Goal: Book appointment/travel/reservation

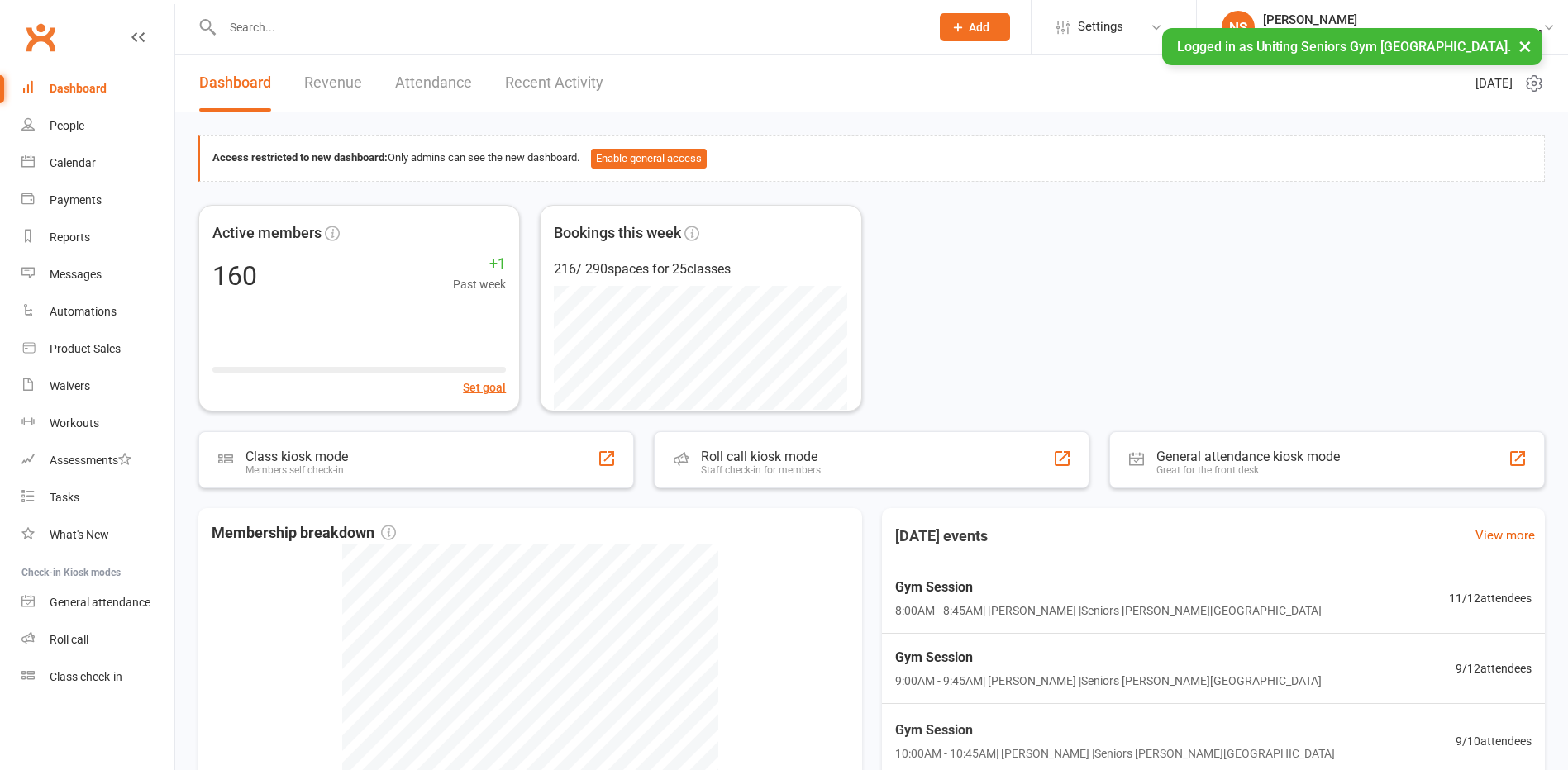
click at [277, 38] on input "text" at bounding box center [567, 28] width 701 height 23
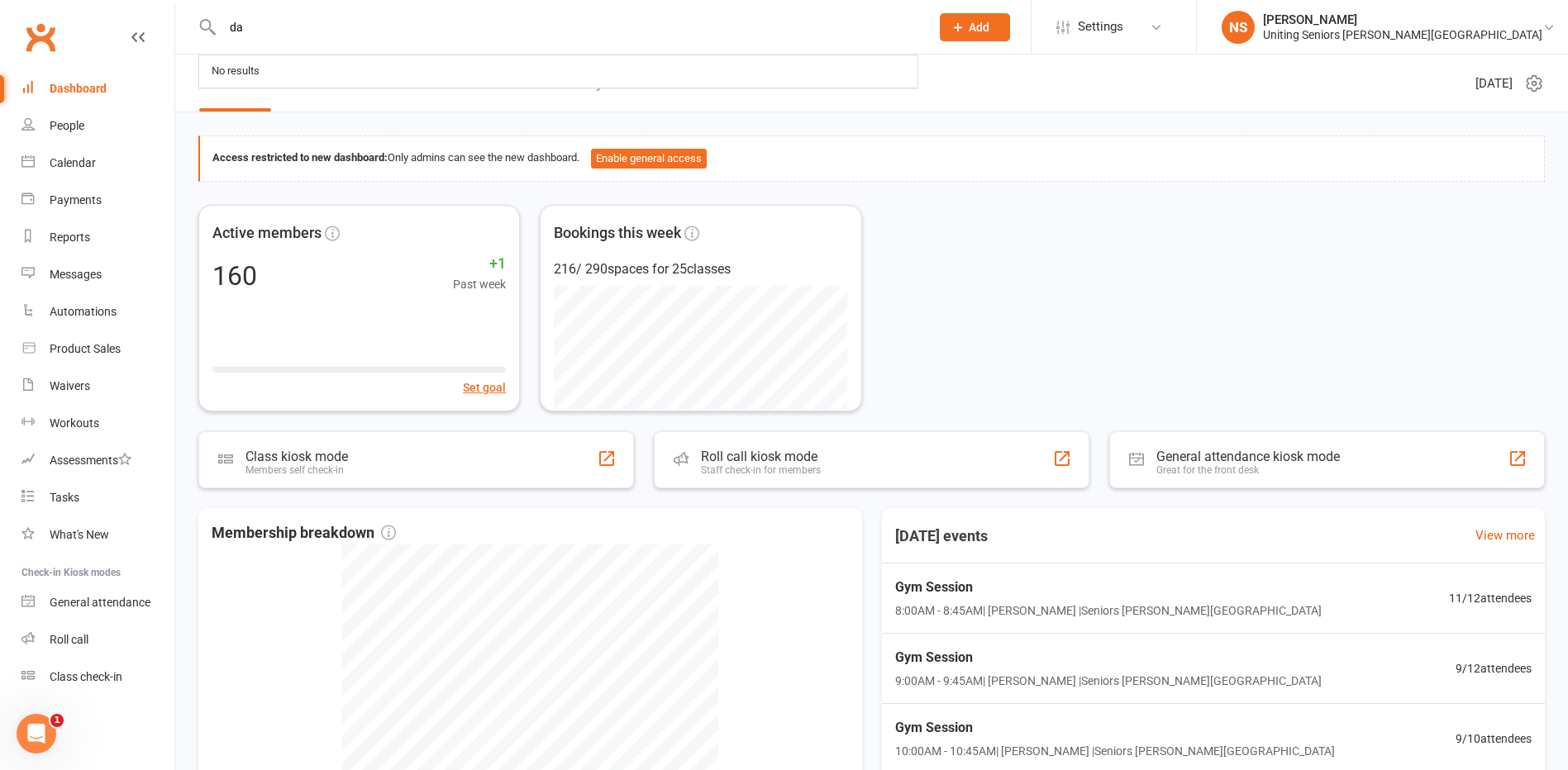
type input "d"
click at [70, 174] on link "Calendar" at bounding box center [98, 163] width 153 height 37
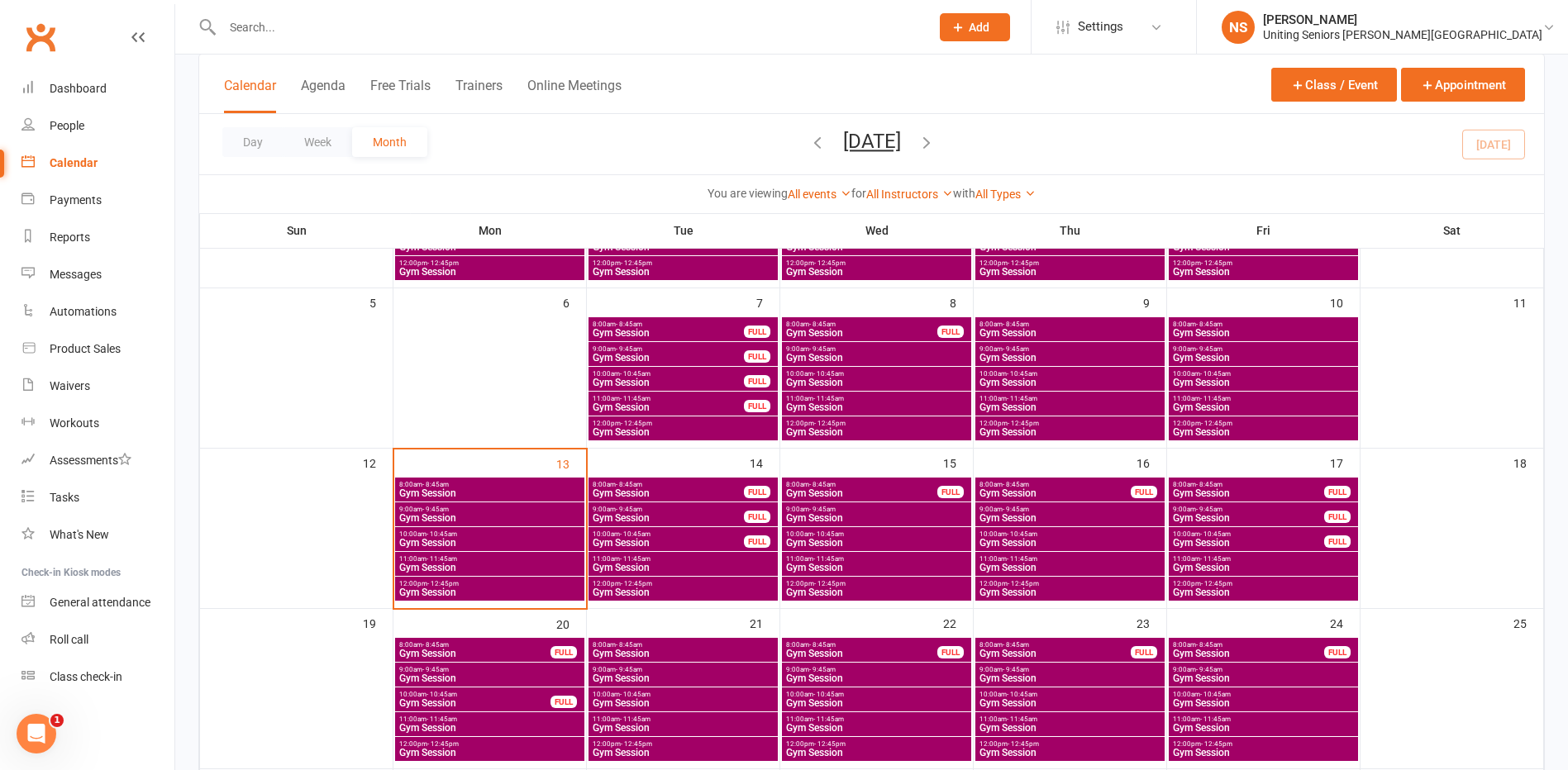
scroll to position [248, 0]
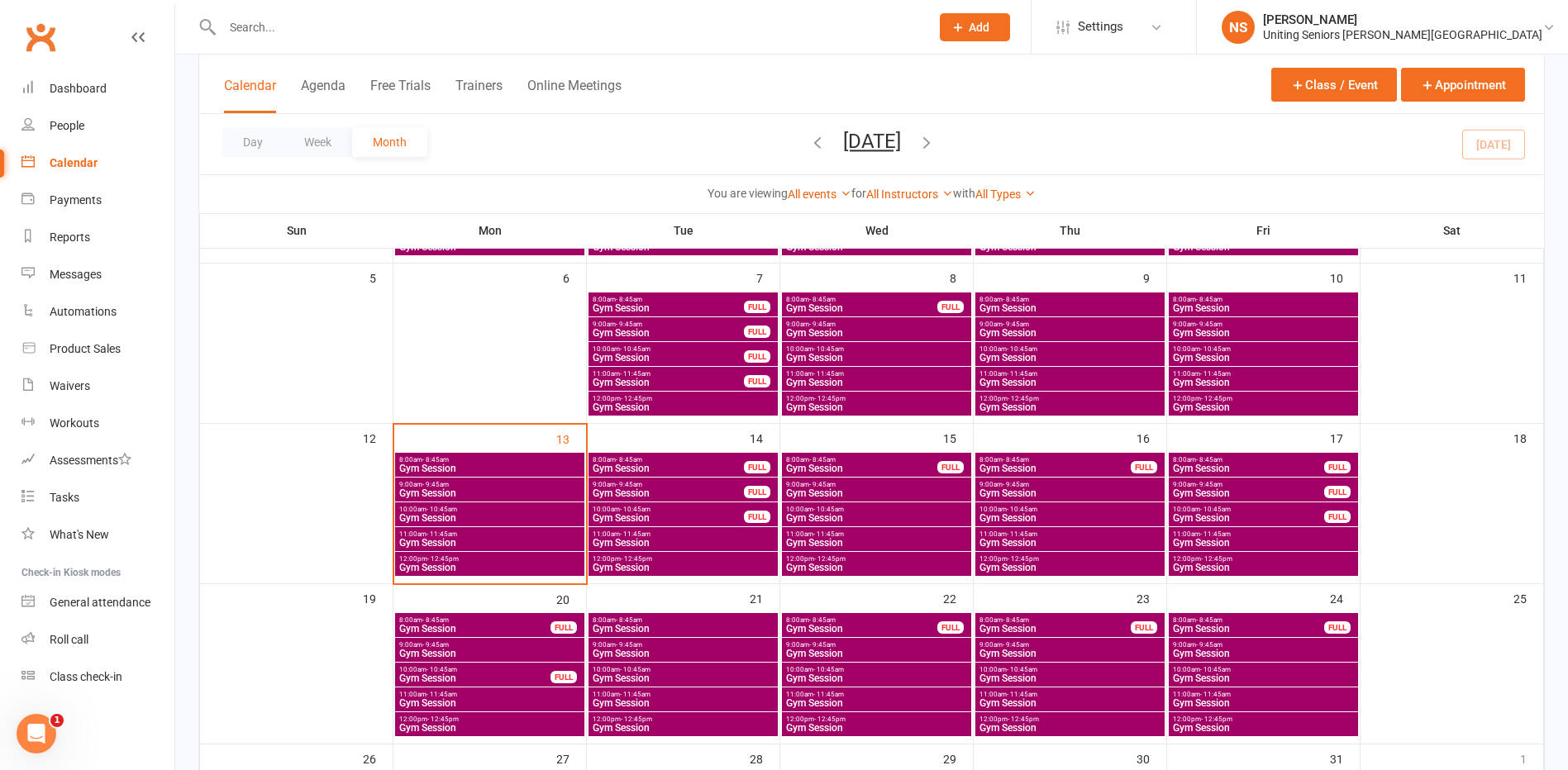
click at [641, 467] on span "Gym Session" at bounding box center [668, 468] width 153 height 9
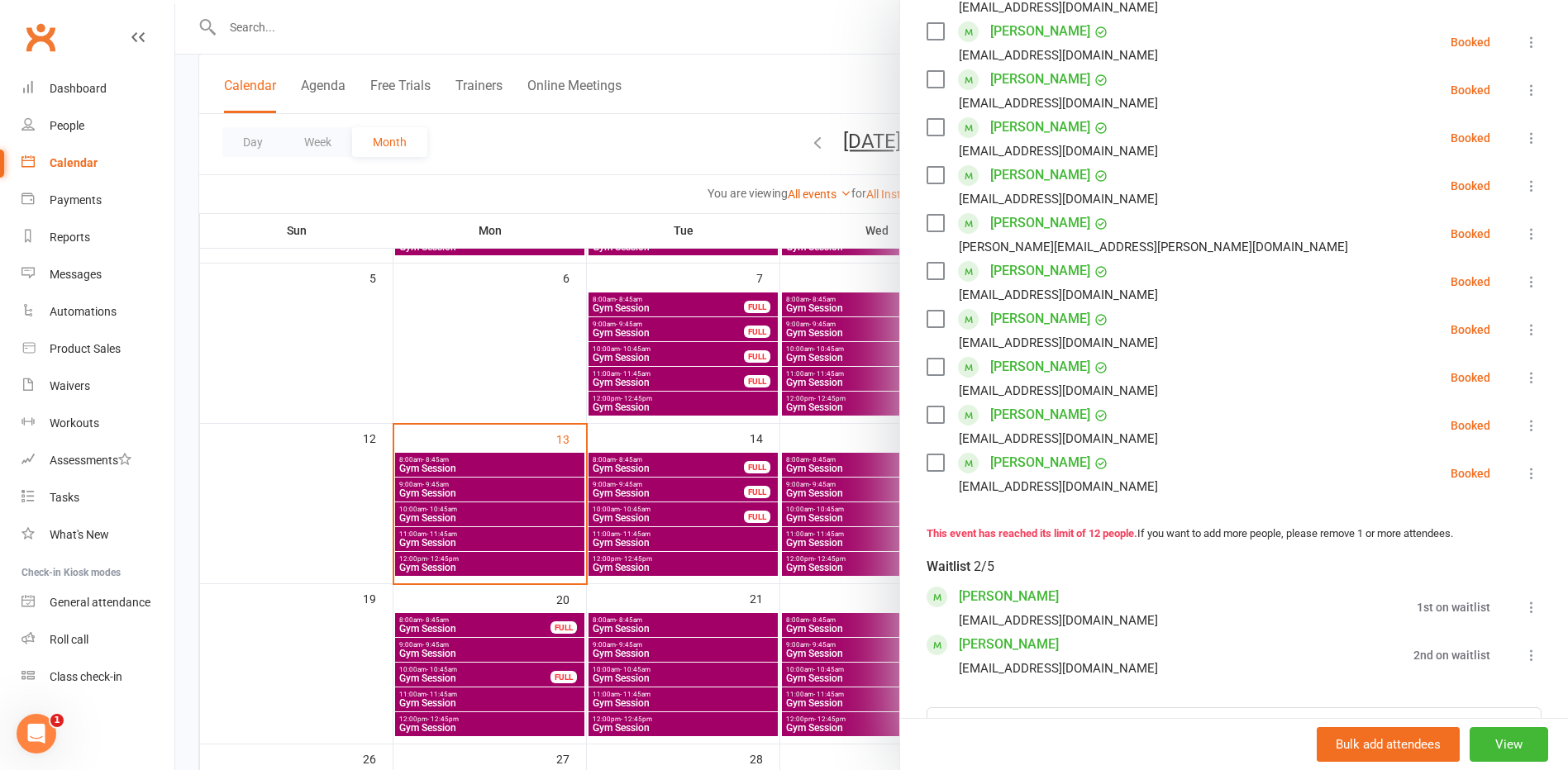
scroll to position [413, 0]
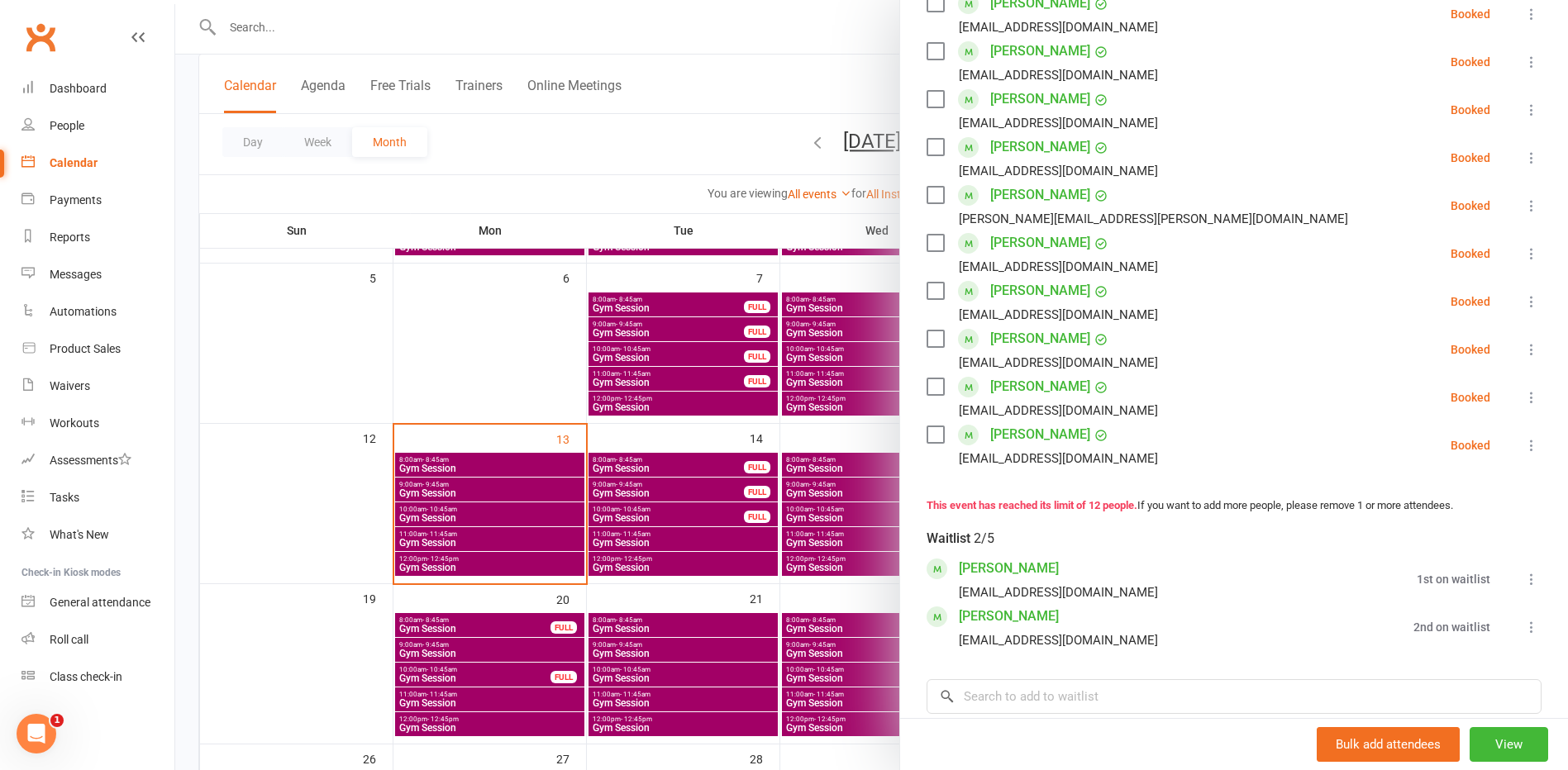
click at [643, 468] on div at bounding box center [872, 385] width 1393 height 770
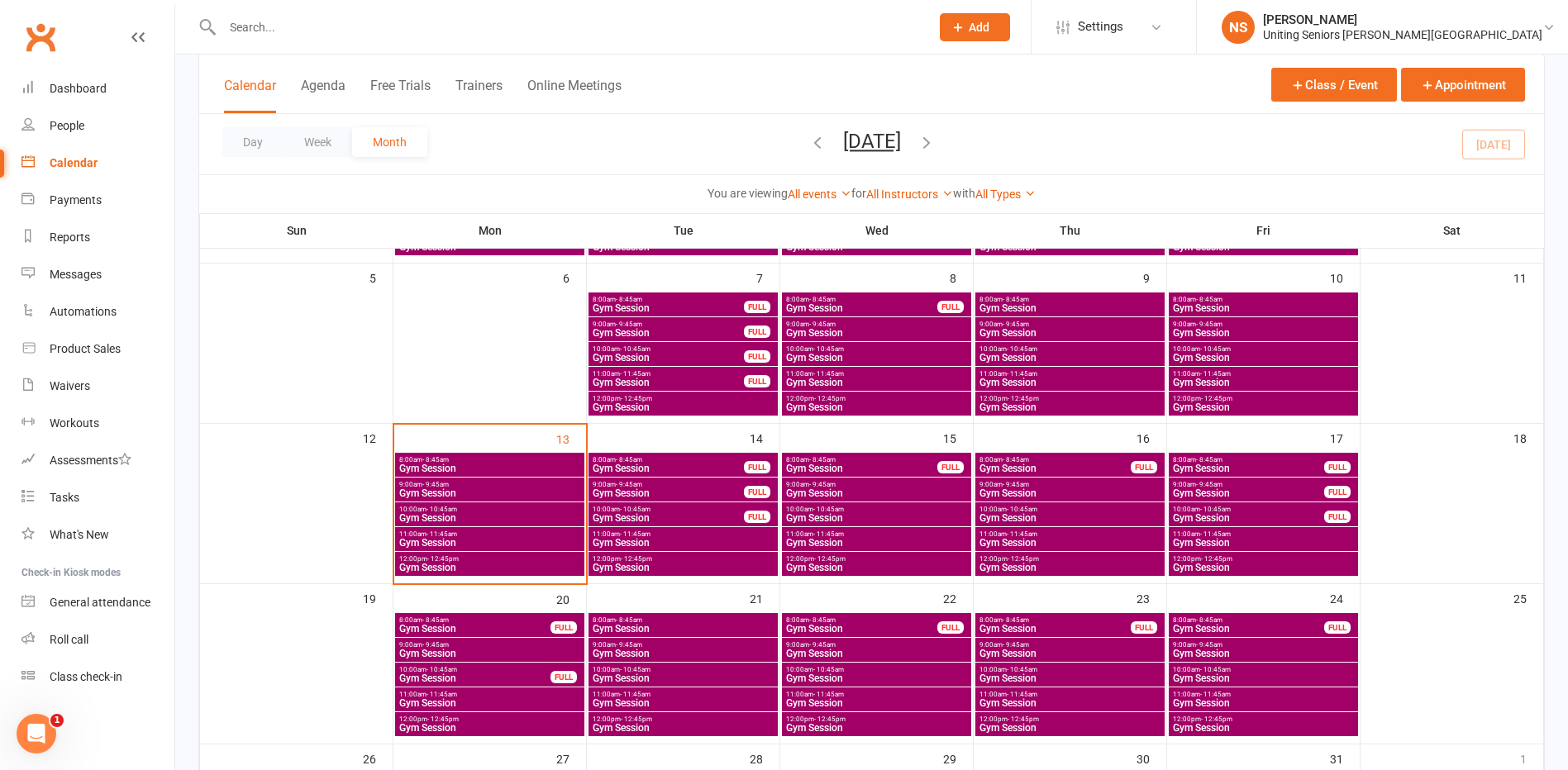
click at [878, 473] on span "Gym Session" at bounding box center [861, 468] width 153 height 9
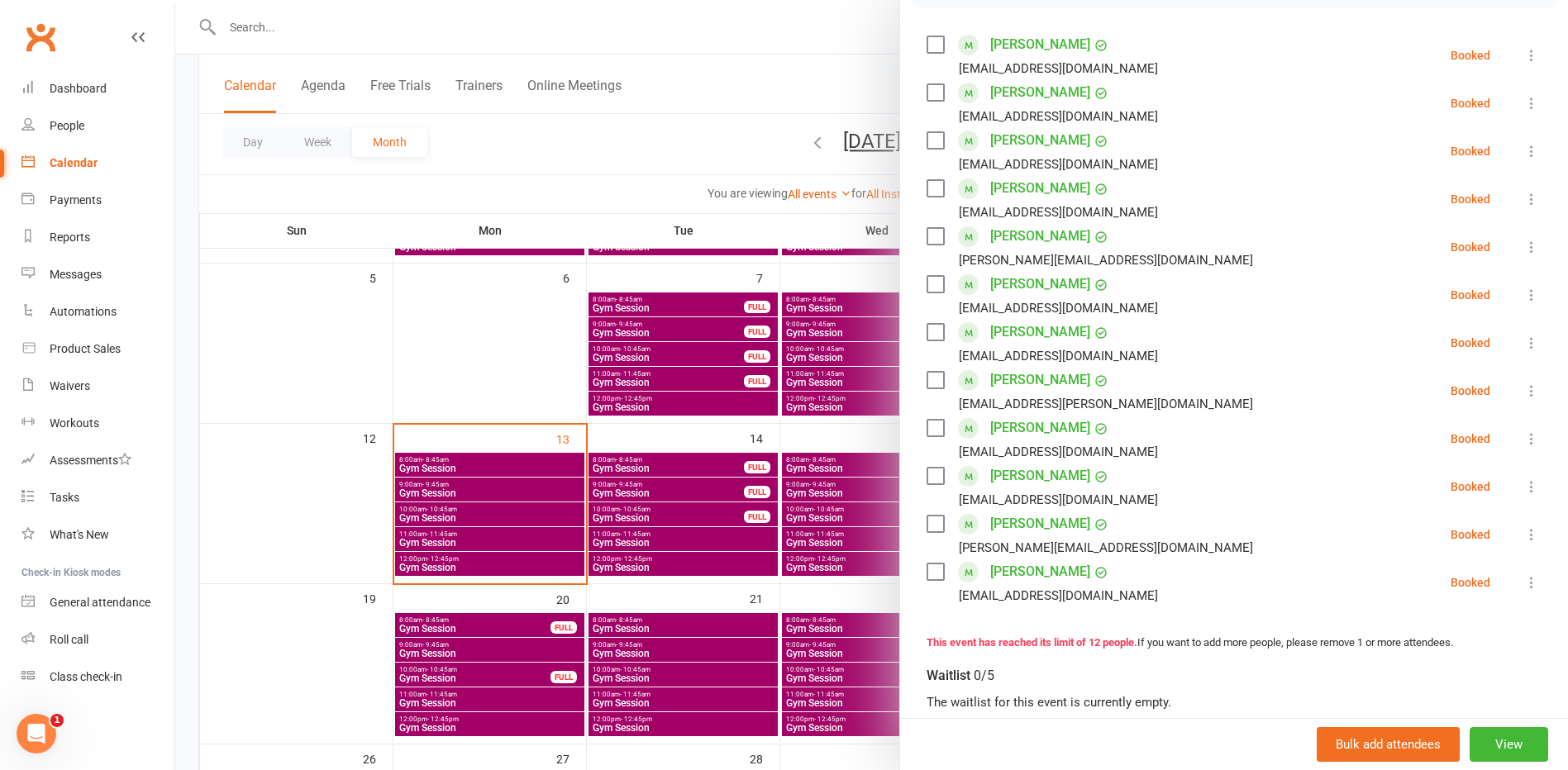
scroll to position [248, 0]
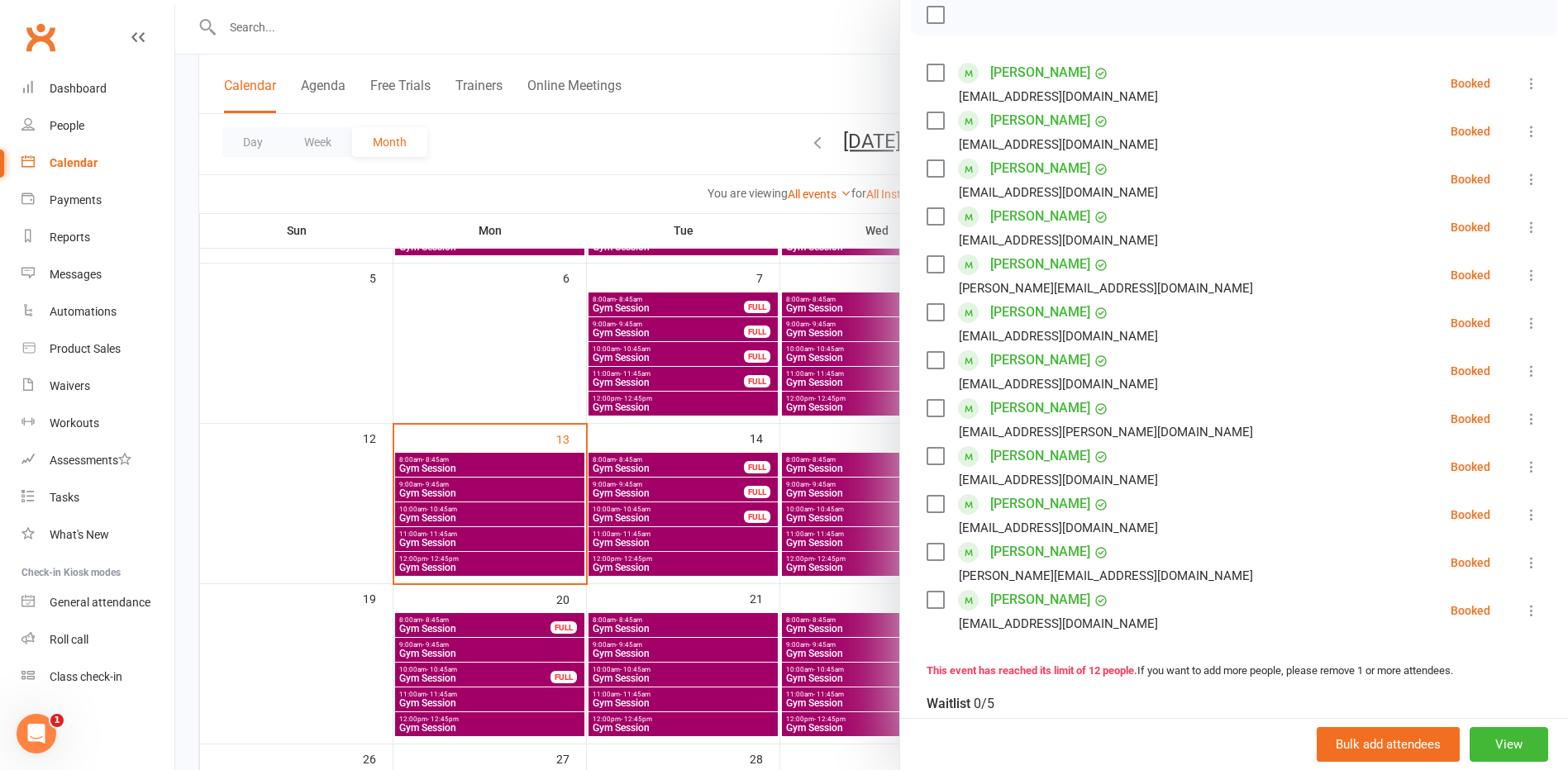
click at [821, 459] on div at bounding box center [872, 385] width 1393 height 770
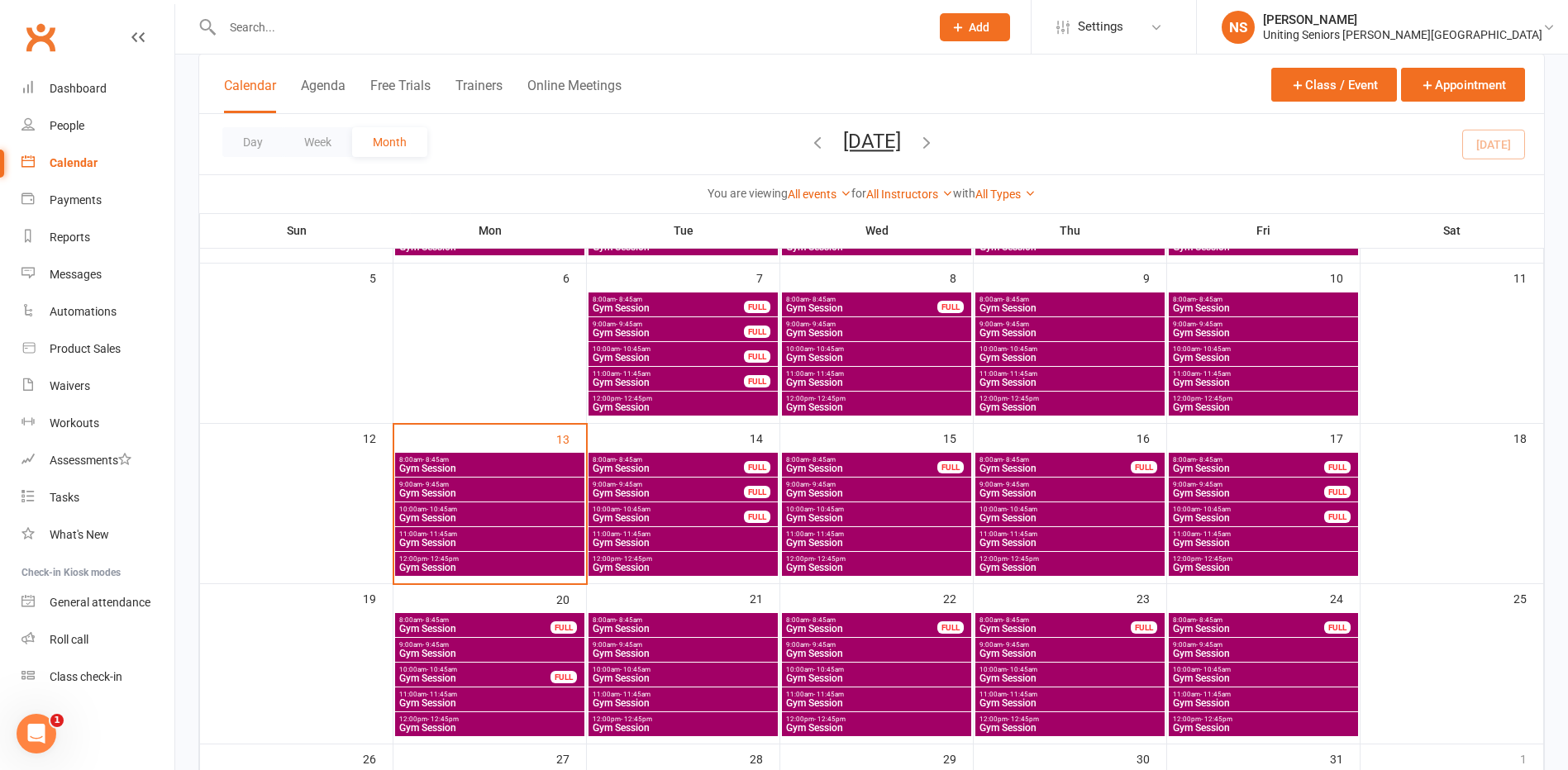
click at [1005, 467] on span "Gym Session" at bounding box center [1055, 468] width 153 height 9
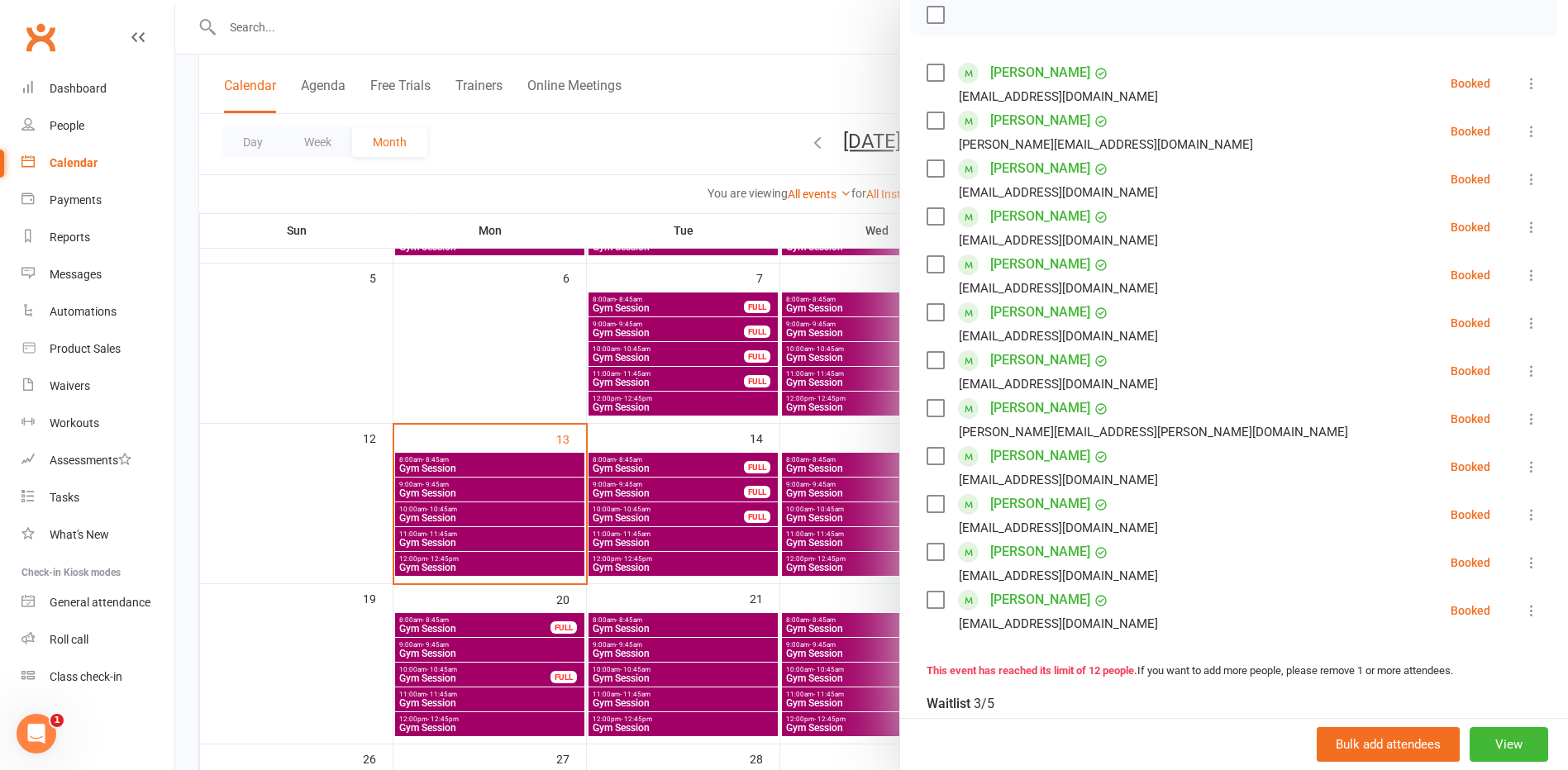
click at [821, 462] on div at bounding box center [872, 385] width 1393 height 770
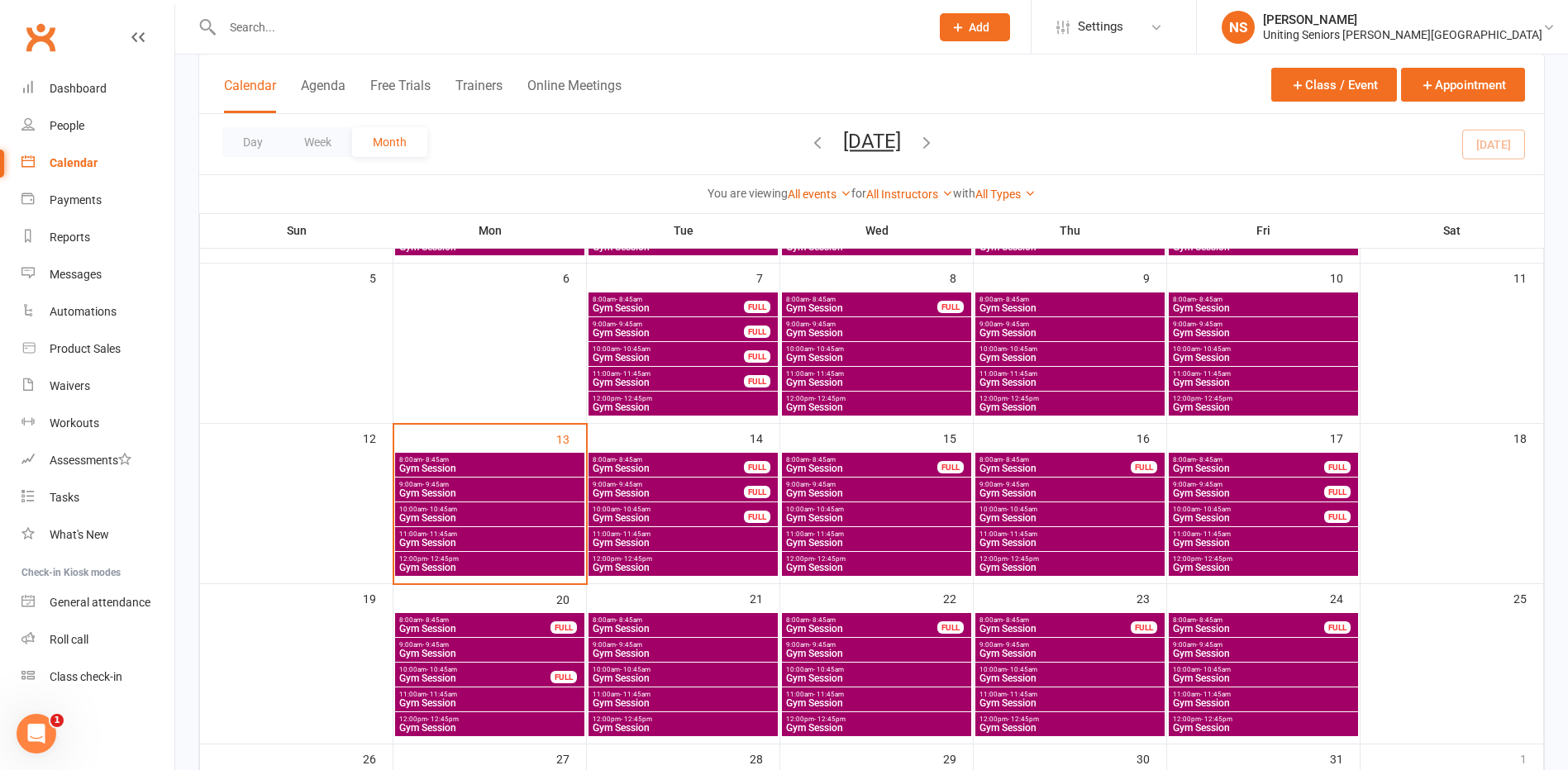
click at [1005, 464] on span "Gym Session" at bounding box center [1055, 468] width 153 height 9
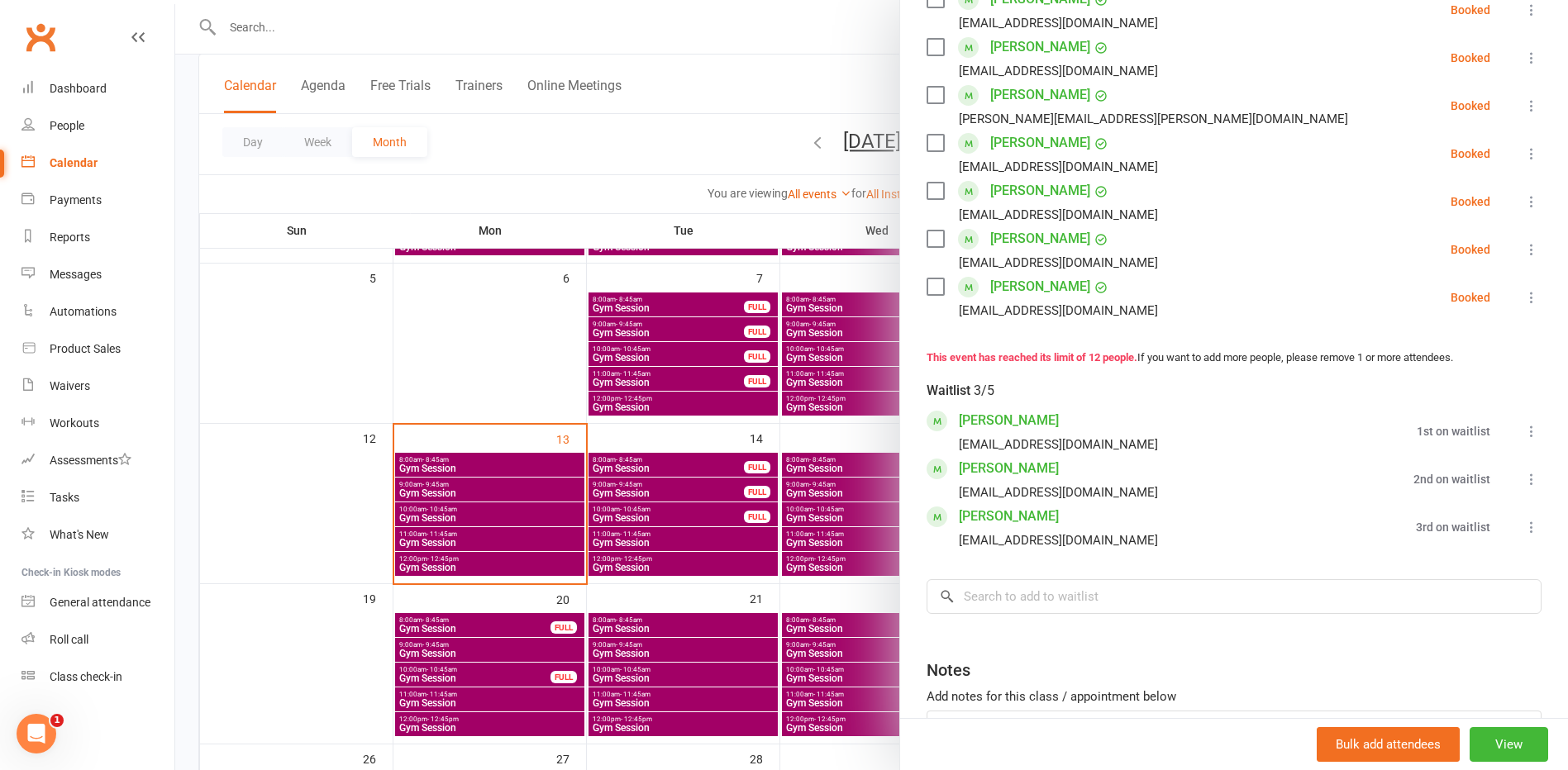
scroll to position [578, 0]
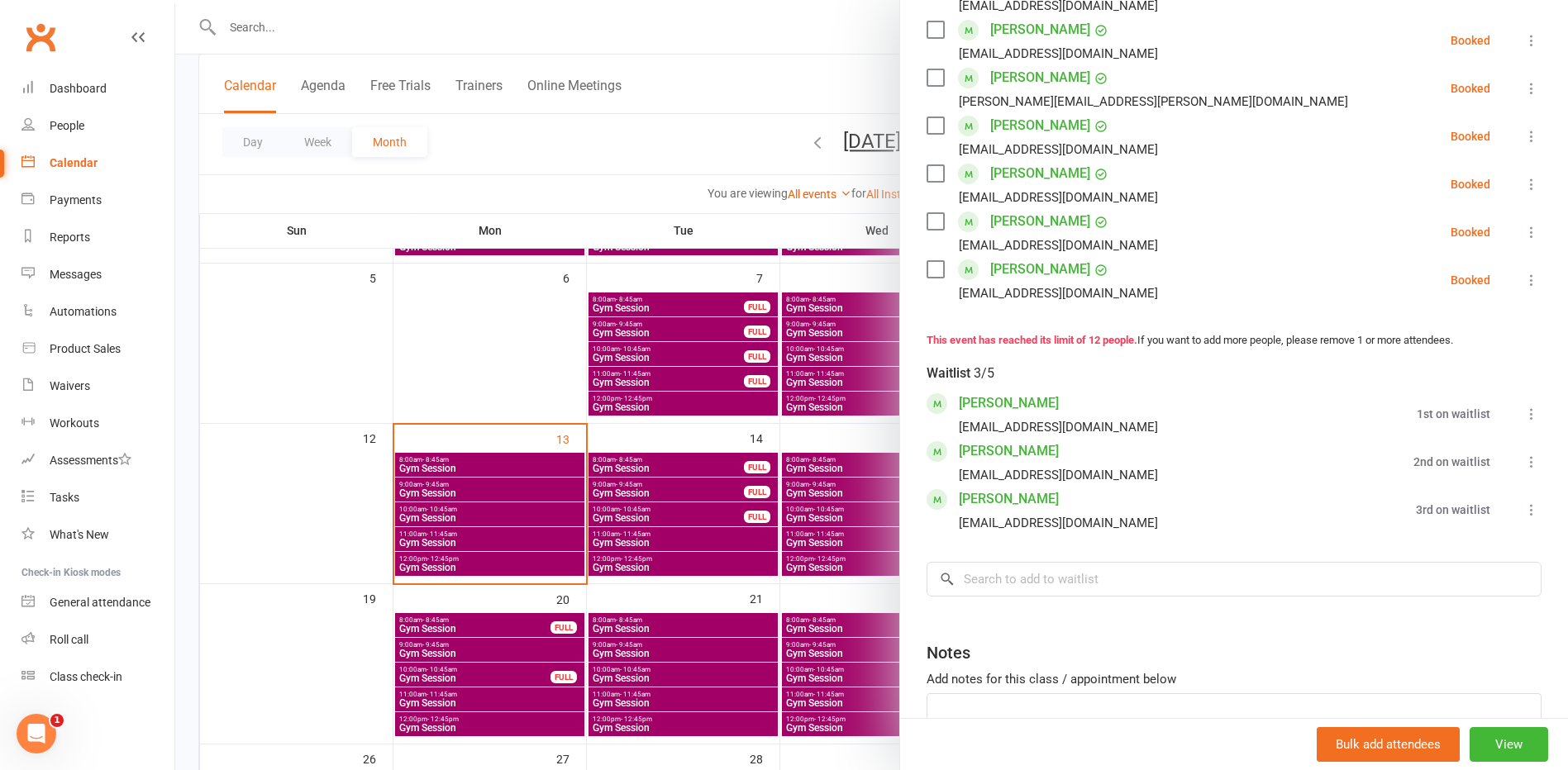
click at [635, 487] on div at bounding box center [872, 385] width 1393 height 770
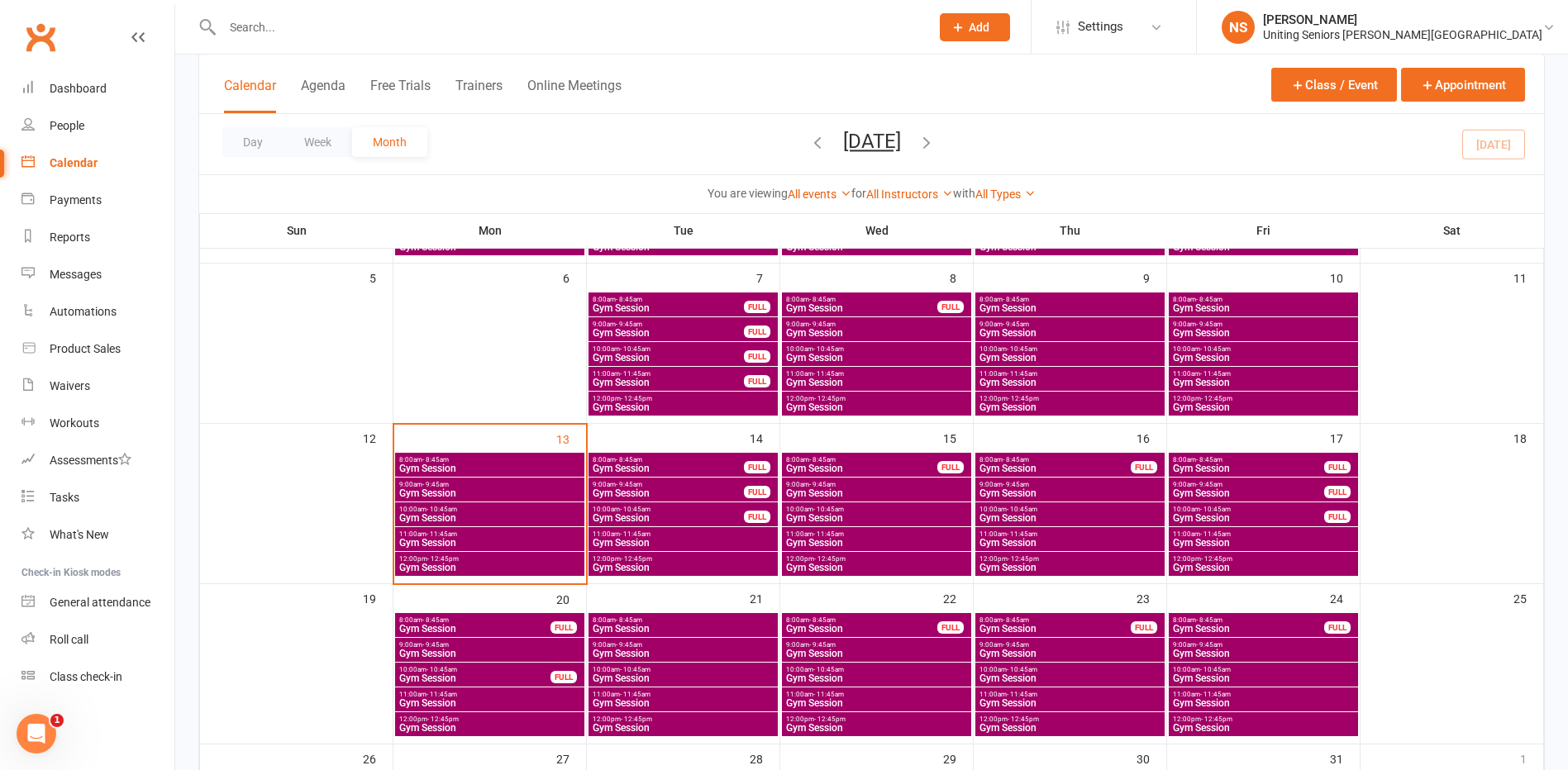
click at [1014, 486] on span "- 9:45am" at bounding box center [1016, 485] width 27 height 8
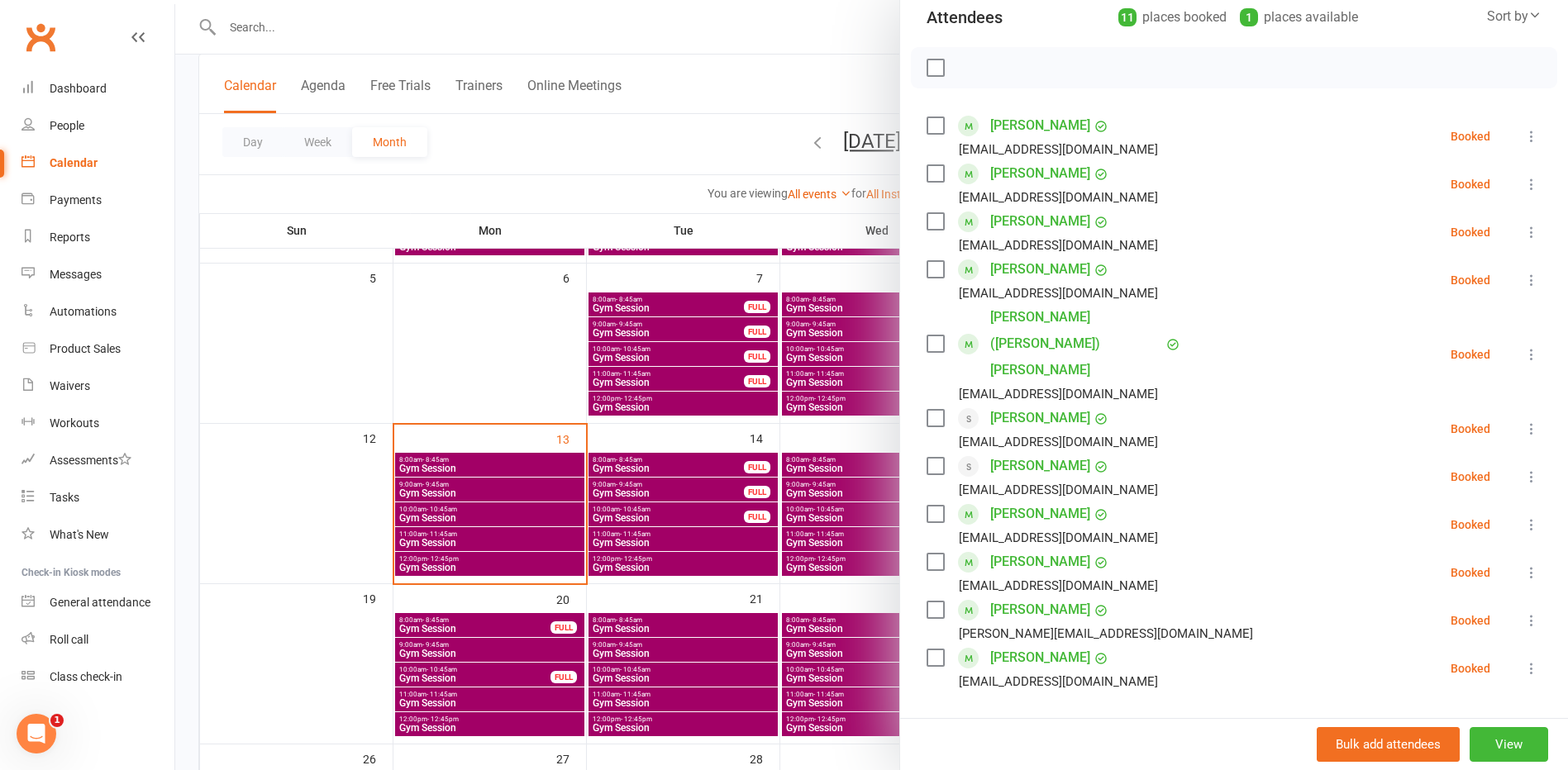
scroll to position [165, 0]
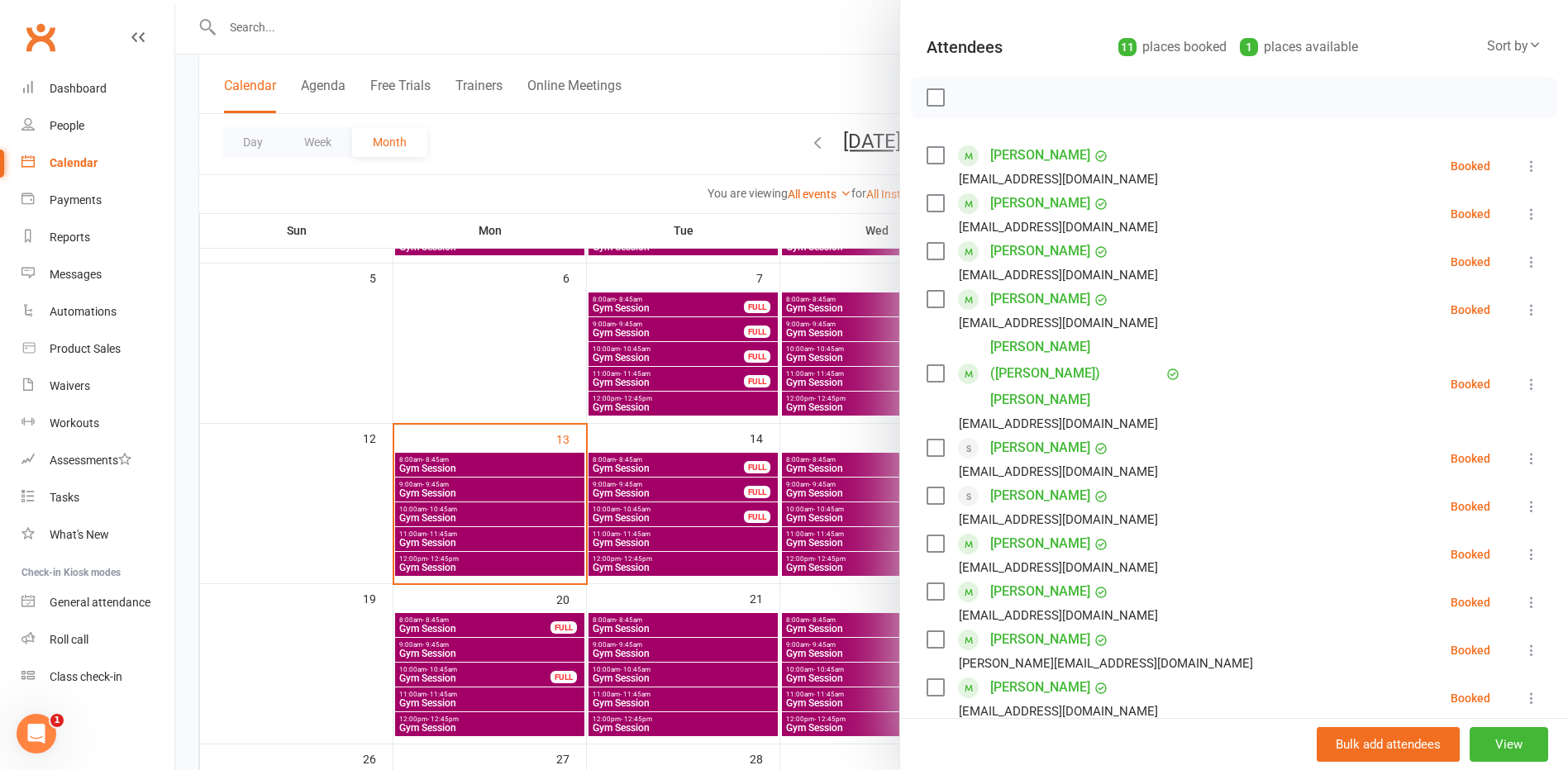
click at [660, 489] on div at bounding box center [872, 385] width 1393 height 770
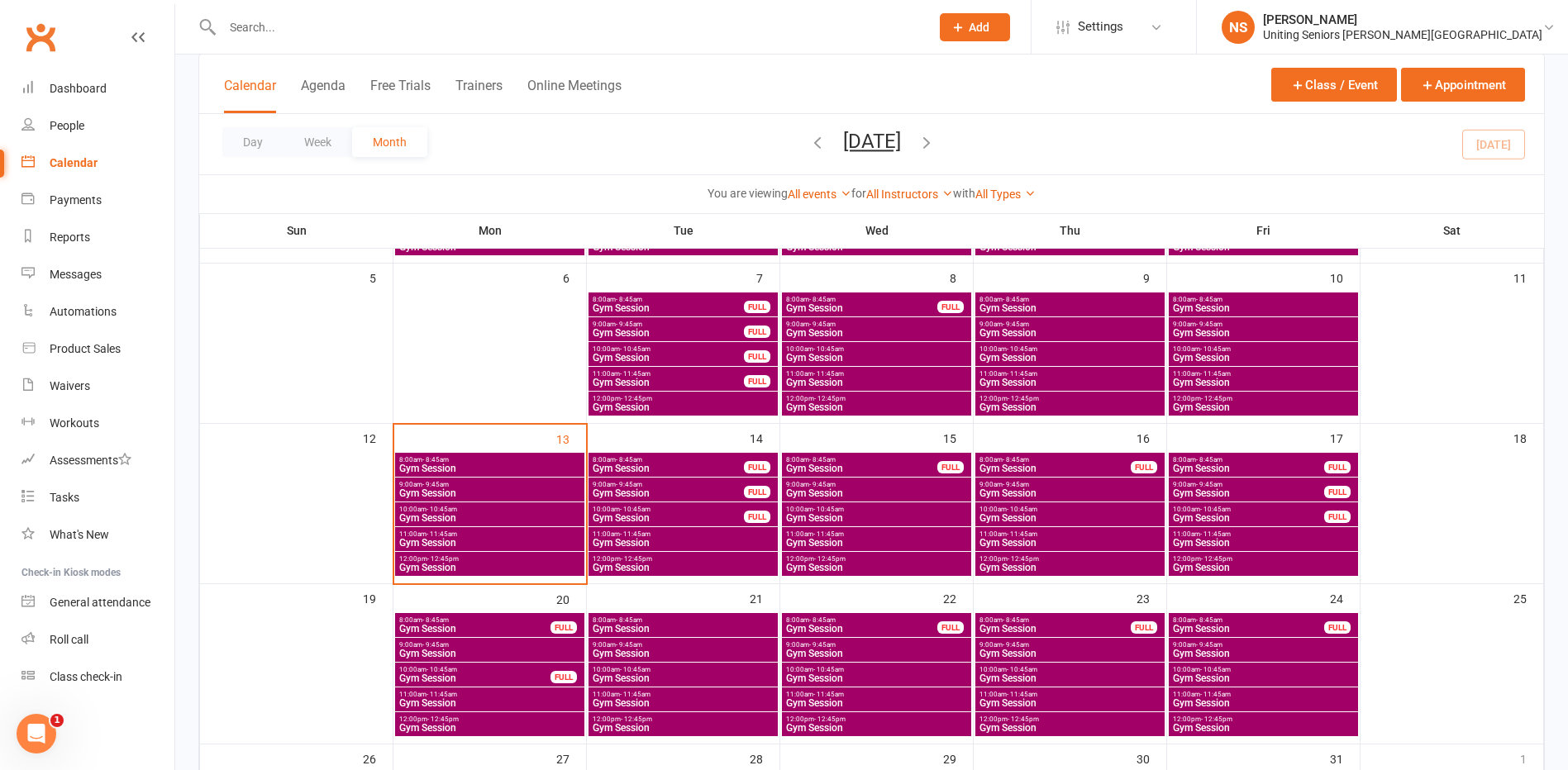
click at [658, 494] on span "Gym Session" at bounding box center [668, 493] width 153 height 9
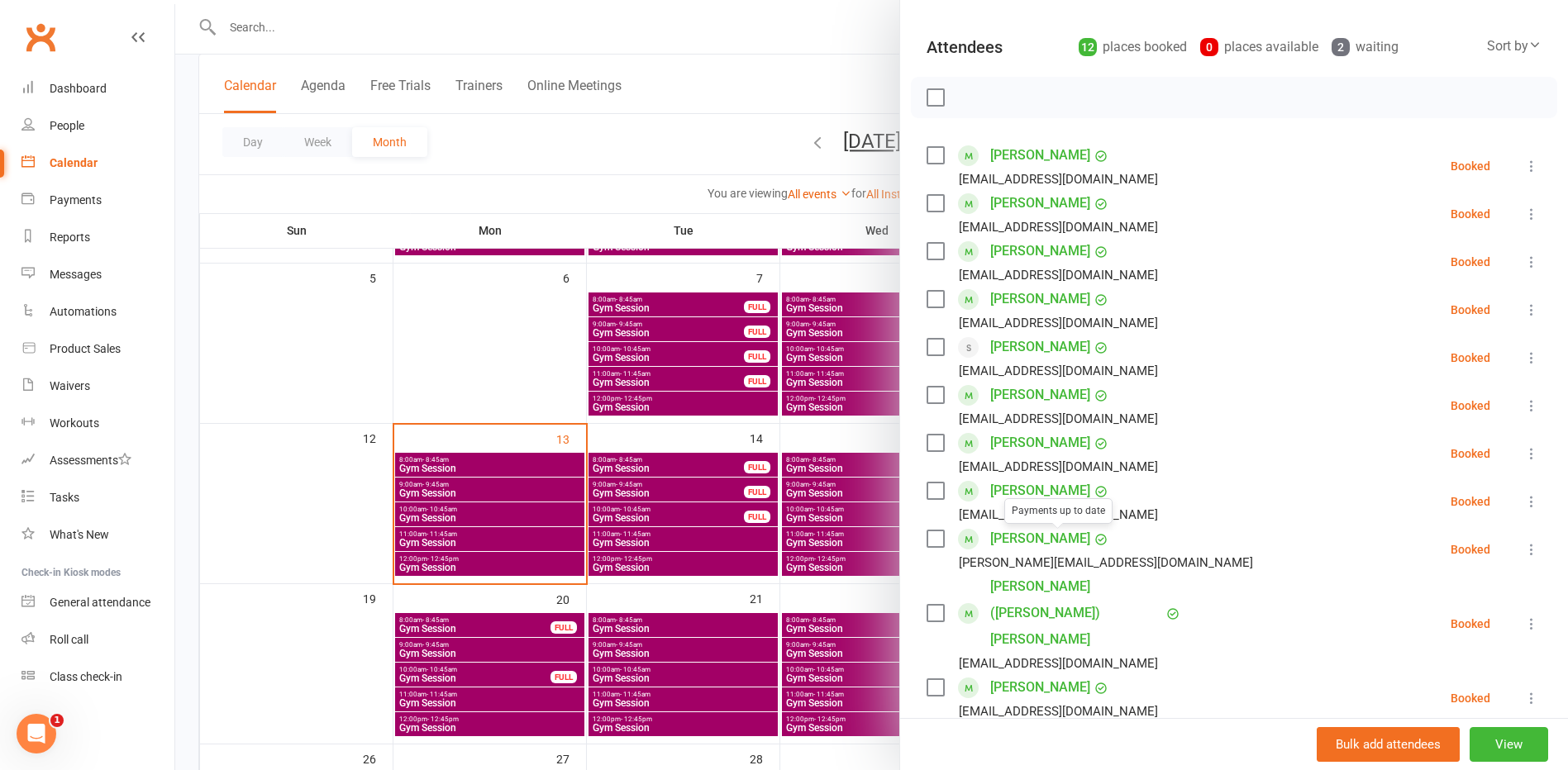
click at [672, 486] on div at bounding box center [872, 385] width 1393 height 770
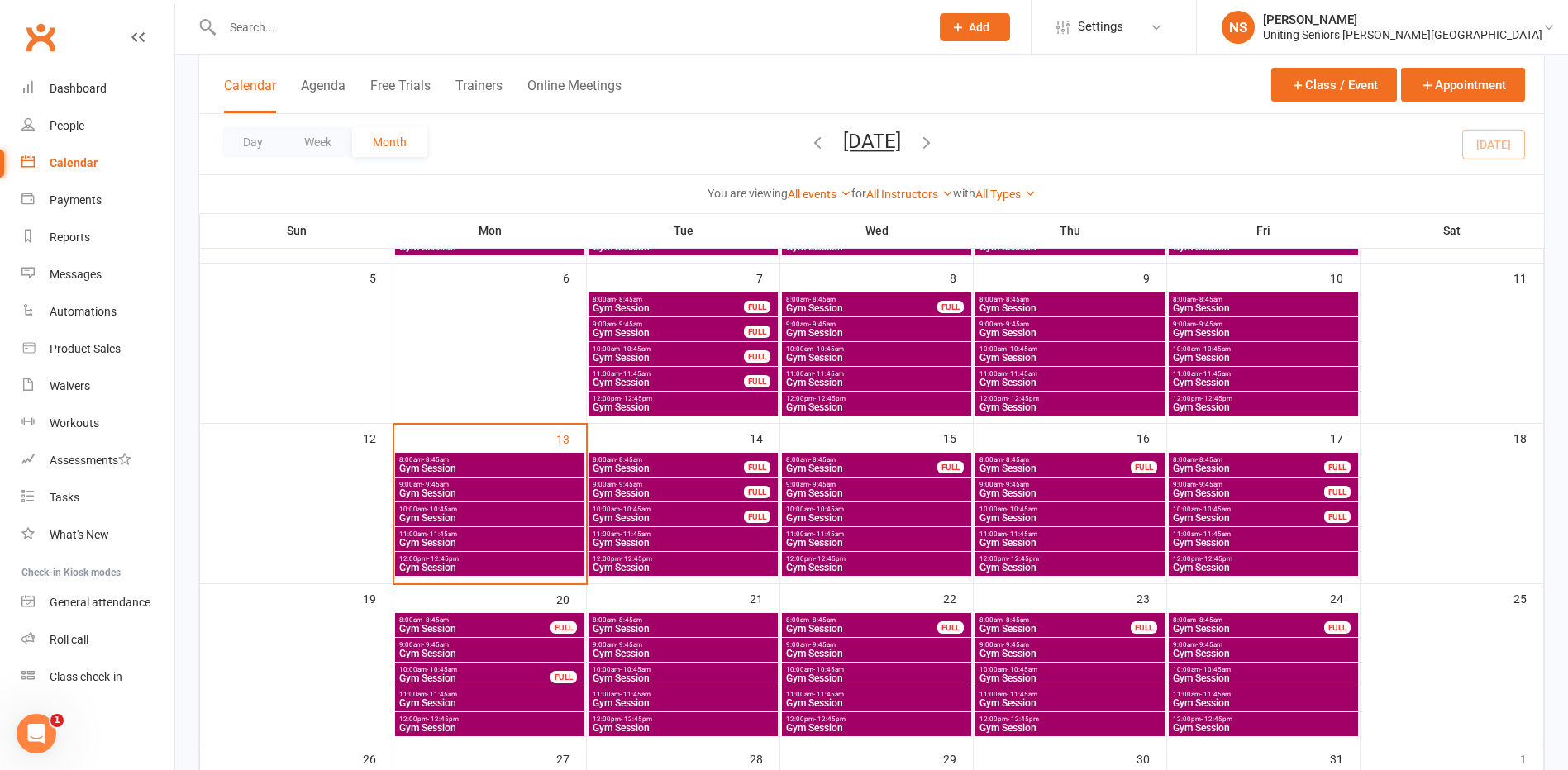
click at [1018, 491] on span "Gym Session" at bounding box center [1070, 493] width 183 height 9
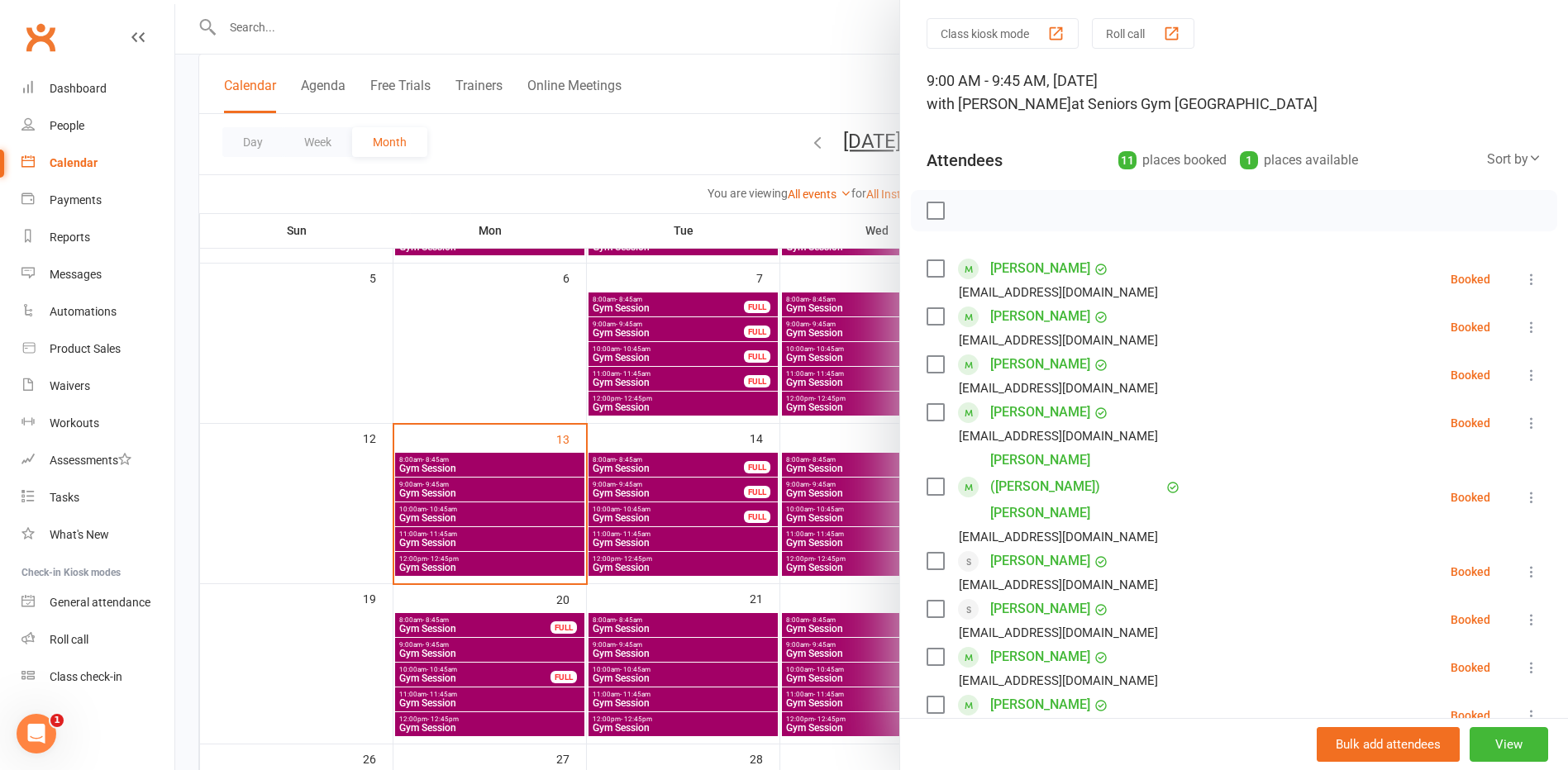
scroll to position [413, 0]
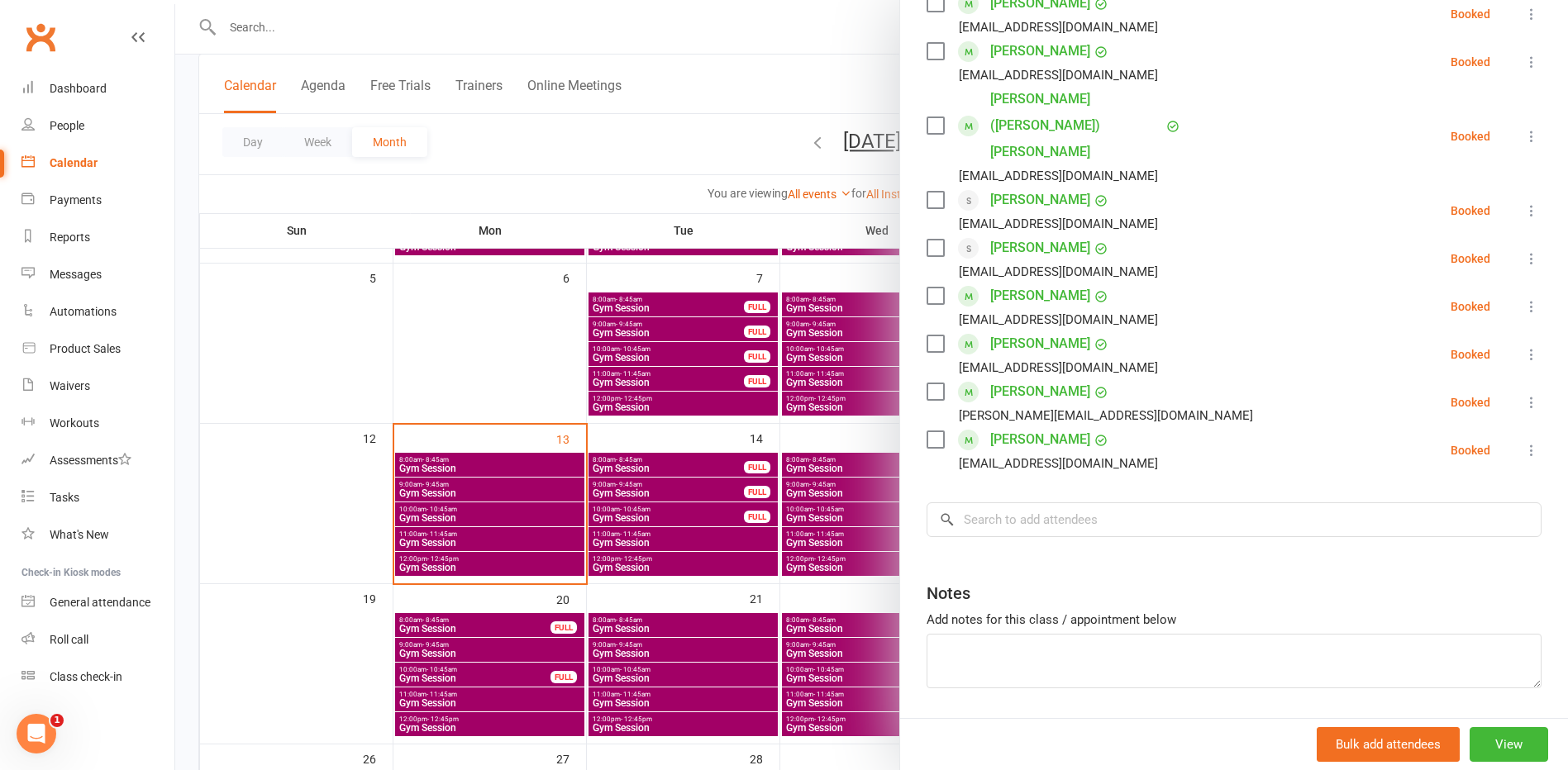
click at [797, 467] on div at bounding box center [872, 385] width 1393 height 770
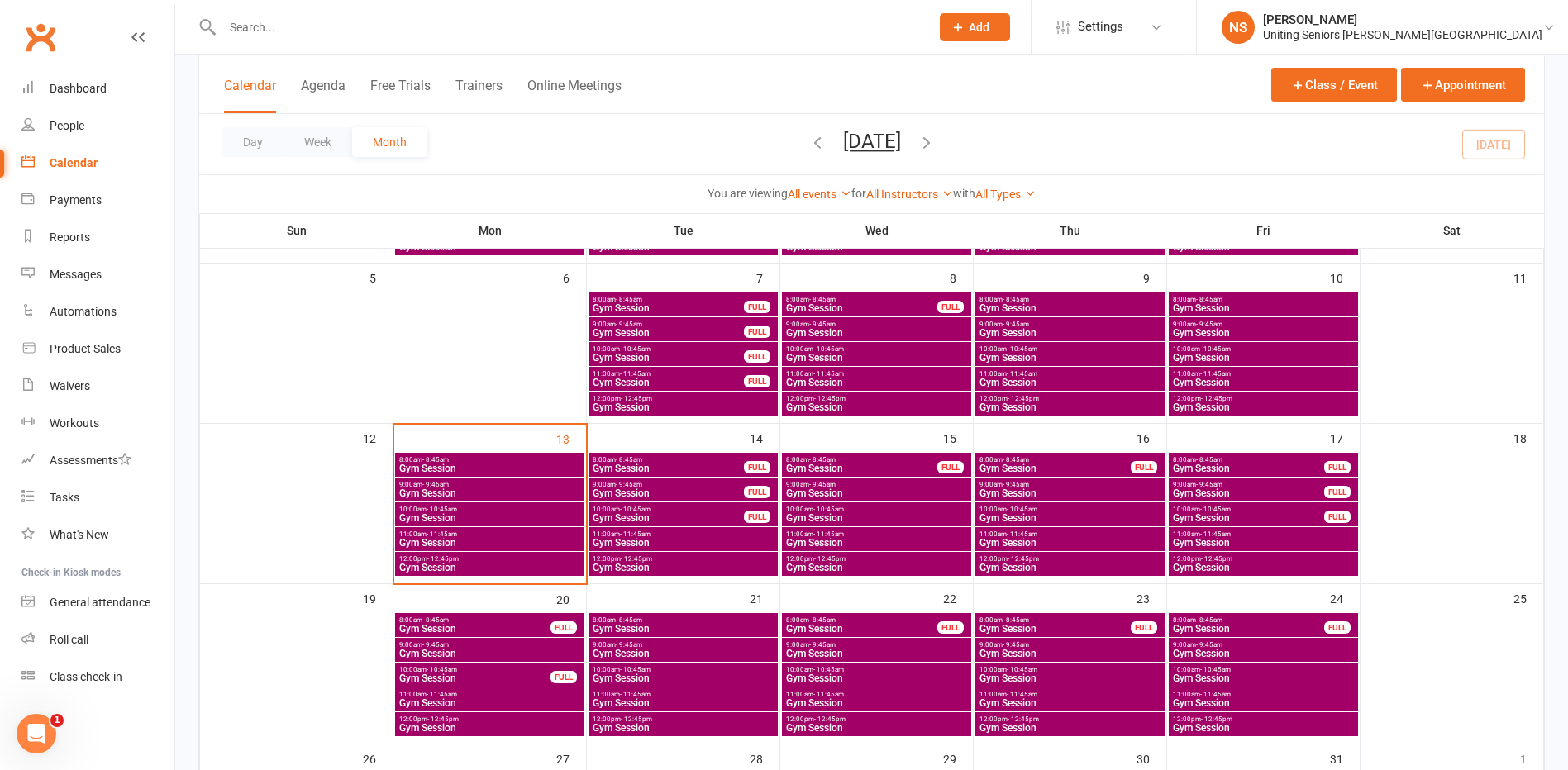
click at [692, 467] on span "Gym Session" at bounding box center [668, 468] width 153 height 9
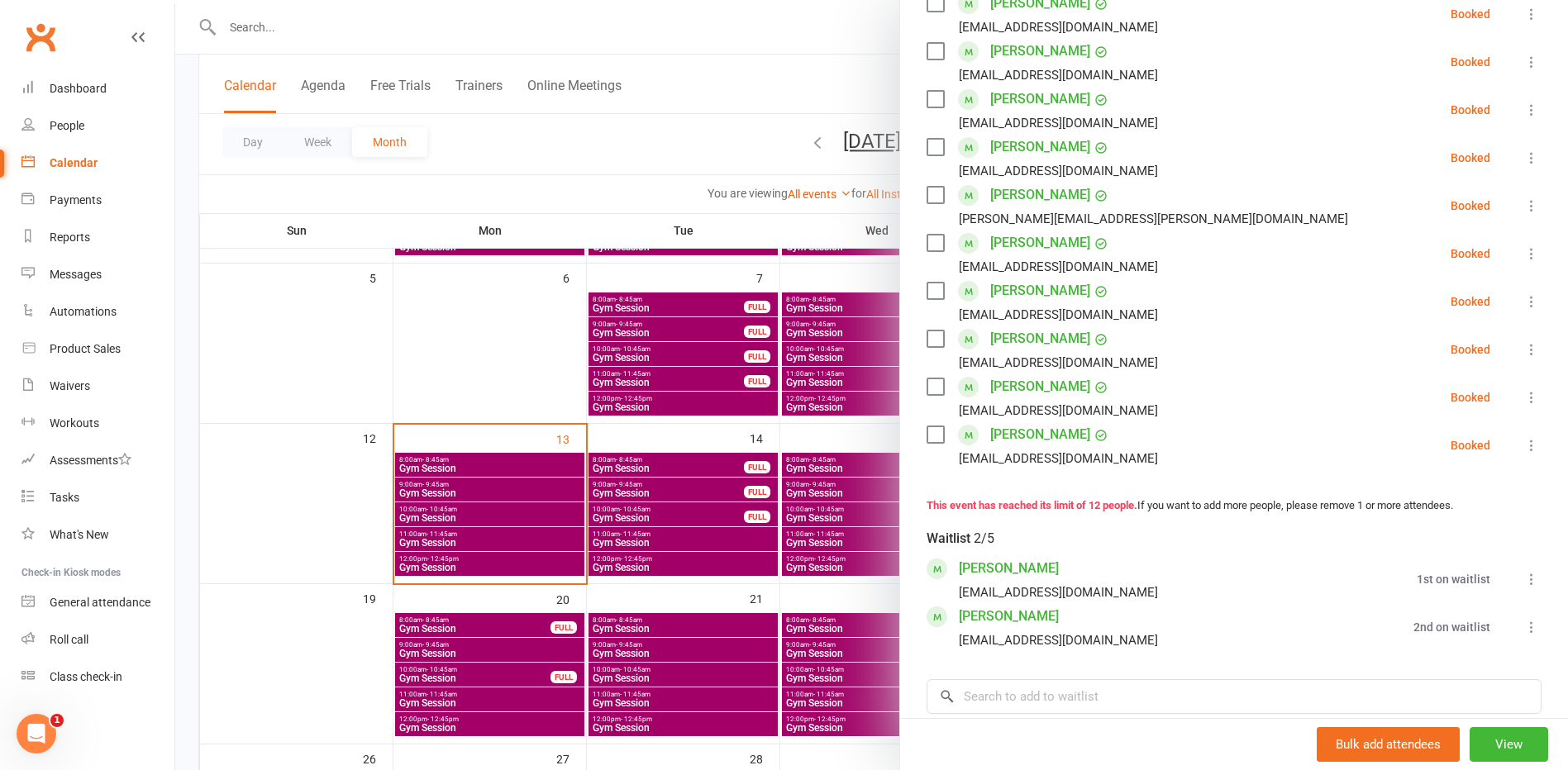
scroll to position [496, 0]
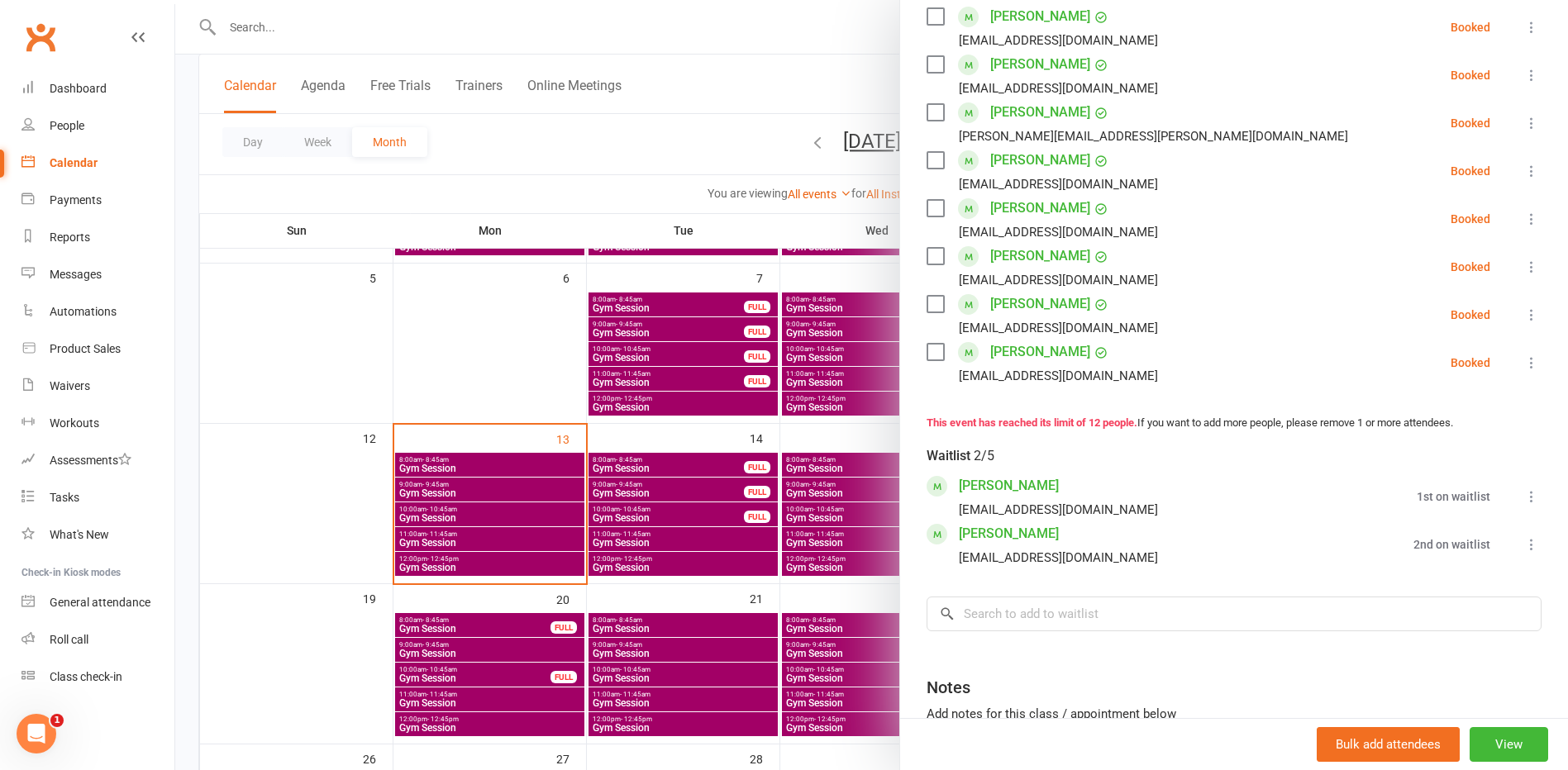
click at [687, 492] on div at bounding box center [872, 385] width 1393 height 770
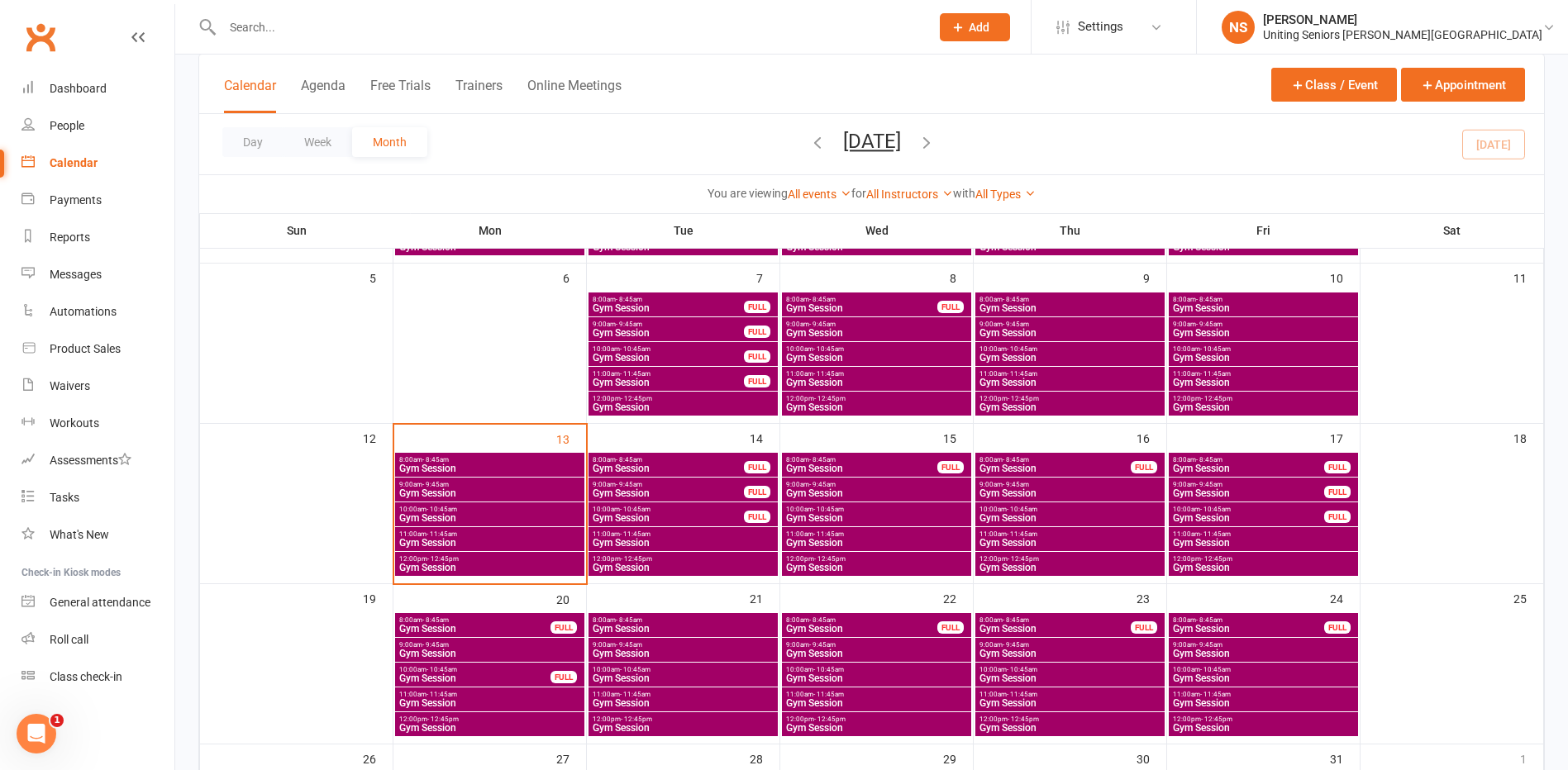
click at [687, 492] on span "Gym Session" at bounding box center [668, 493] width 153 height 9
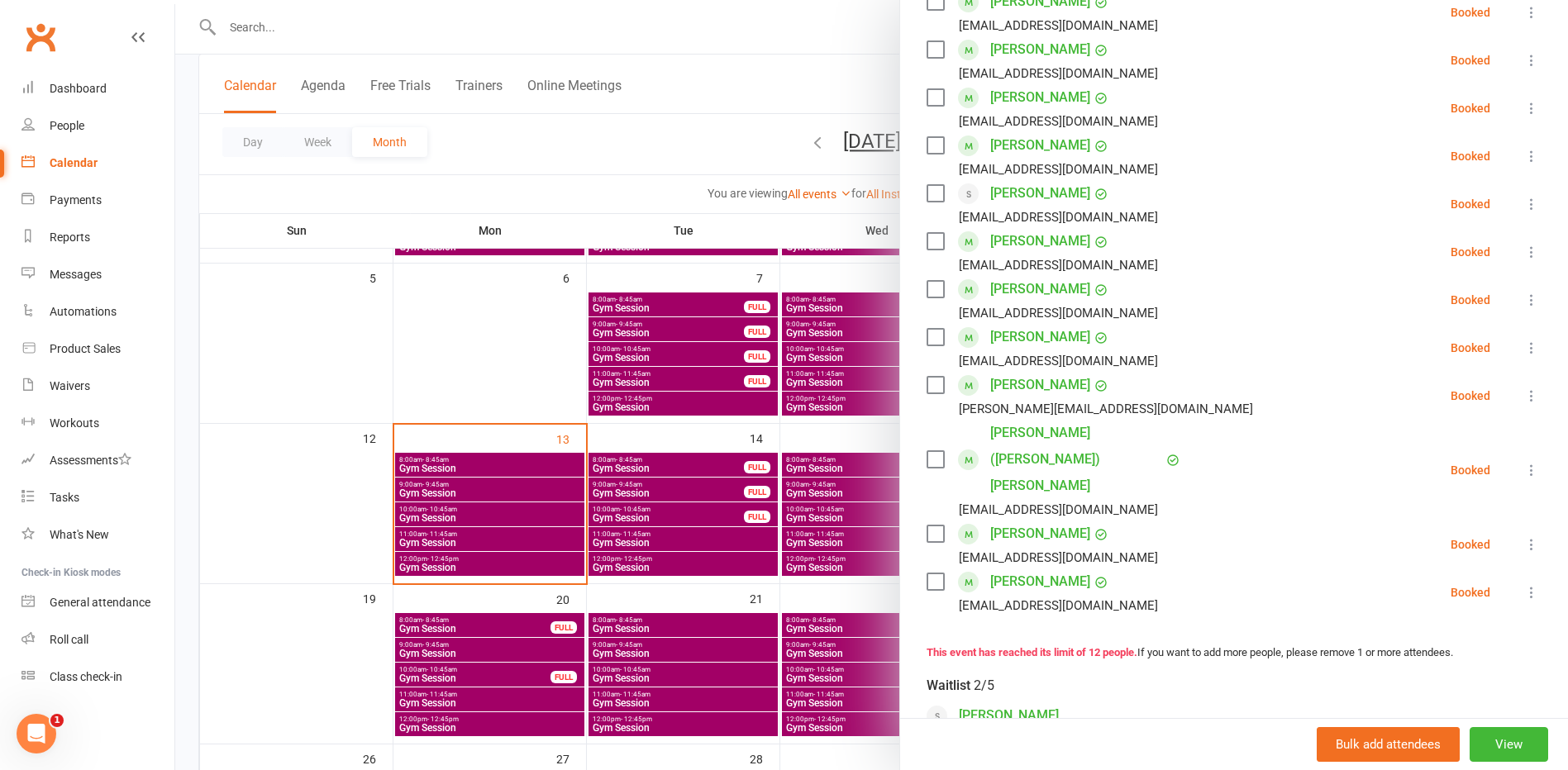
scroll to position [413, 0]
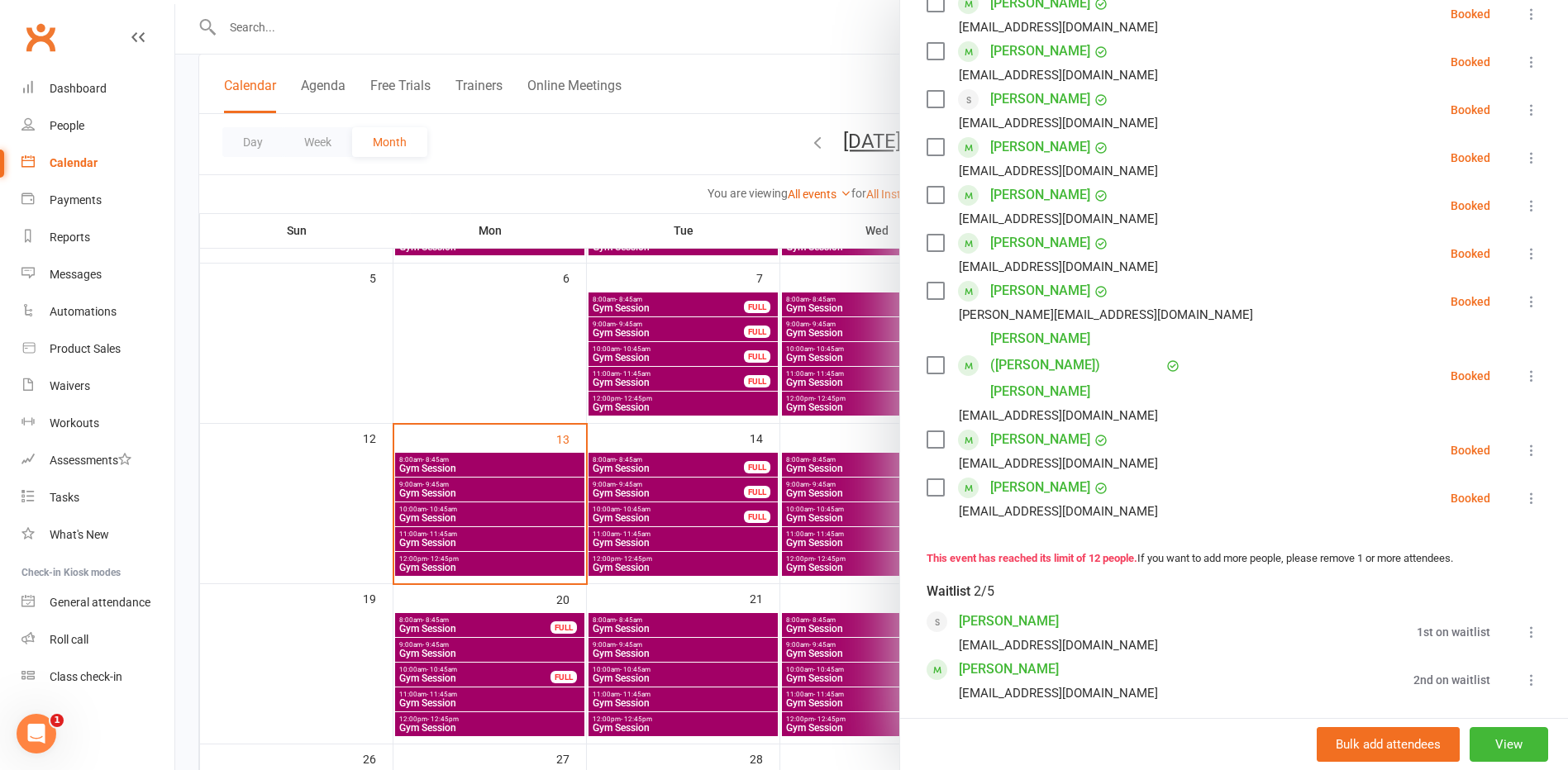
click at [627, 499] on div at bounding box center [872, 385] width 1393 height 770
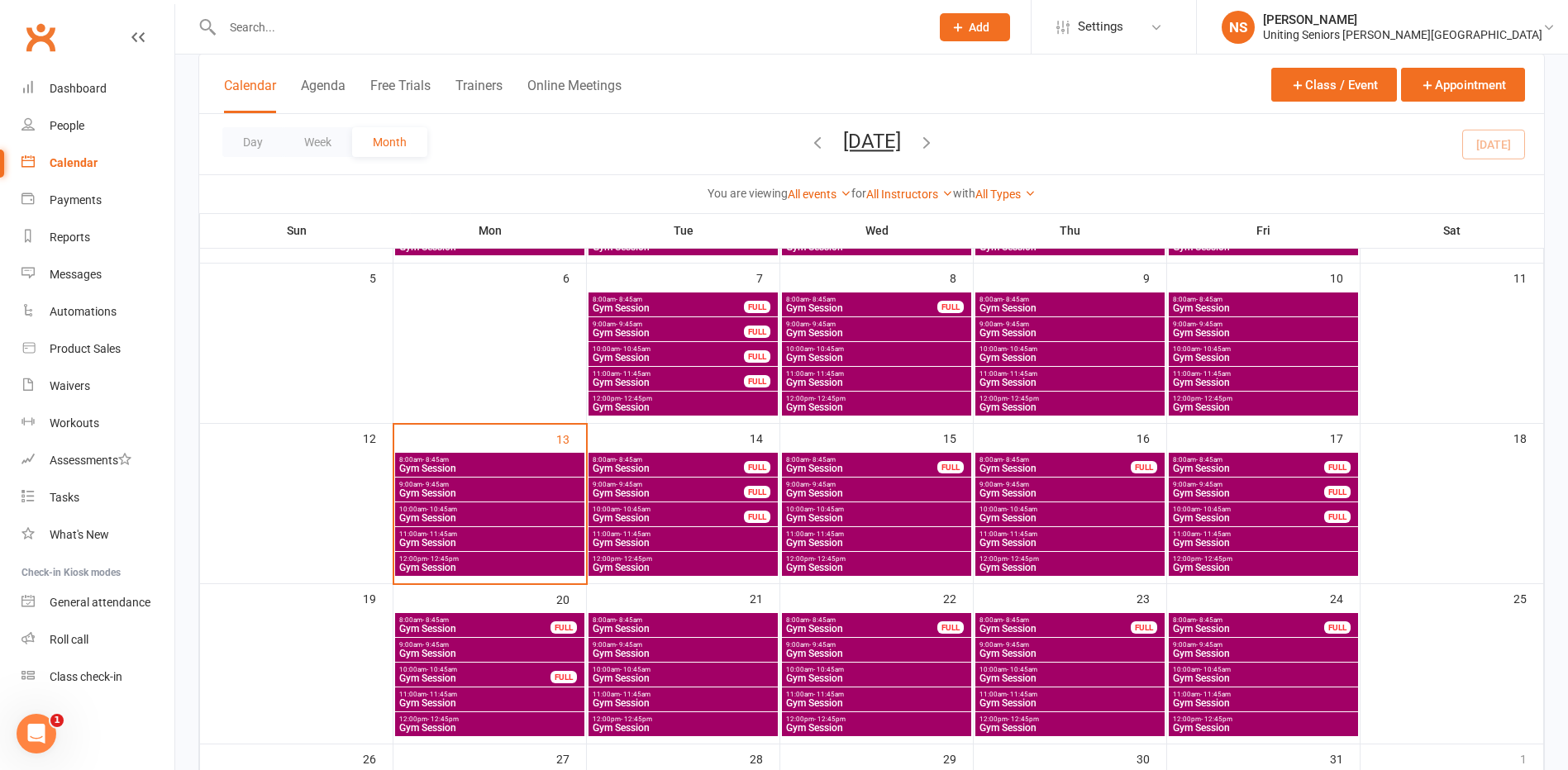
click at [1021, 464] on span "Gym Session" at bounding box center [1055, 468] width 153 height 9
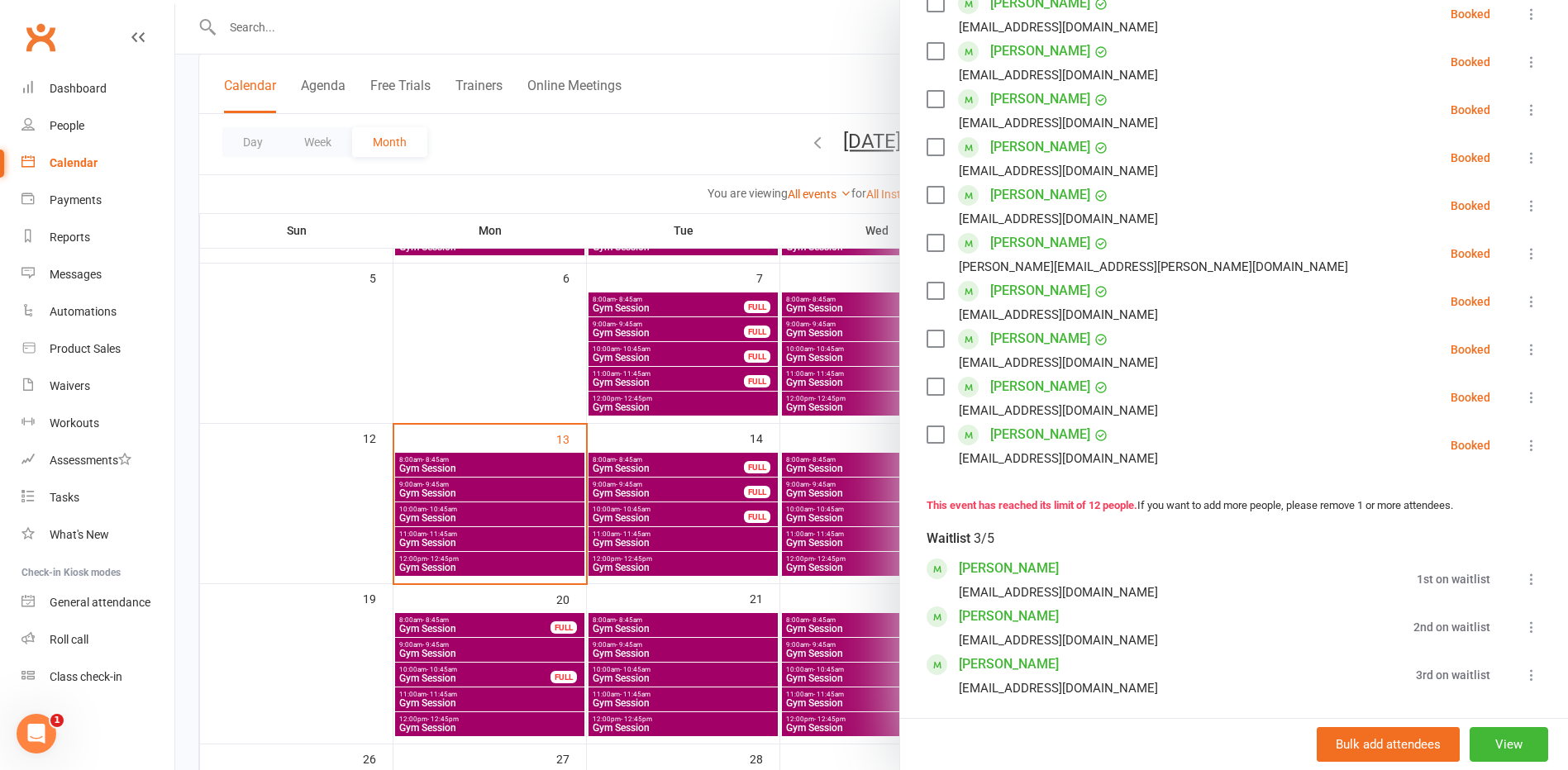
scroll to position [496, 0]
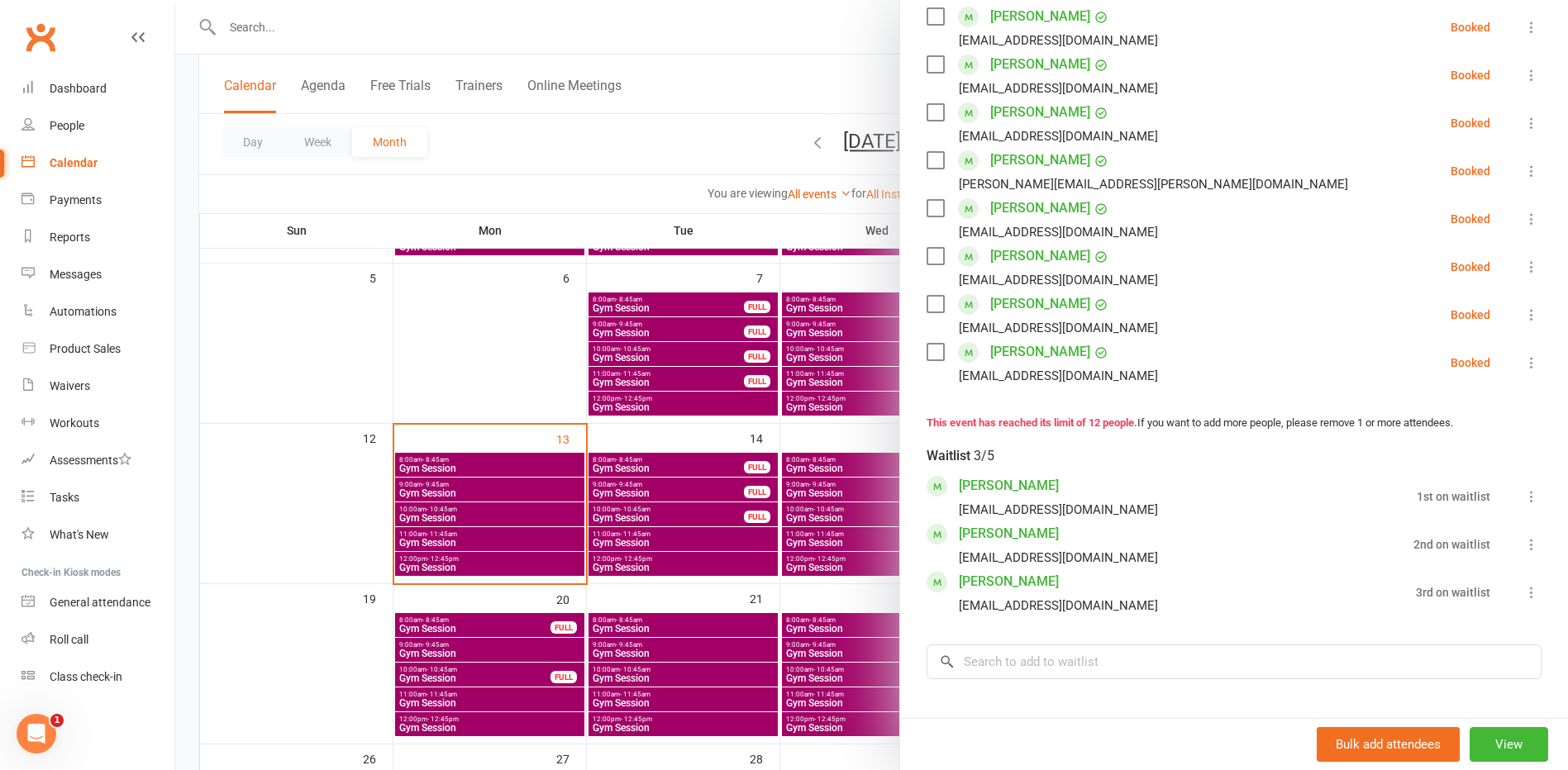
click at [823, 468] on div at bounding box center [872, 385] width 1393 height 770
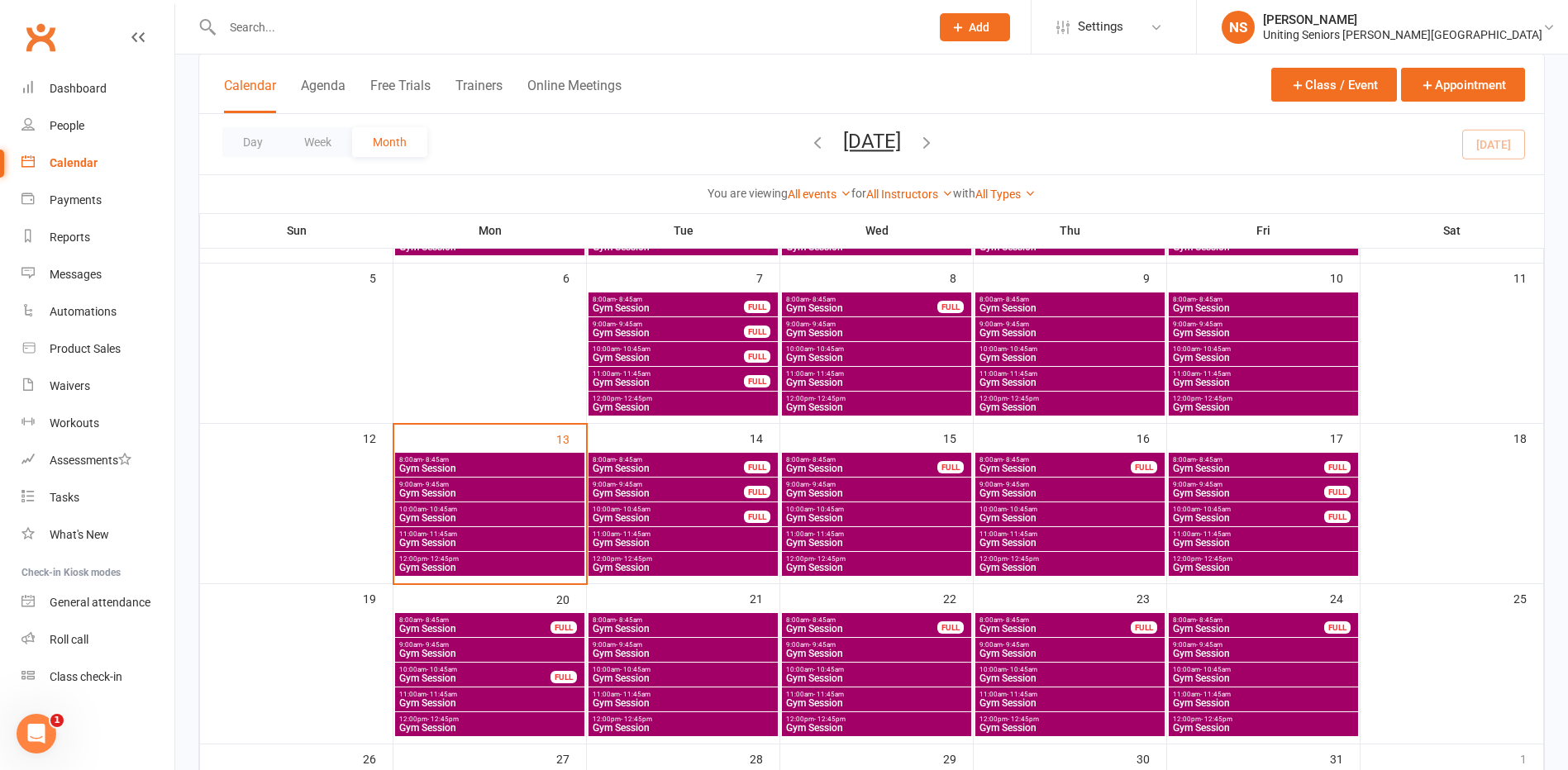
click at [1059, 498] on span "Gym Session" at bounding box center [1070, 493] width 183 height 9
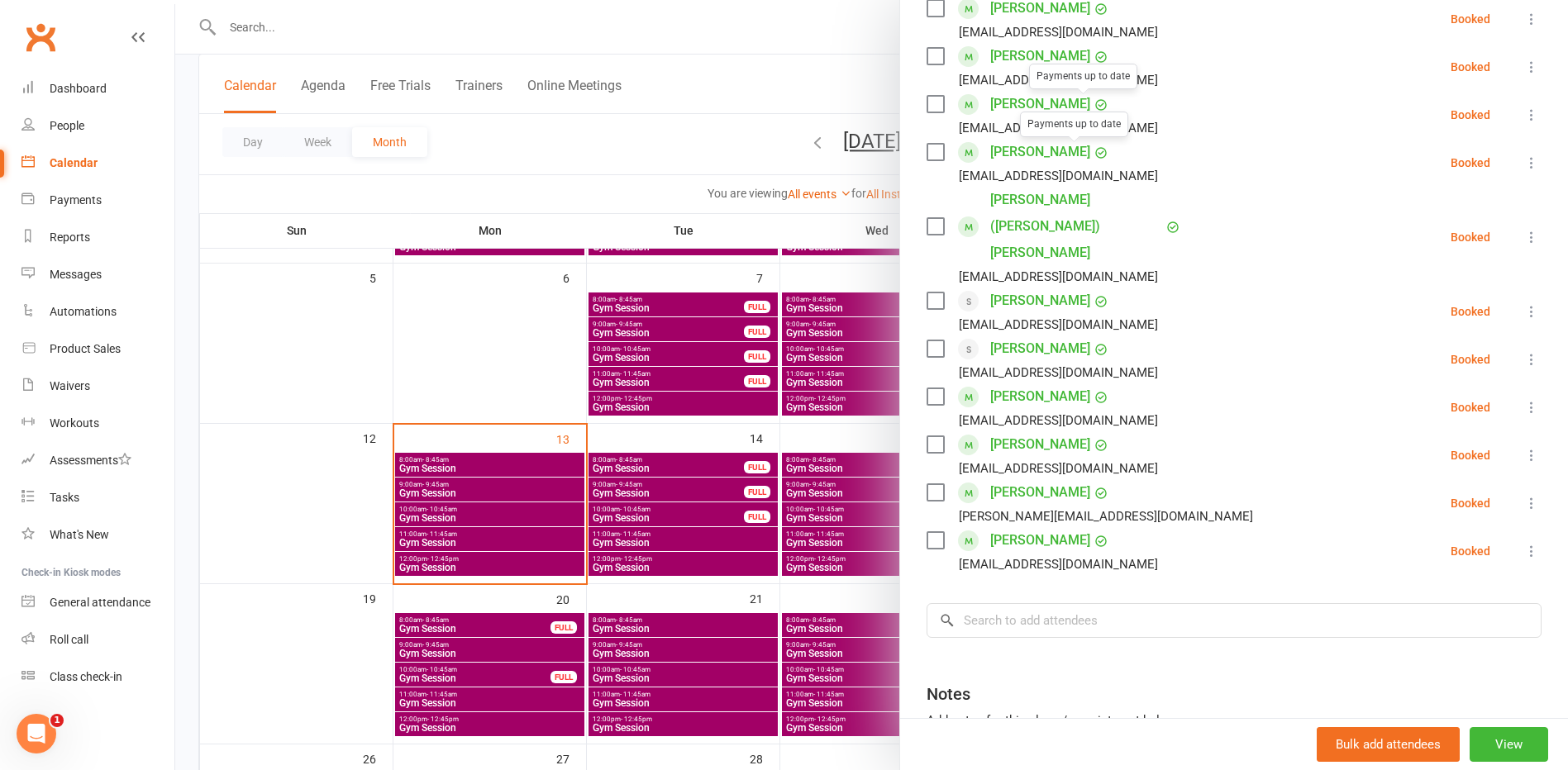
scroll to position [331, 0]
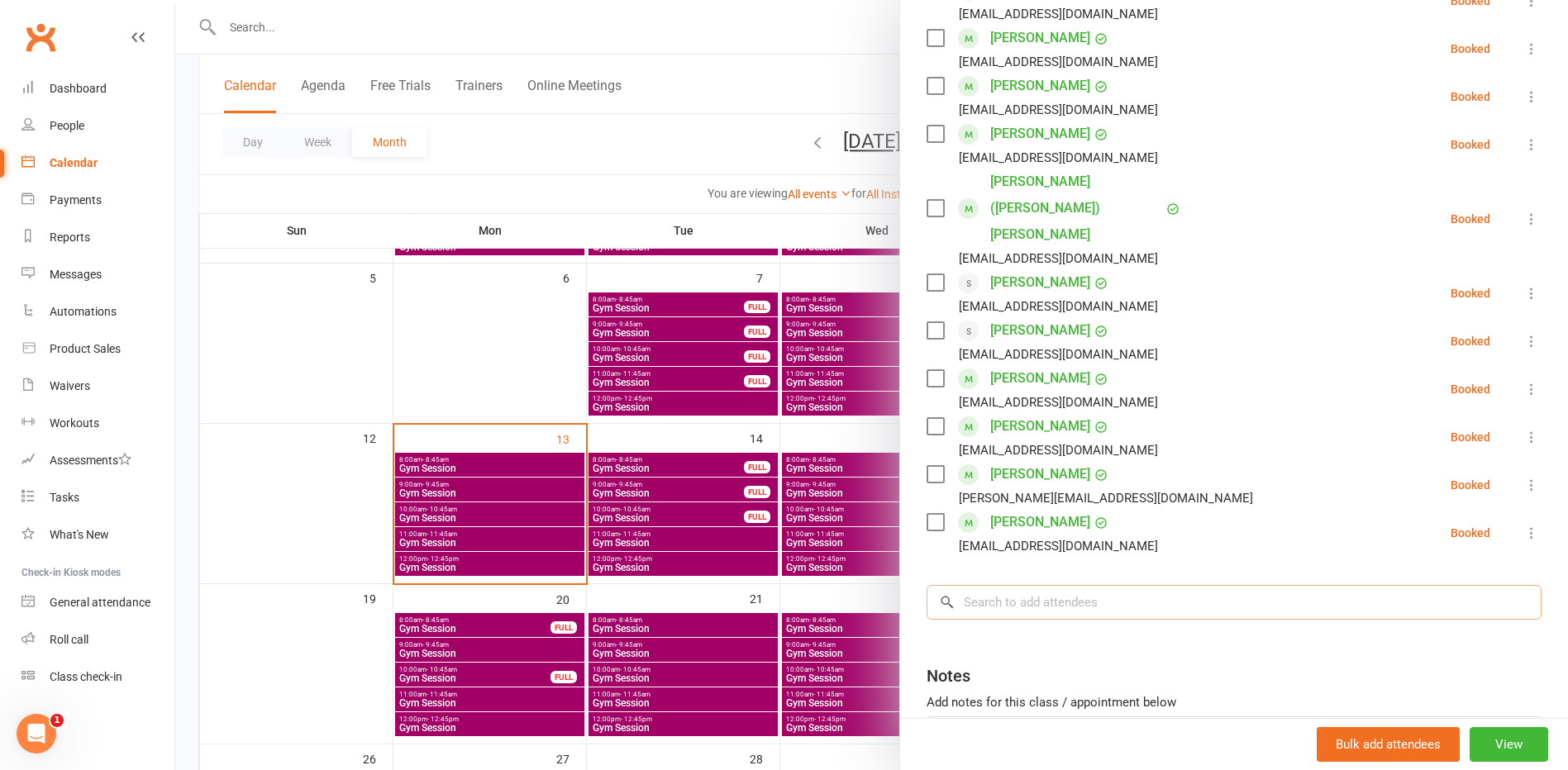
click at [1028, 585] on input "search" at bounding box center [1234, 602] width 615 height 35
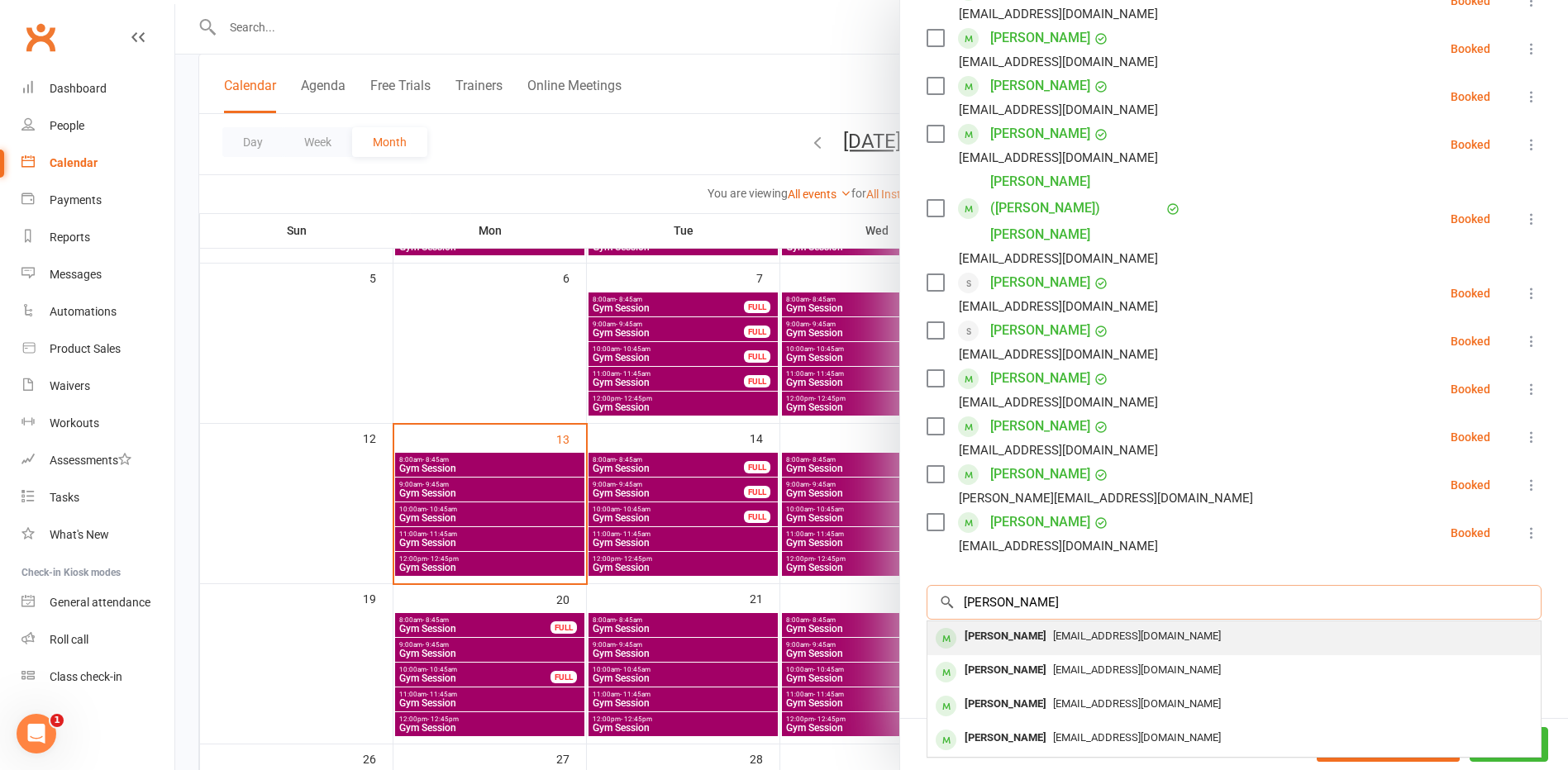
type input "[PERSON_NAME]"
click at [1016, 625] on div "[PERSON_NAME]" at bounding box center [1005, 636] width 95 height 24
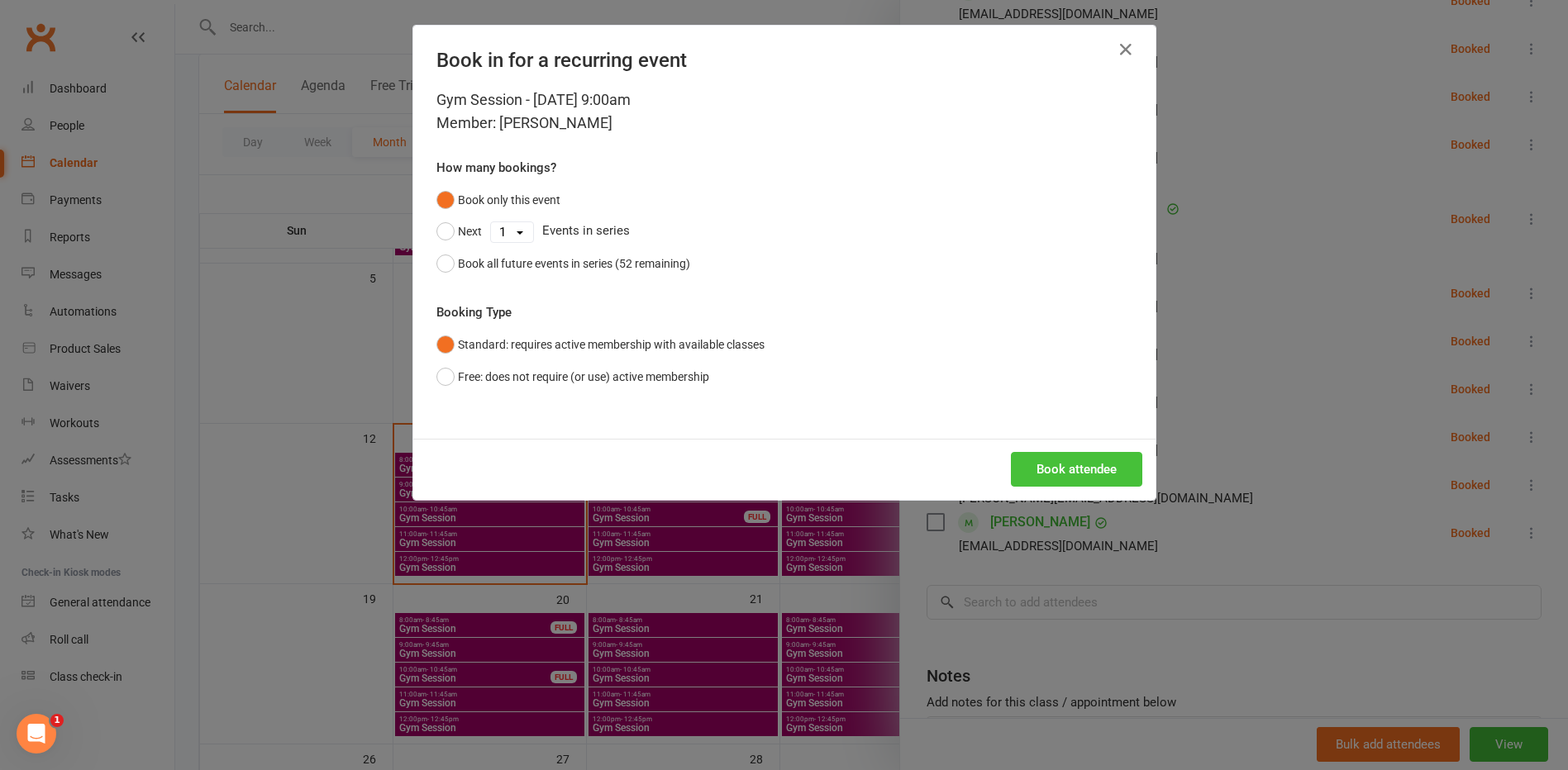
click at [1038, 473] on button "Book attendee" at bounding box center [1077, 469] width 132 height 35
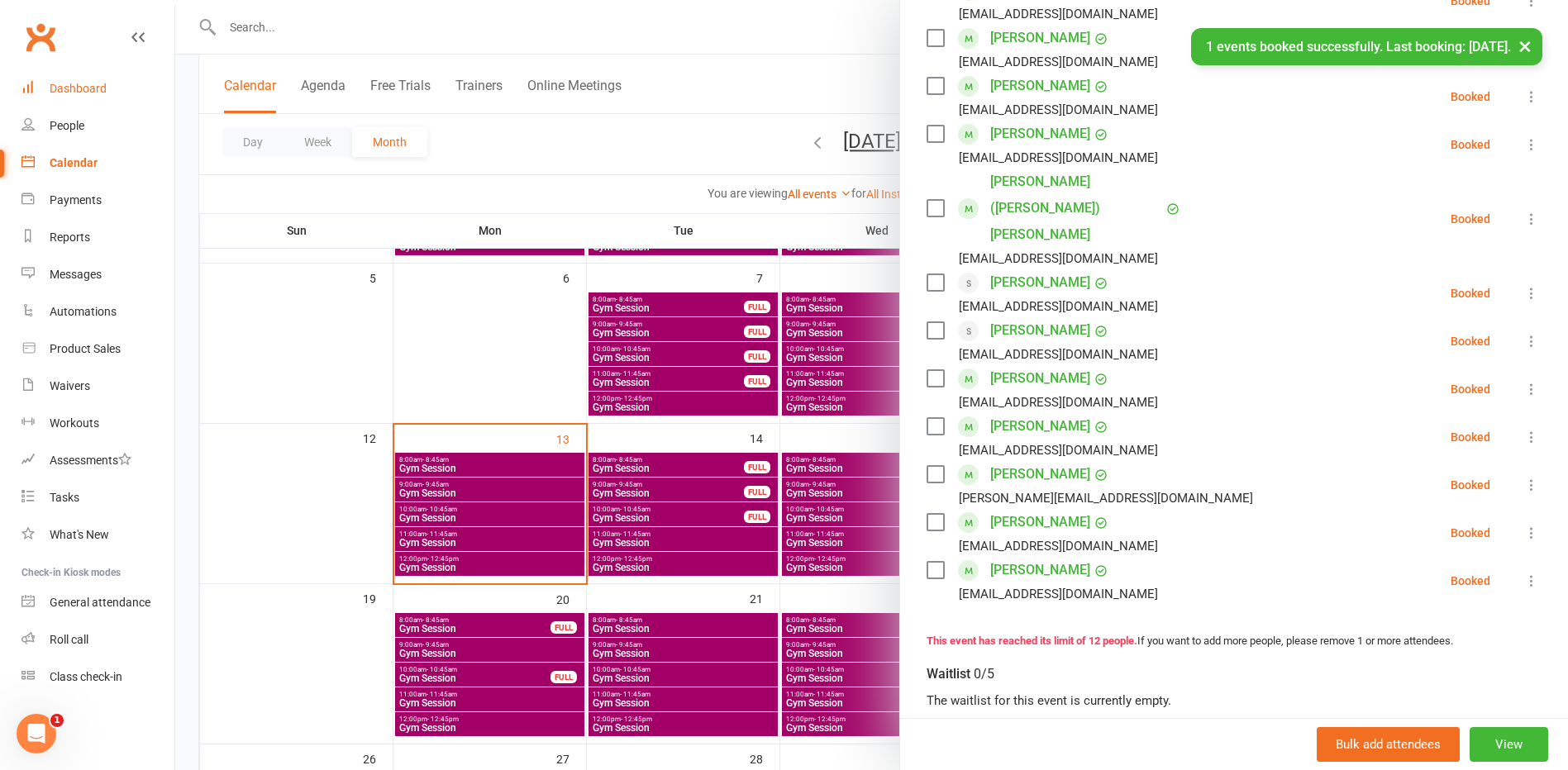
click at [82, 90] on div "Dashboard" at bounding box center [78, 88] width 57 height 13
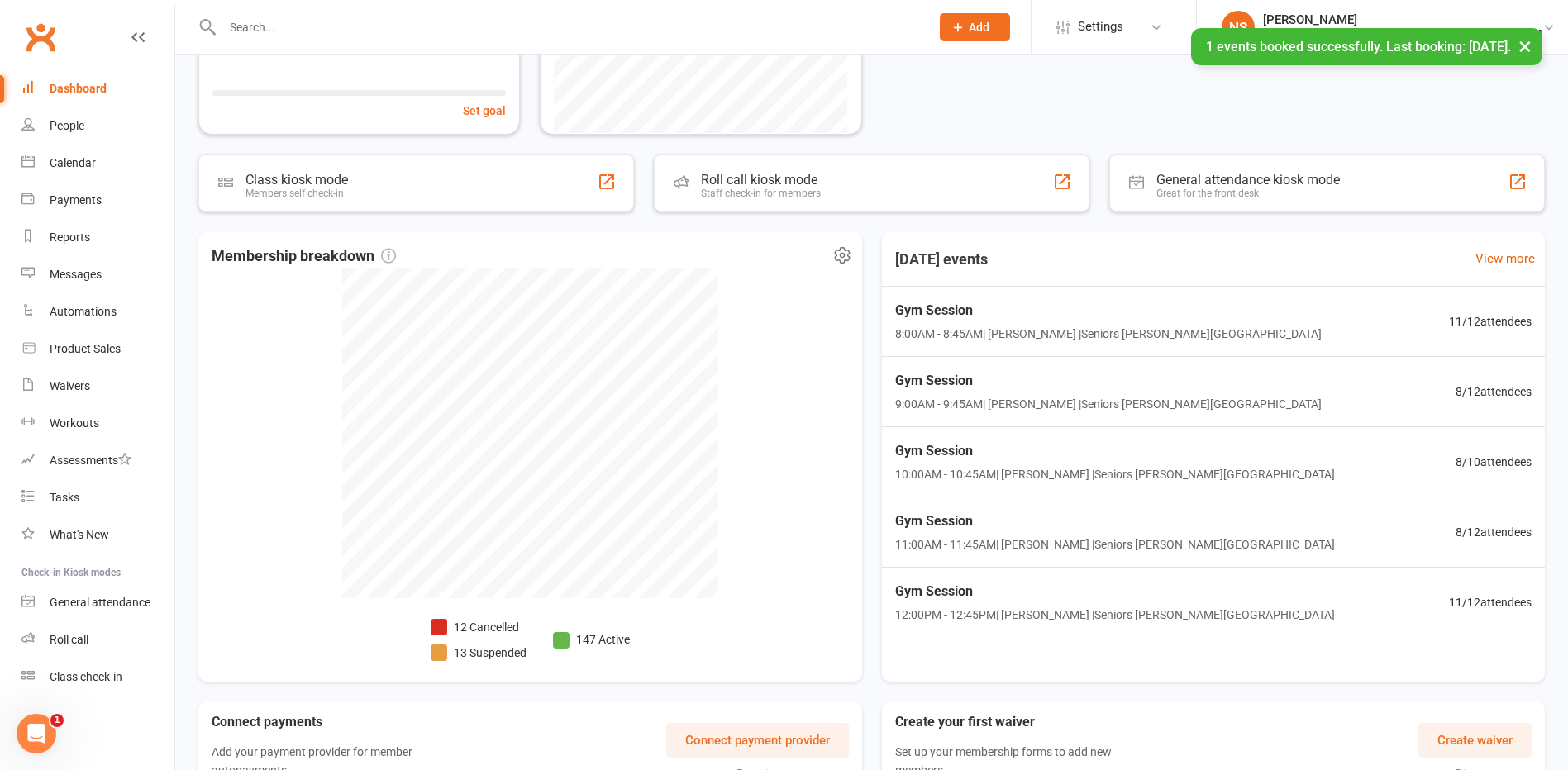
scroll to position [331, 0]
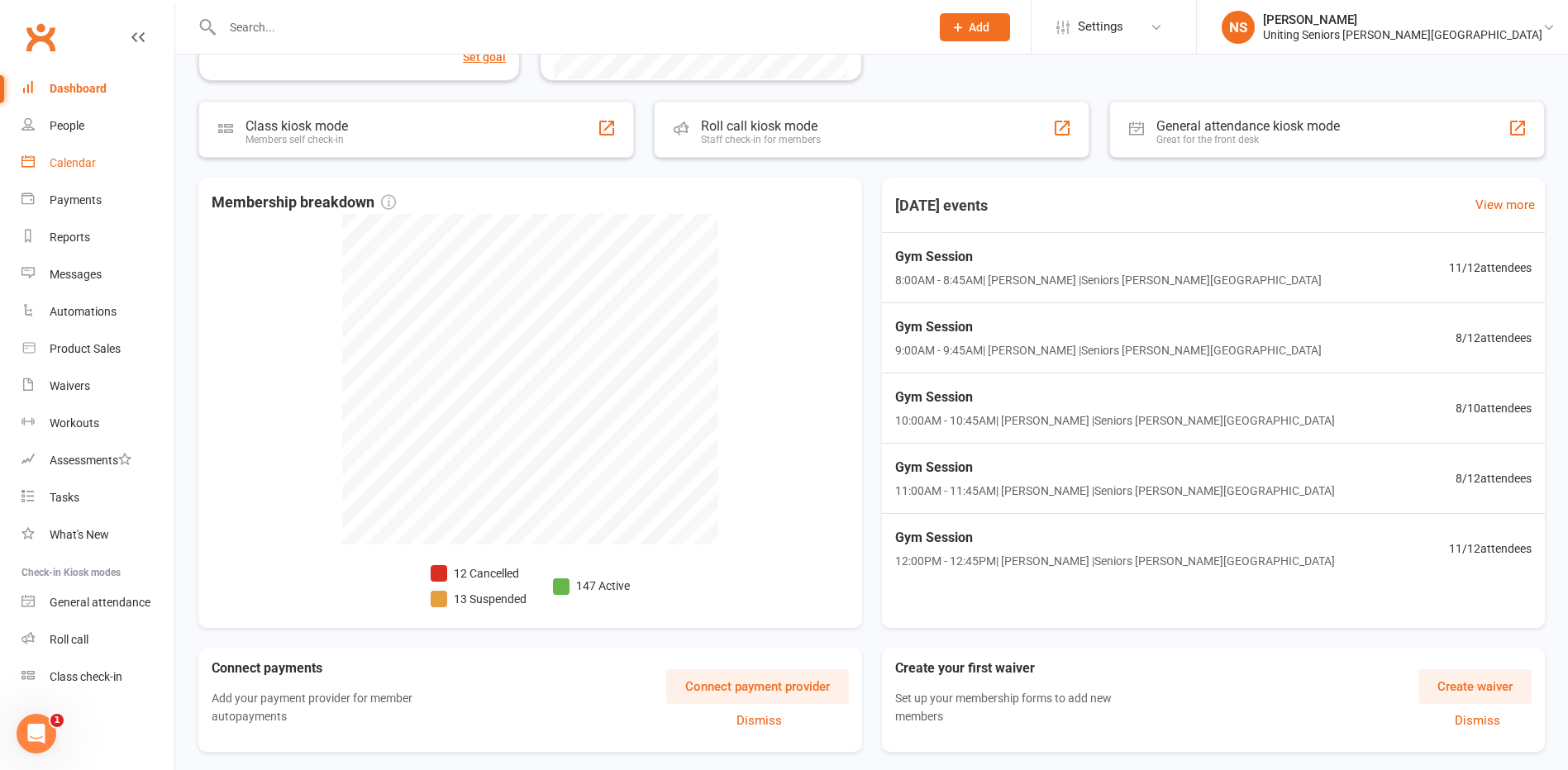
click at [62, 156] on div "Calendar" at bounding box center [72, 163] width 46 height 13
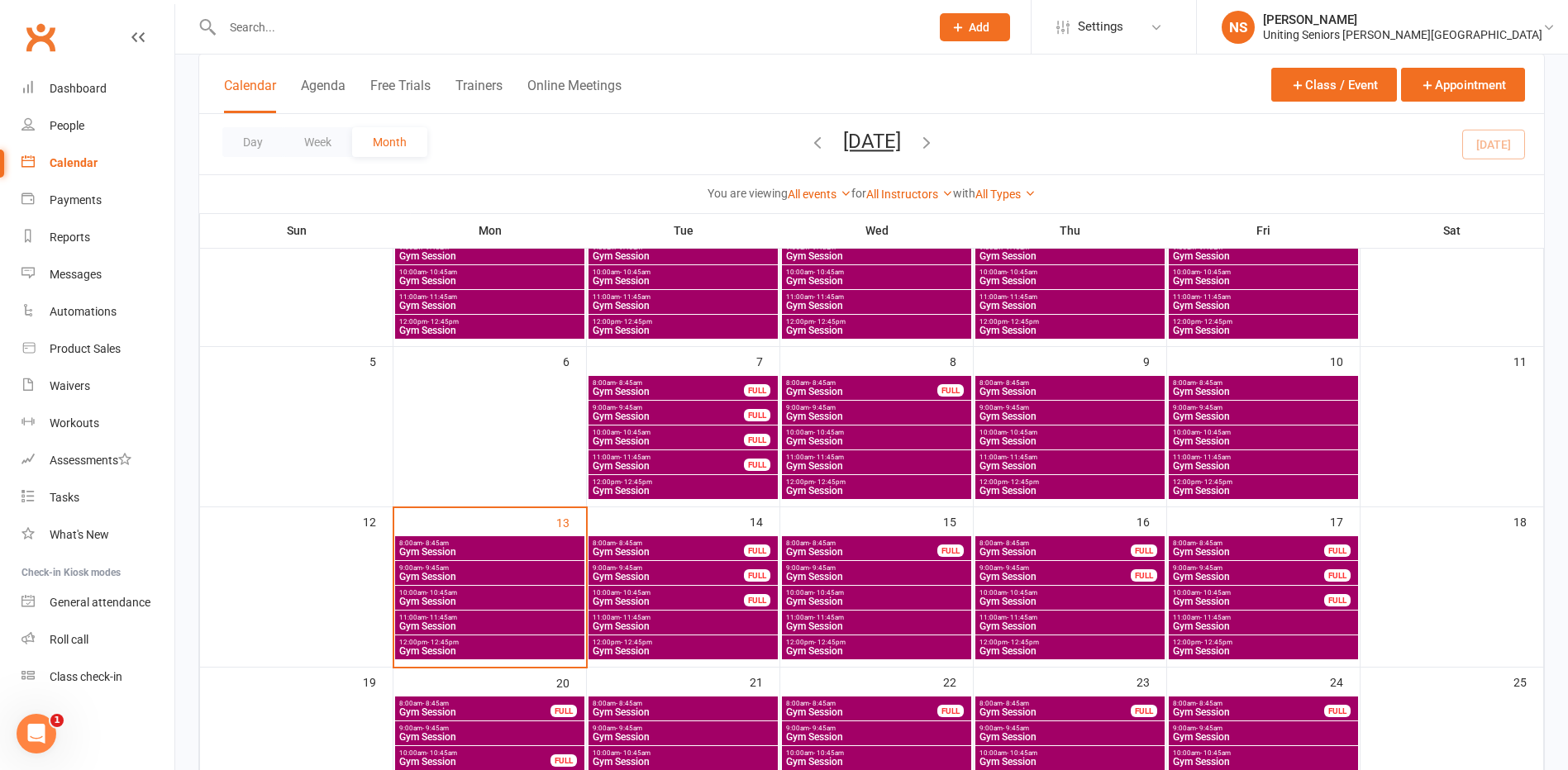
scroll to position [165, 0]
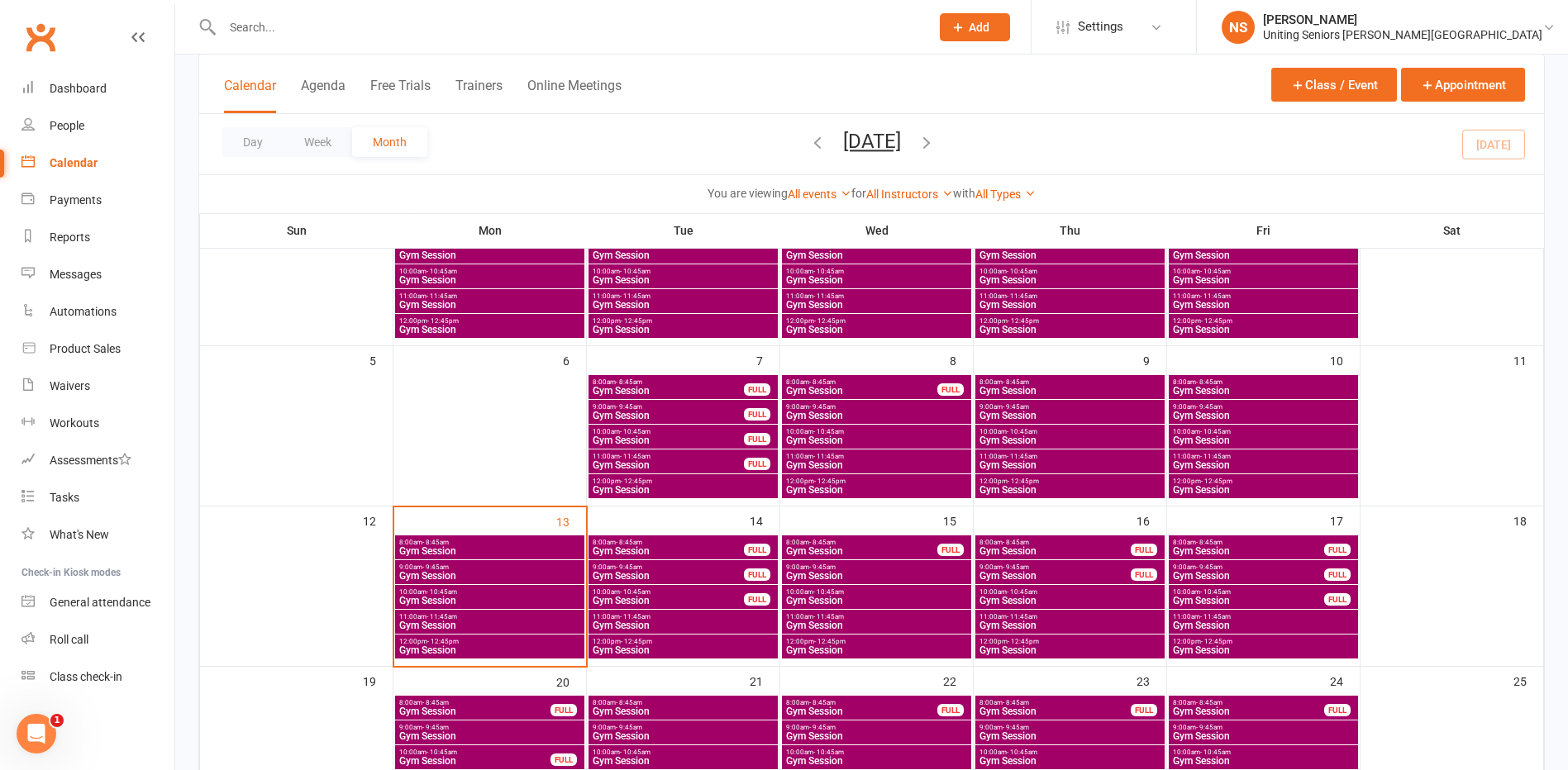
click at [441, 600] on span "Gym Session" at bounding box center [489, 600] width 183 height 9
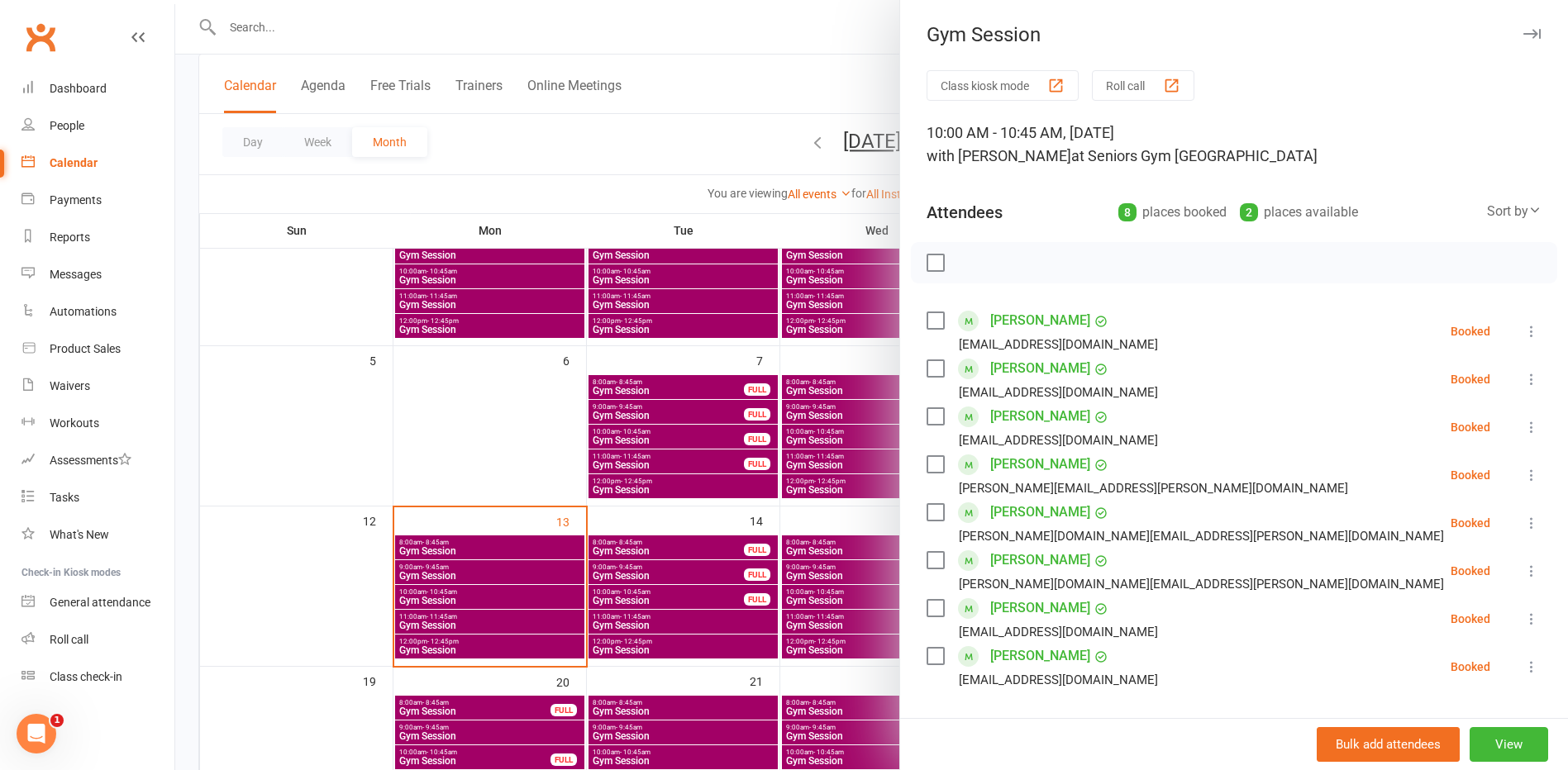
click at [1523, 381] on icon at bounding box center [1531, 378] width 16 height 16
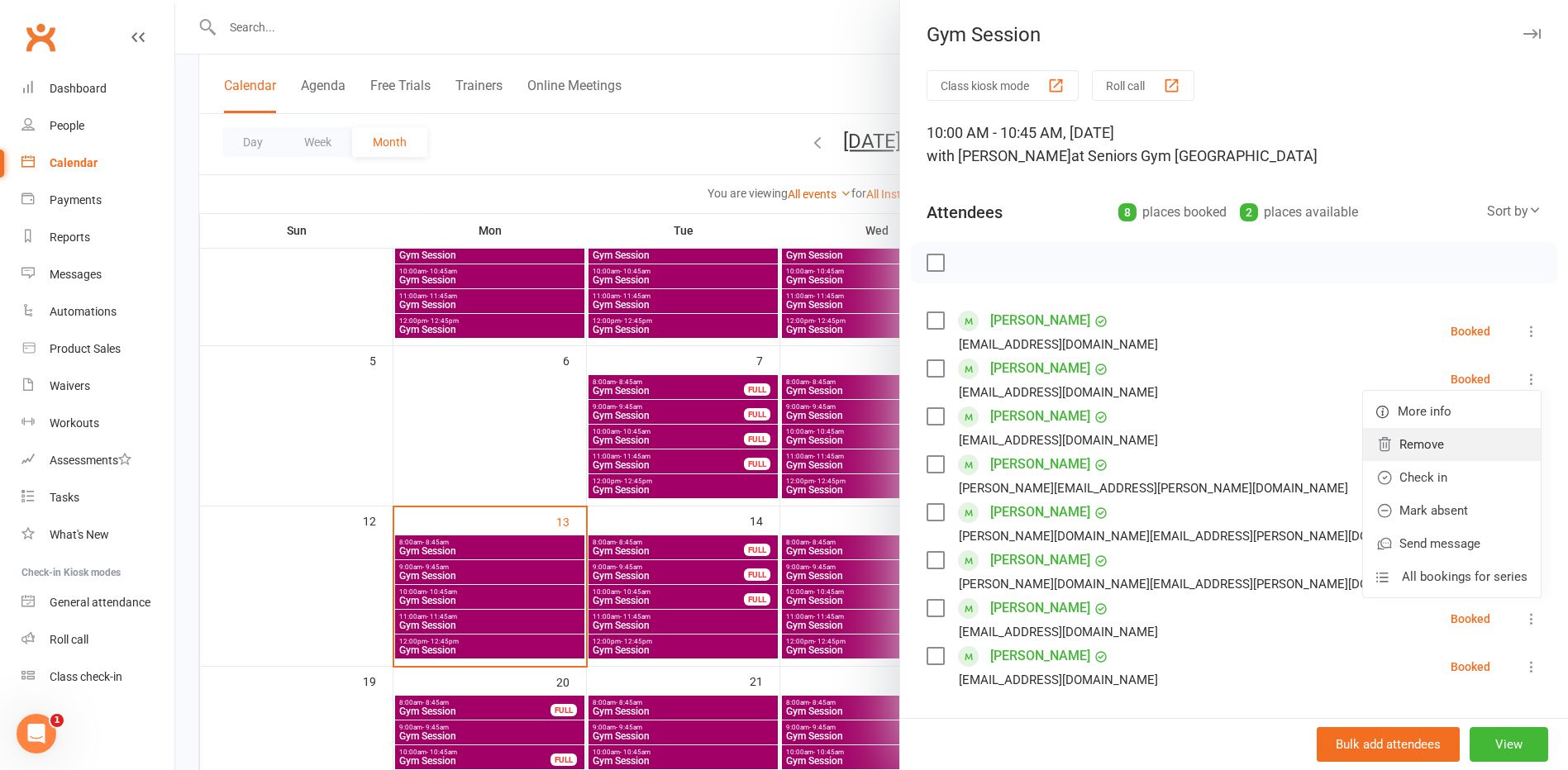
click at [1411, 440] on link "Remove" at bounding box center [1451, 444] width 177 height 33
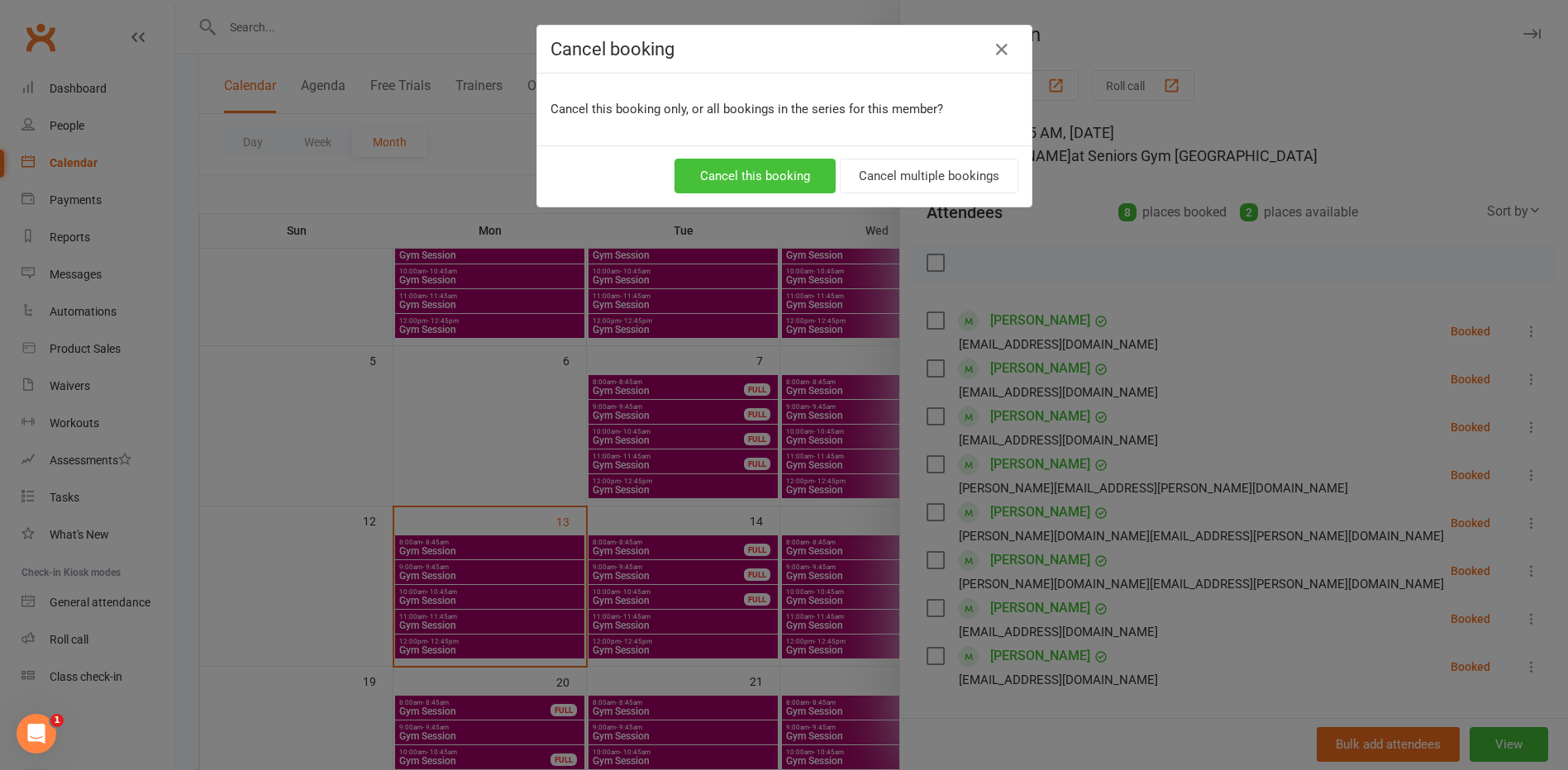
click at [750, 174] on button "Cancel this booking" at bounding box center [755, 175] width 161 height 35
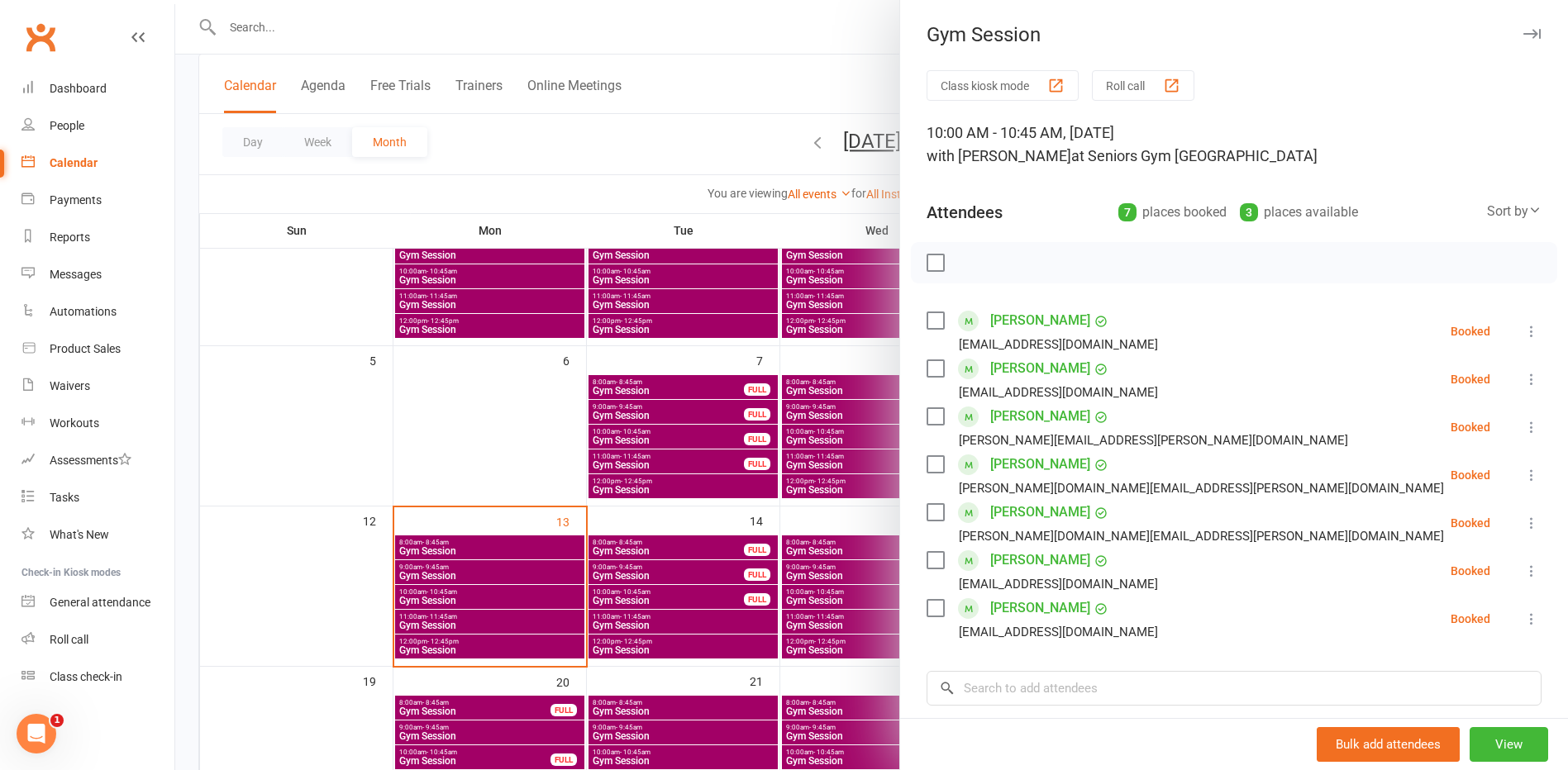
click at [456, 541] on div at bounding box center [872, 385] width 1393 height 770
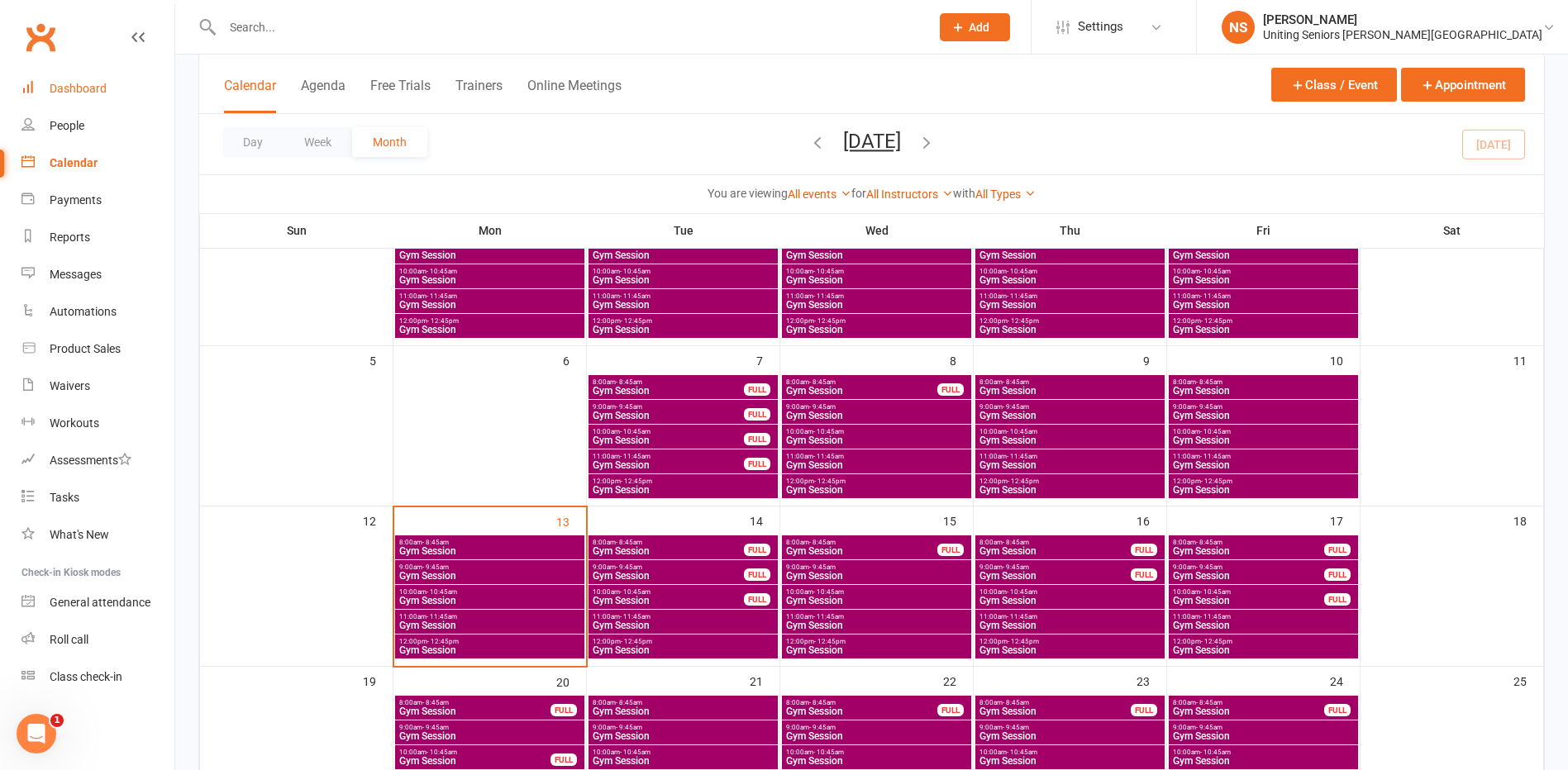
click at [86, 94] on div "Dashboard" at bounding box center [78, 88] width 57 height 13
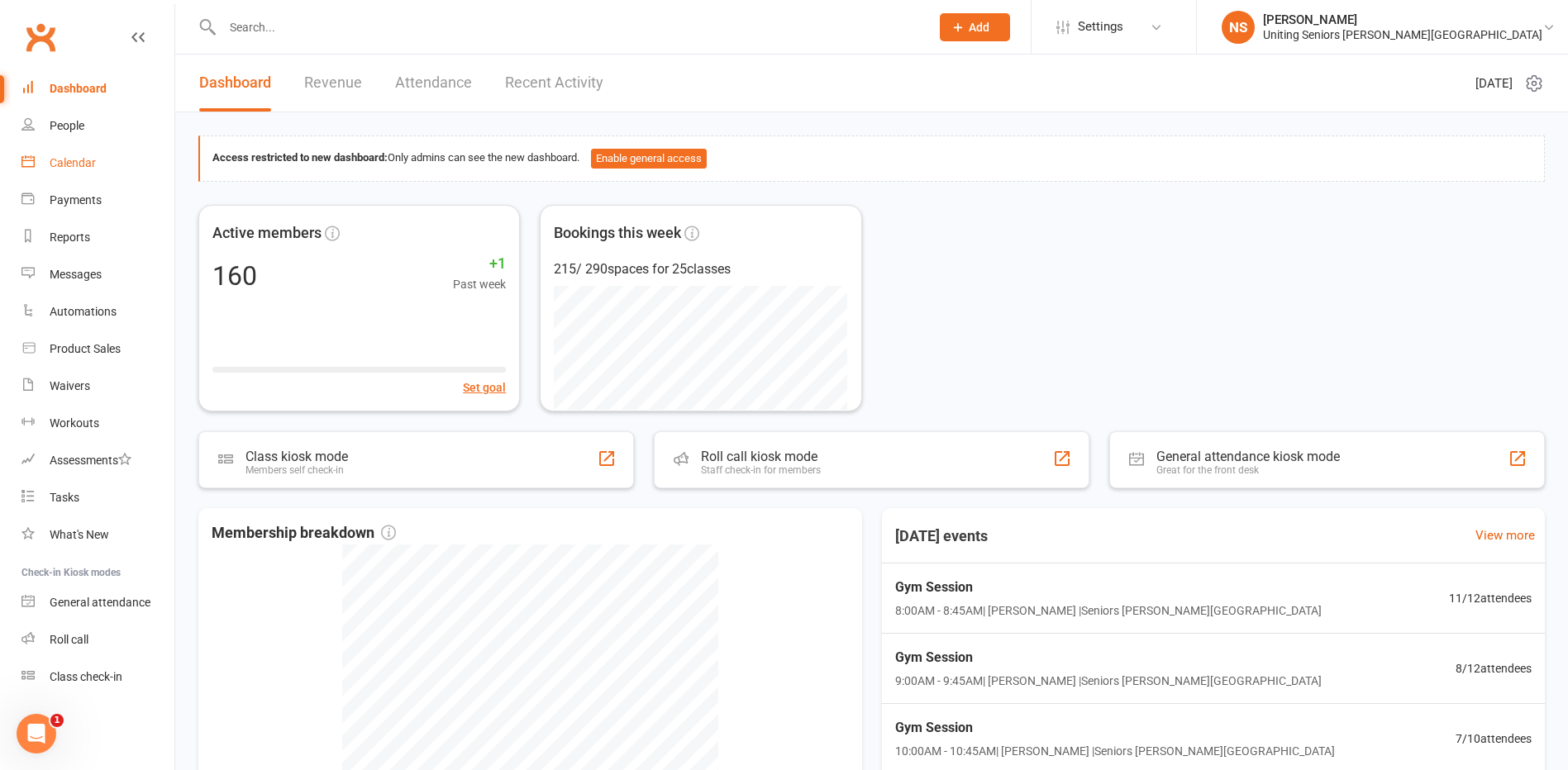
click at [75, 157] on div "Calendar" at bounding box center [72, 163] width 46 height 13
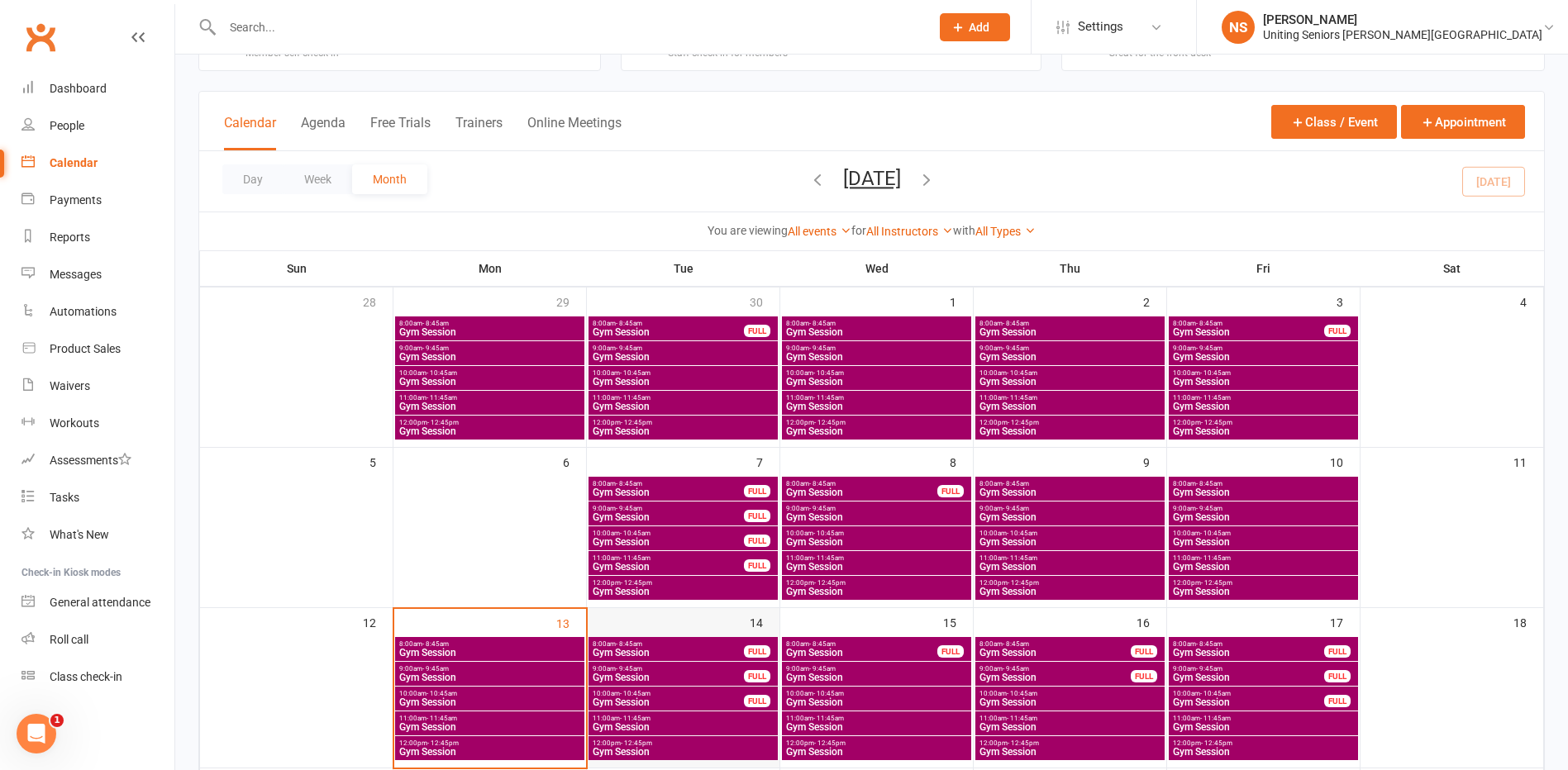
scroll to position [165, 0]
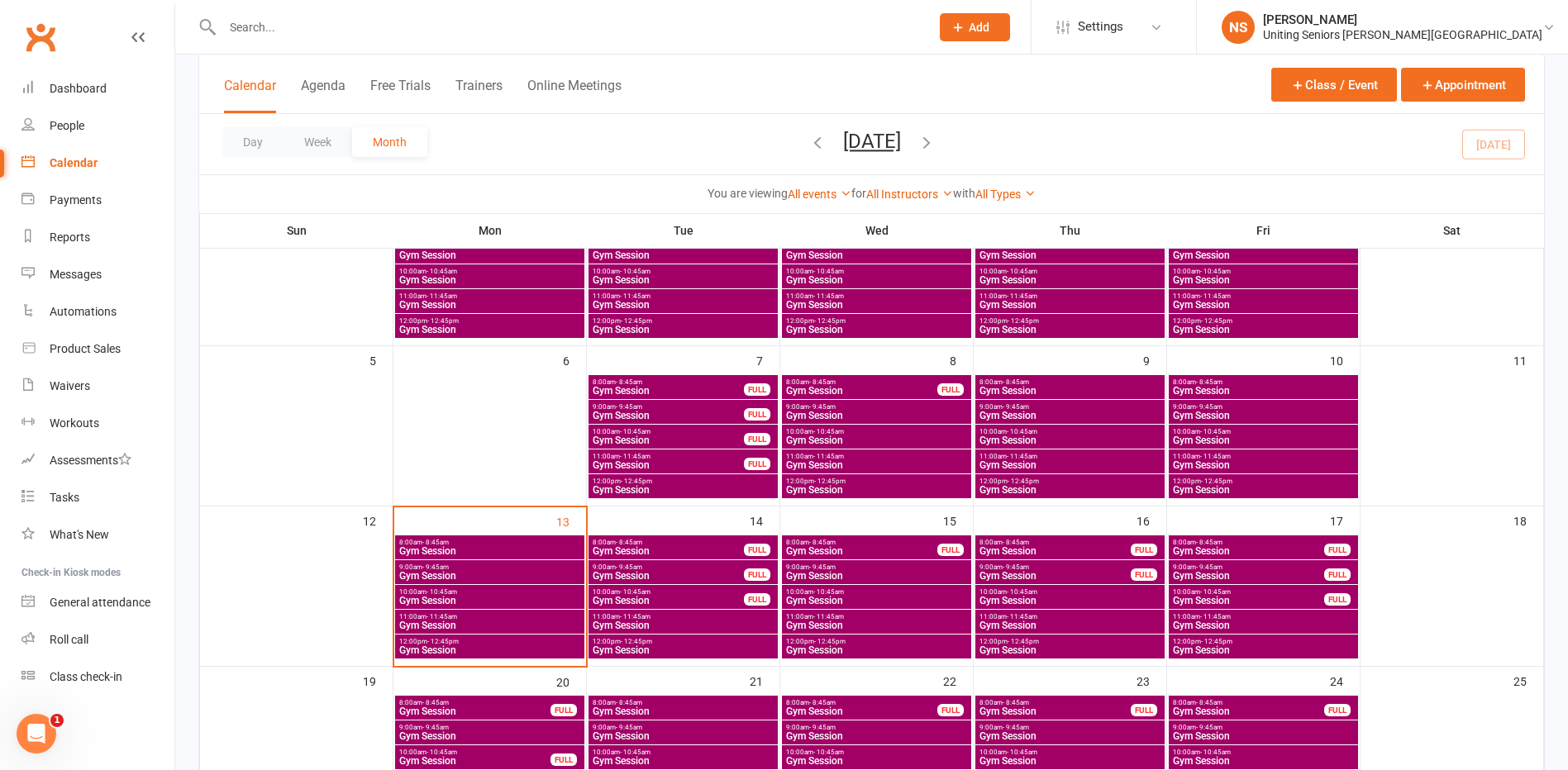
click at [609, 597] on span "Gym Session" at bounding box center [668, 600] width 153 height 9
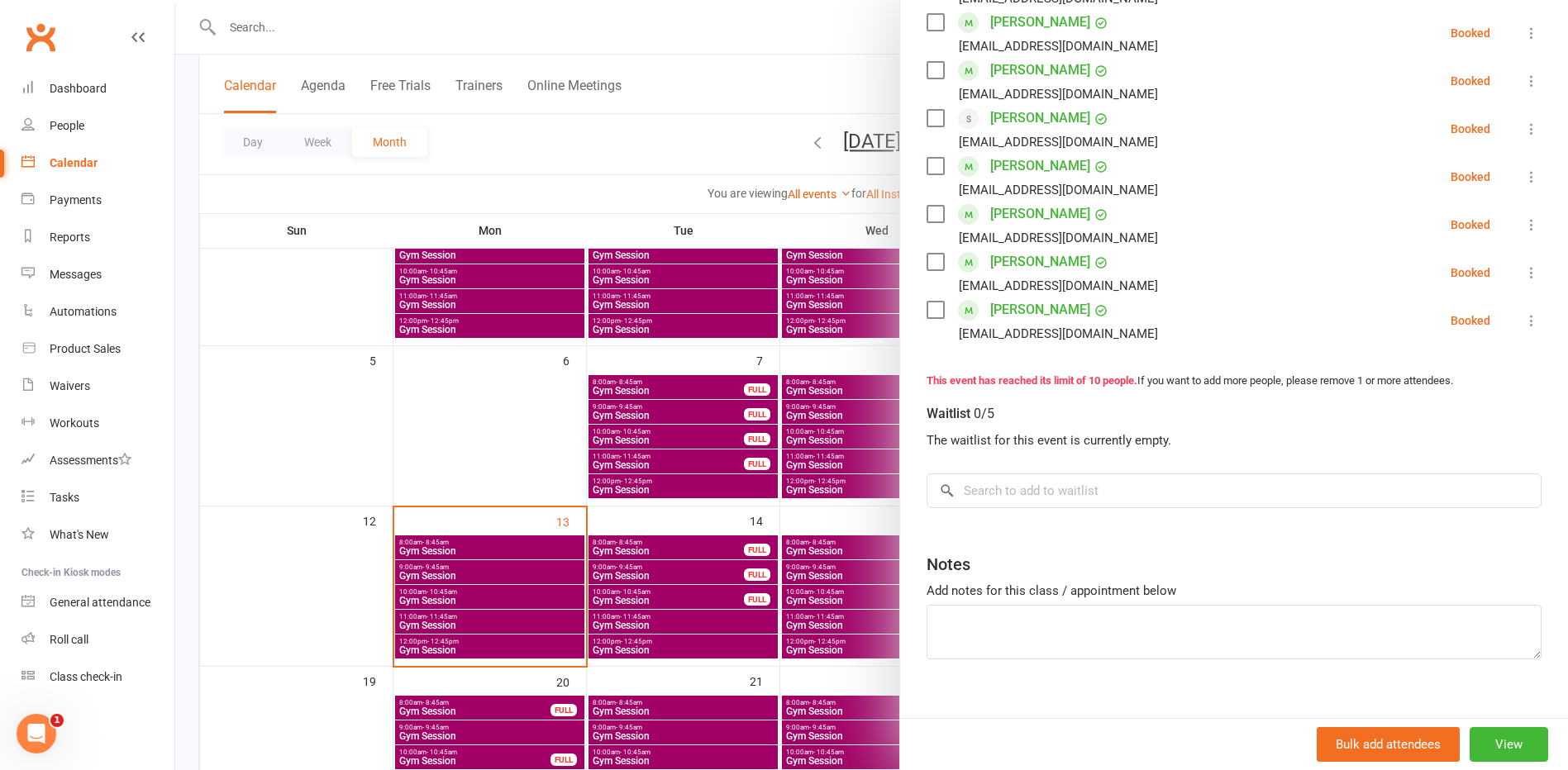
scroll to position [467, 0]
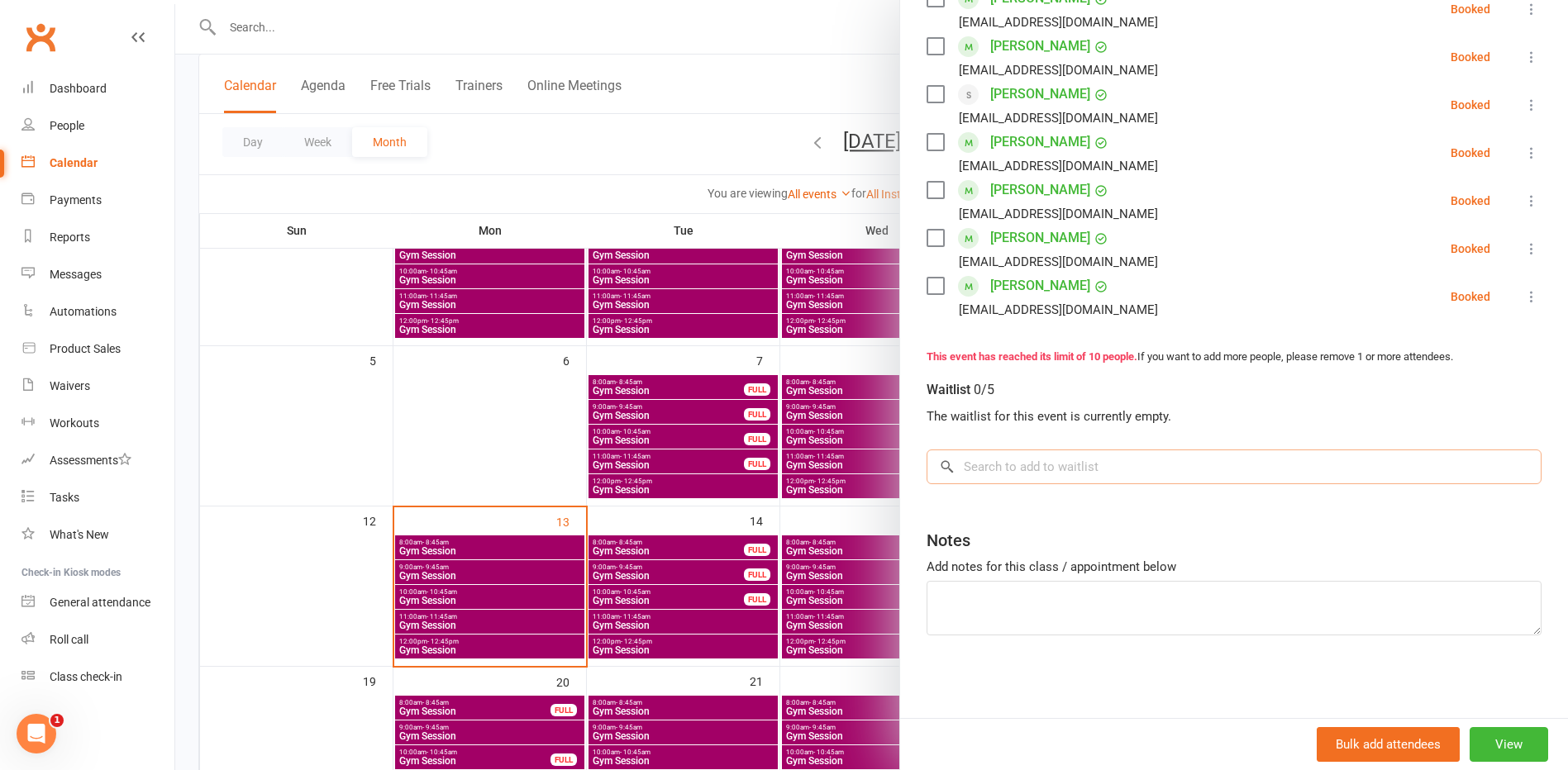
click at [1012, 471] on input "search" at bounding box center [1234, 467] width 615 height 35
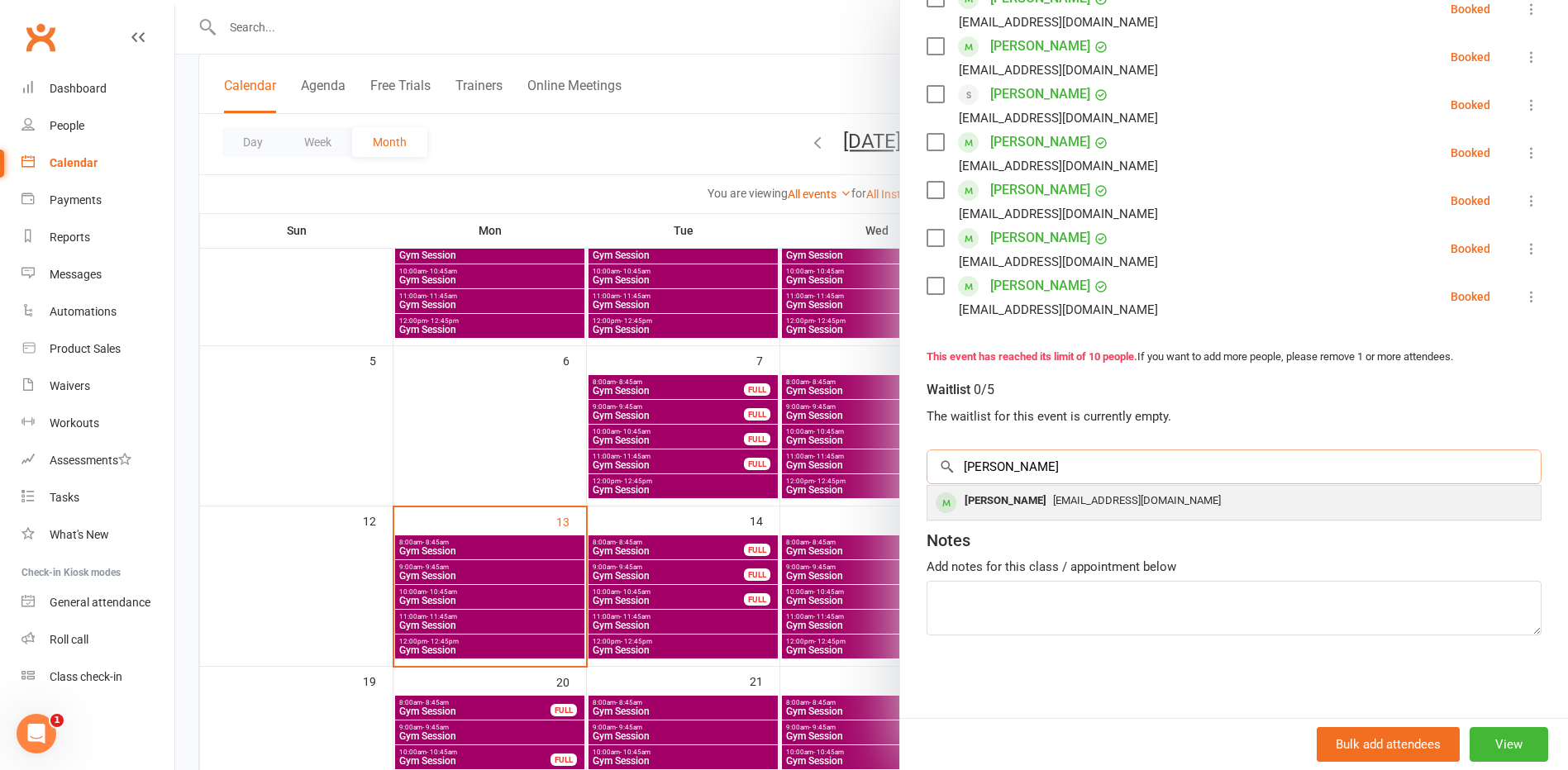
type input "[PERSON_NAME]"
click at [1003, 501] on div "[PERSON_NAME]" at bounding box center [1005, 501] width 95 height 24
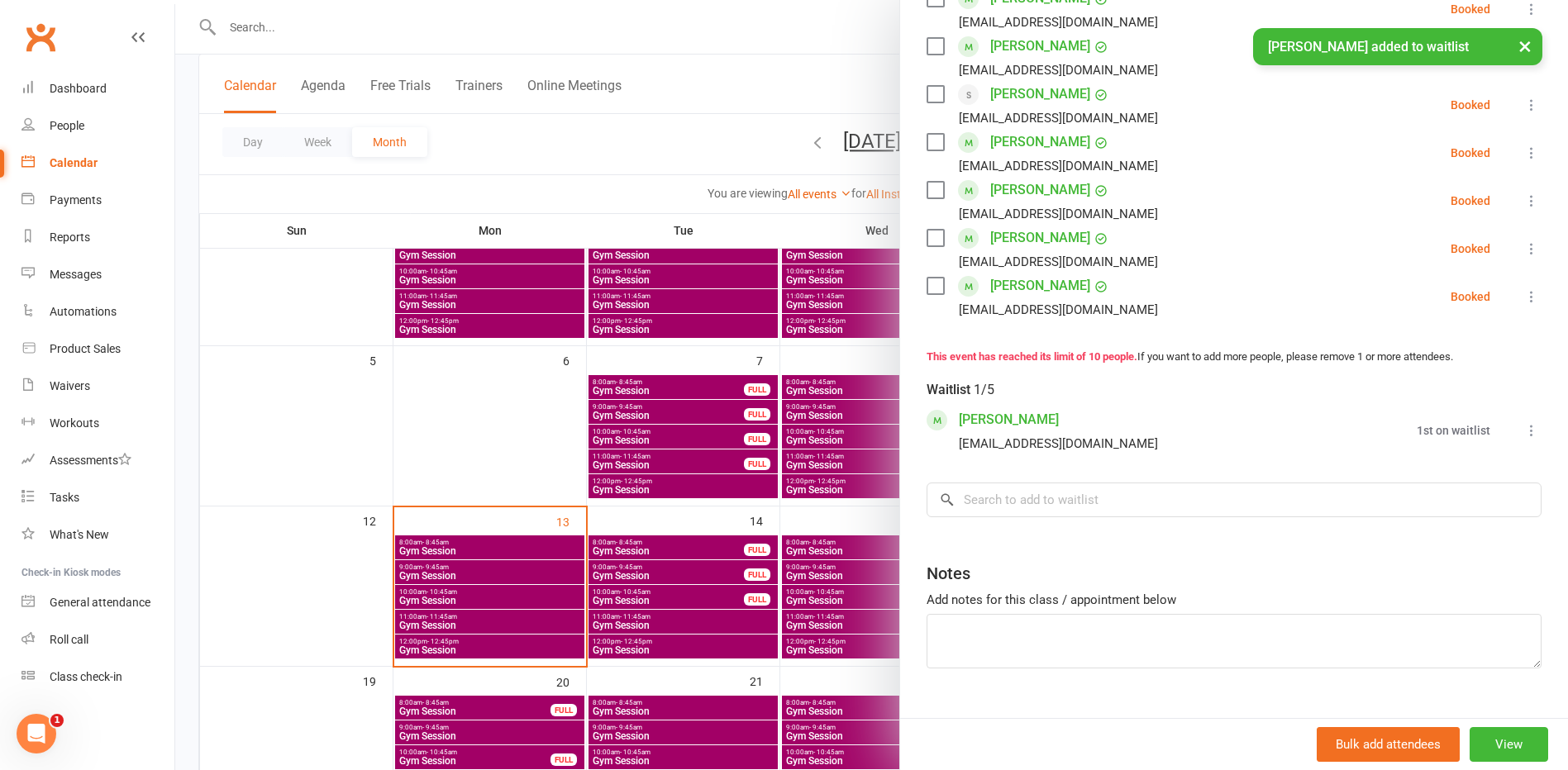
click at [620, 602] on div at bounding box center [872, 385] width 1393 height 770
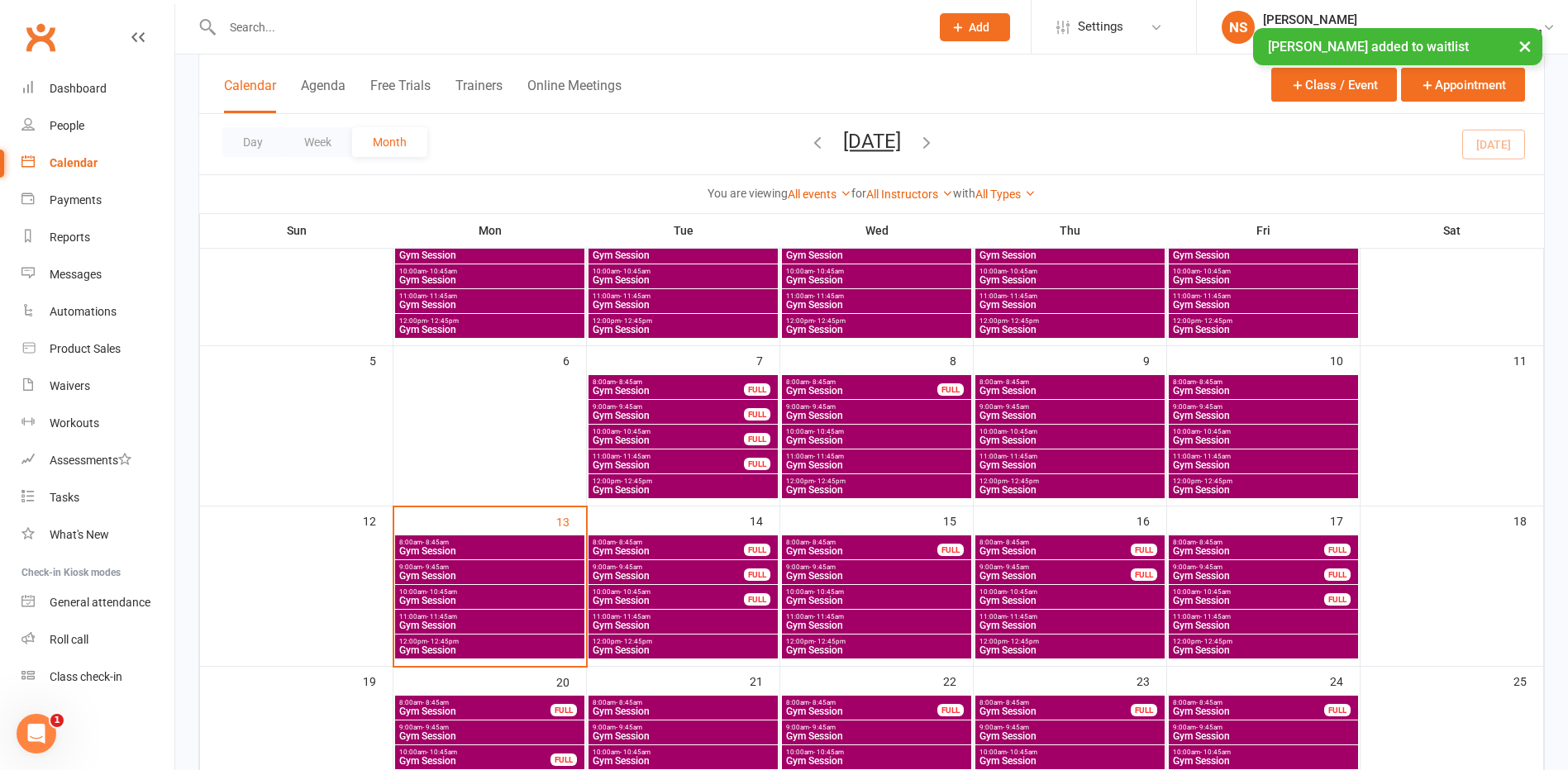
click at [634, 621] on span "Gym Session" at bounding box center [683, 626] width 183 height 9
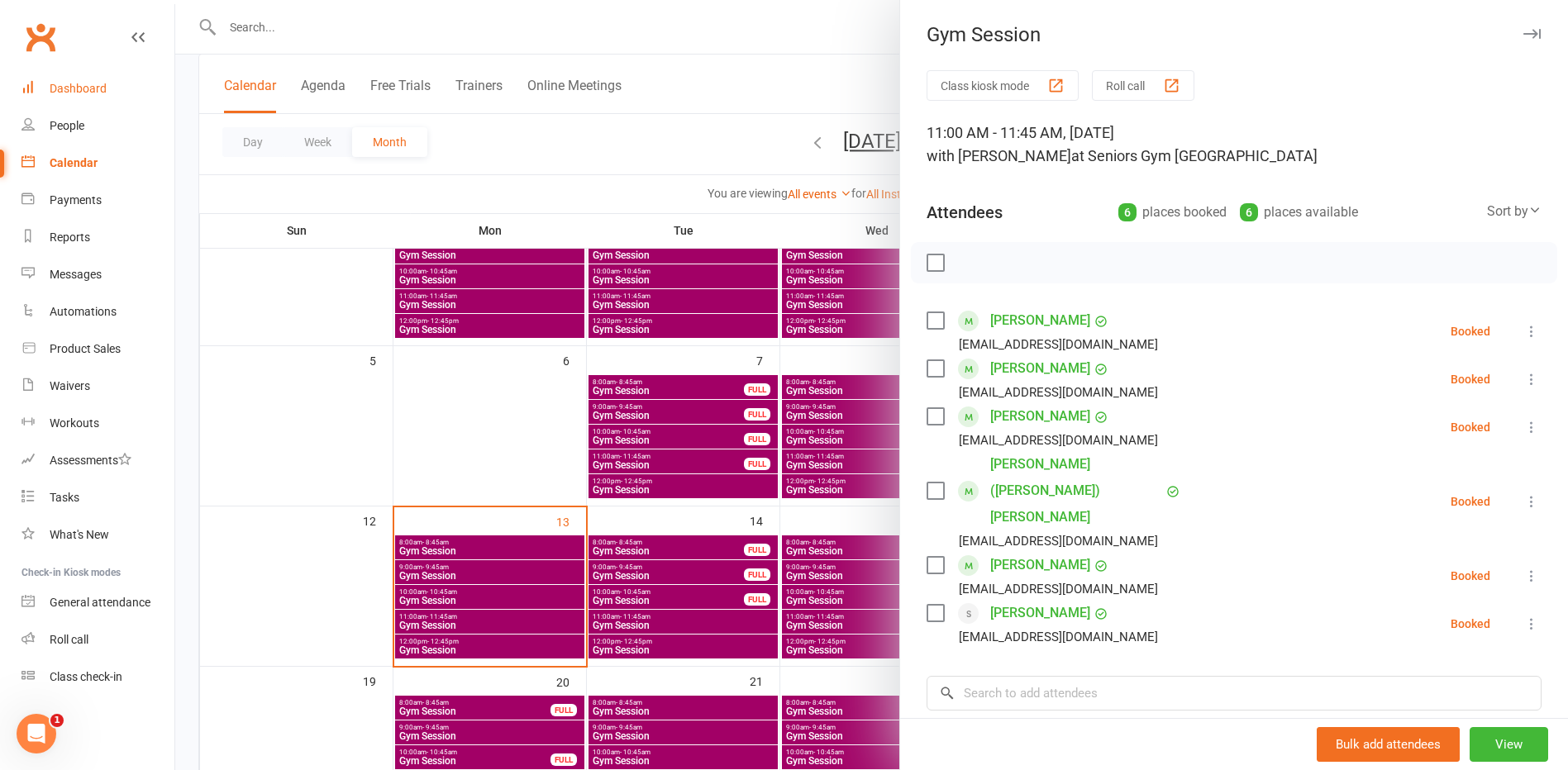
click at [56, 81] on link "Dashboard" at bounding box center [98, 88] width 153 height 37
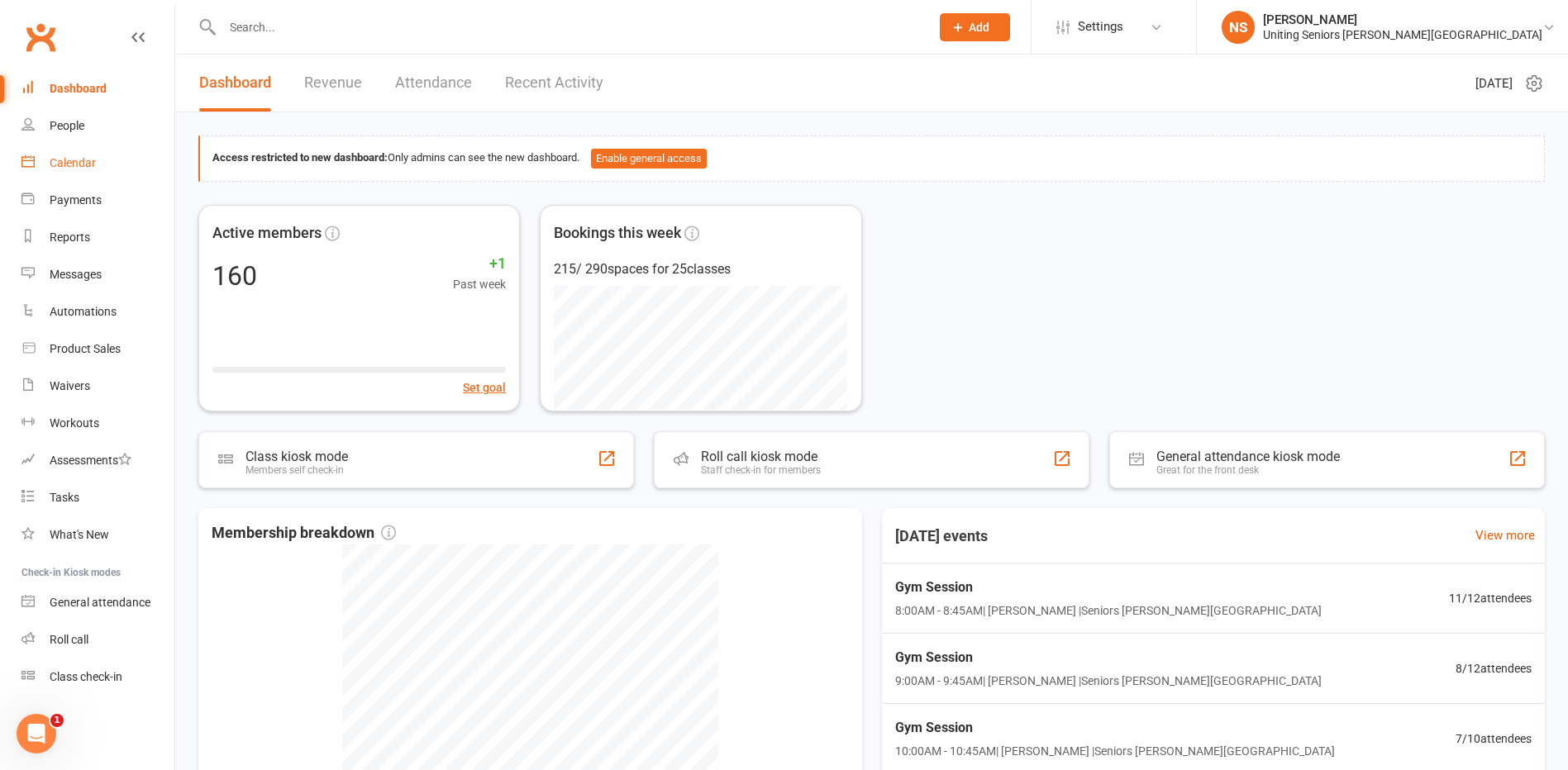
click at [83, 160] on div "Calendar" at bounding box center [72, 163] width 46 height 13
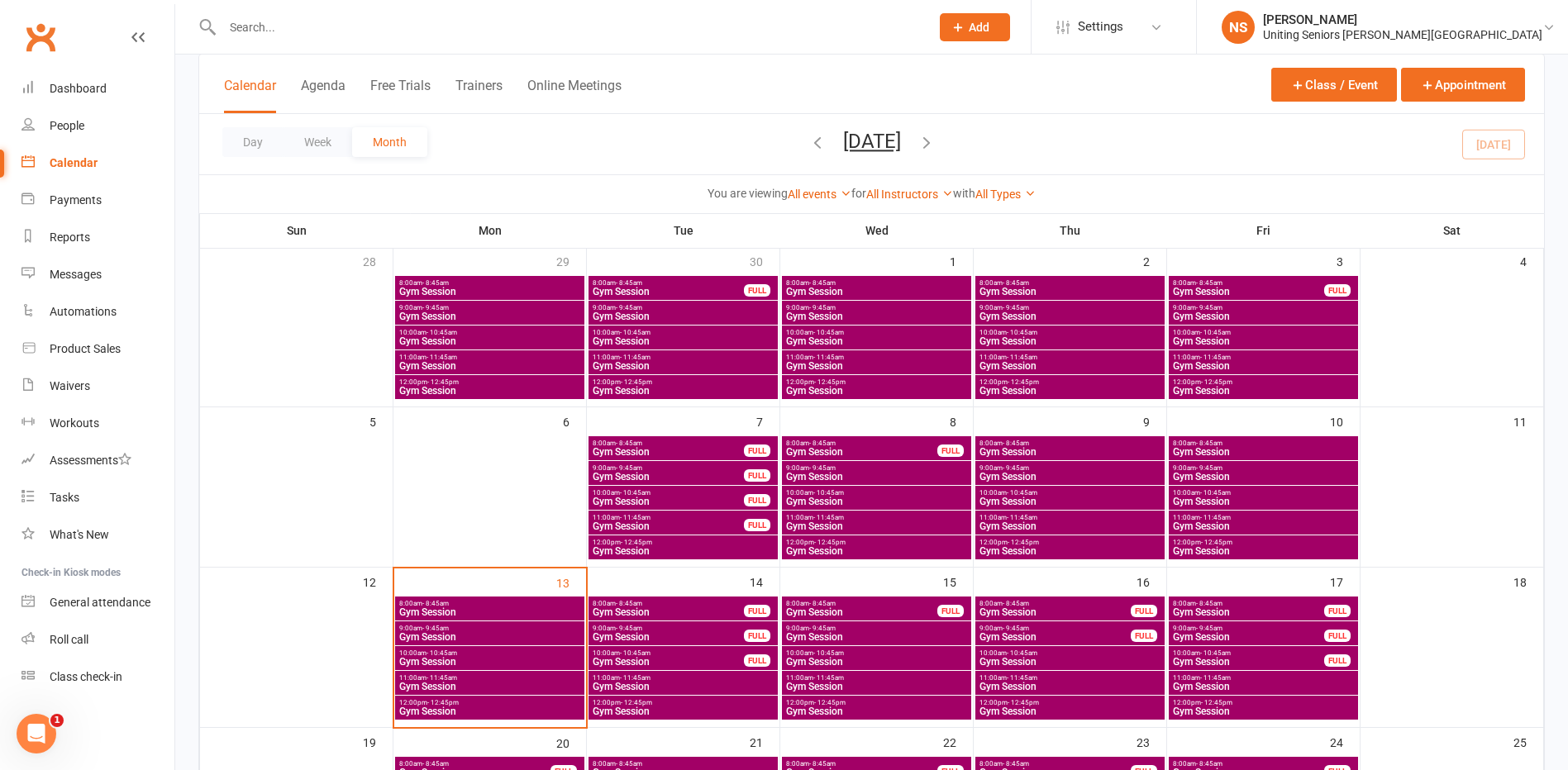
scroll to position [248, 0]
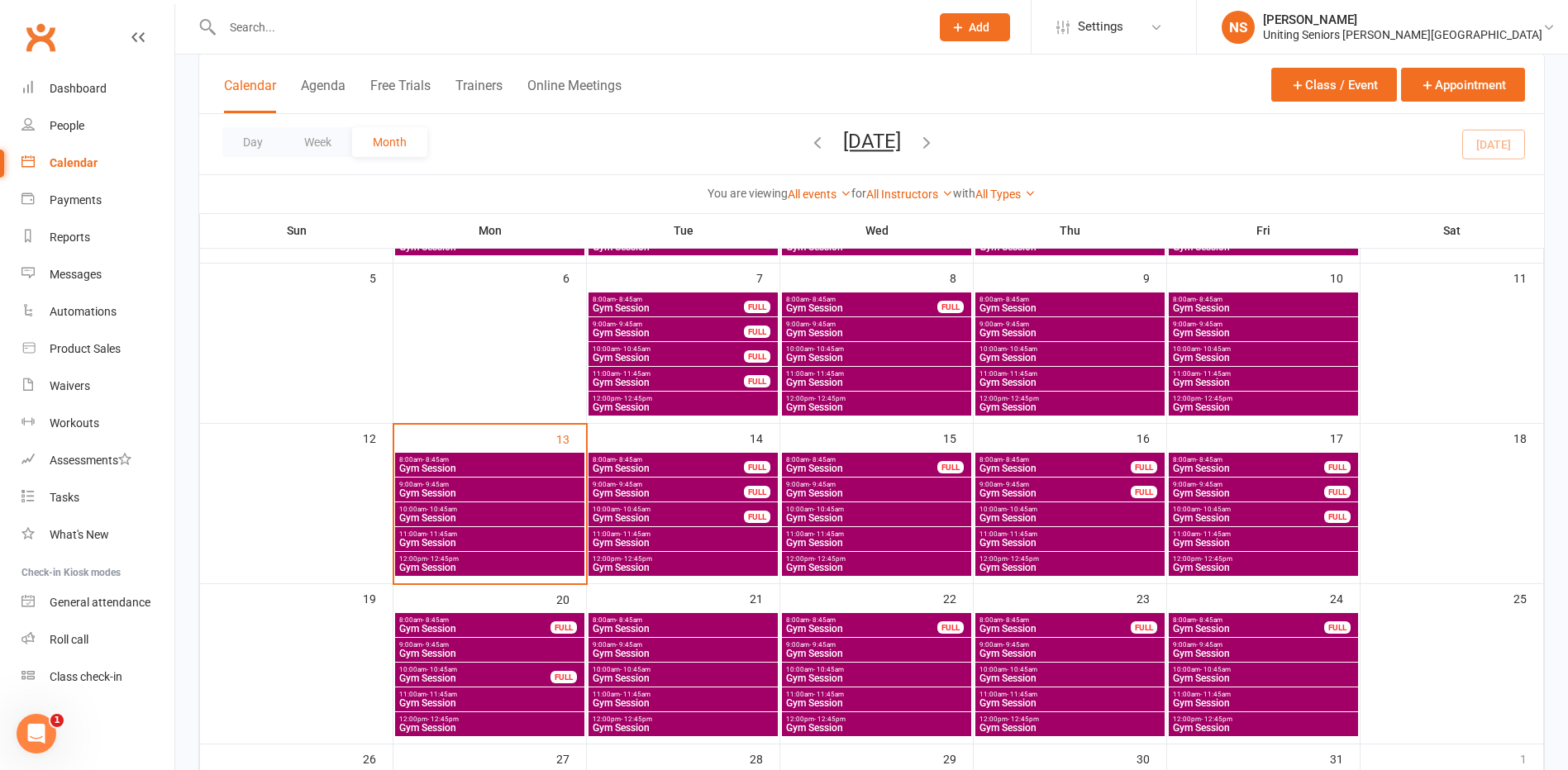
click at [639, 513] on span "Gym Session" at bounding box center [668, 518] width 153 height 9
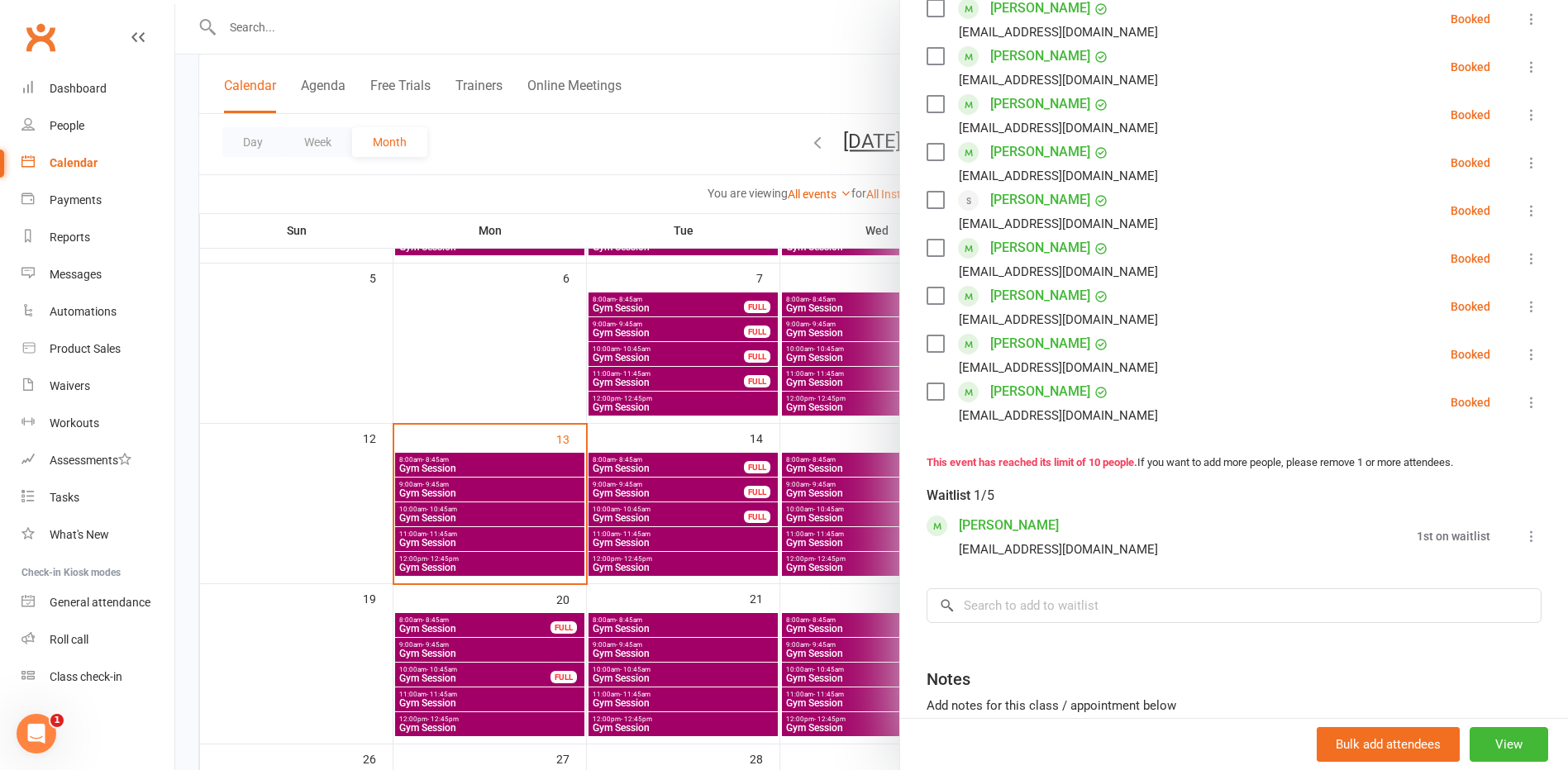
scroll to position [331, 0]
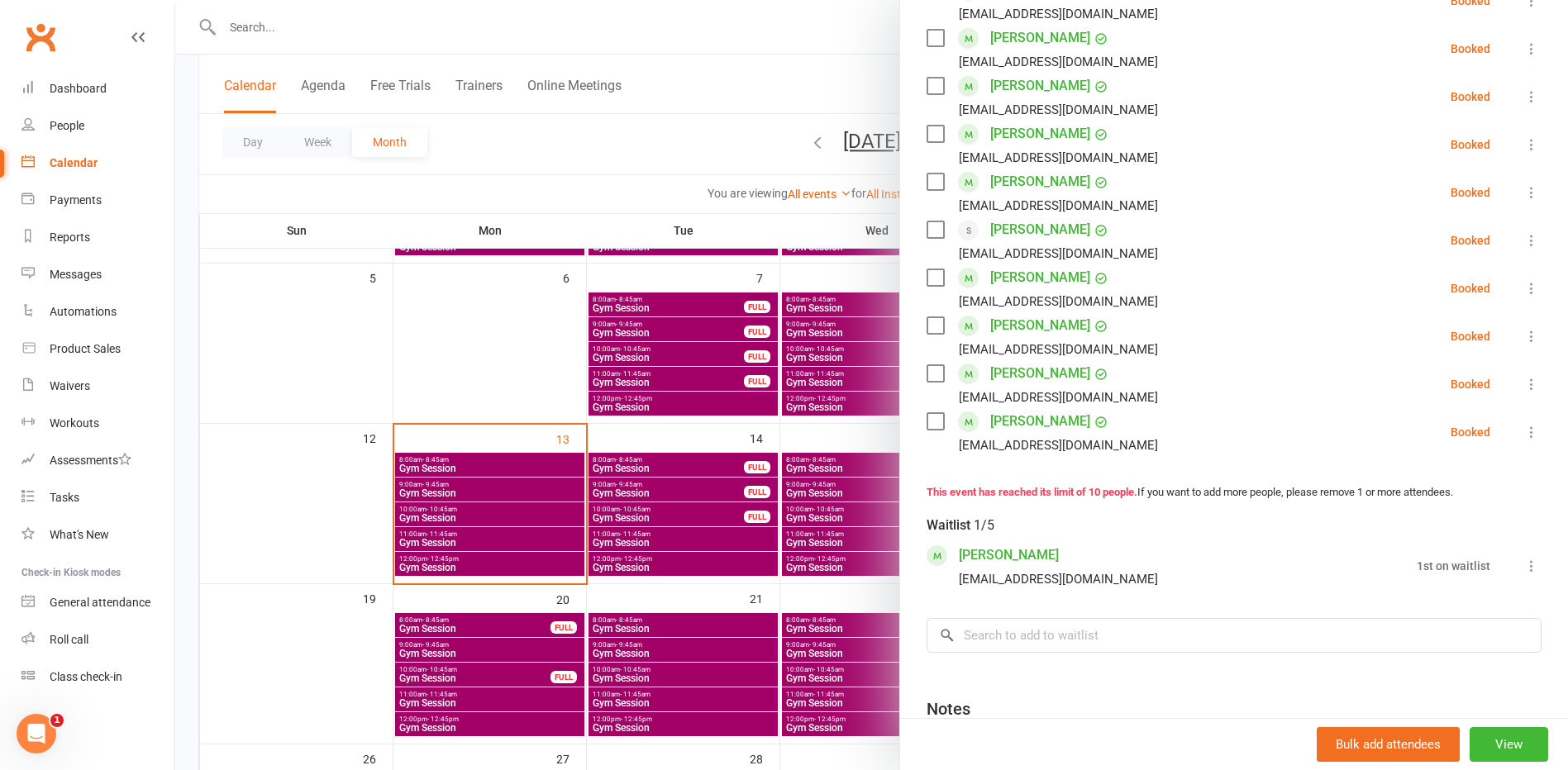
click at [422, 467] on div at bounding box center [872, 385] width 1393 height 770
